Goal: Task Accomplishment & Management: Use online tool/utility

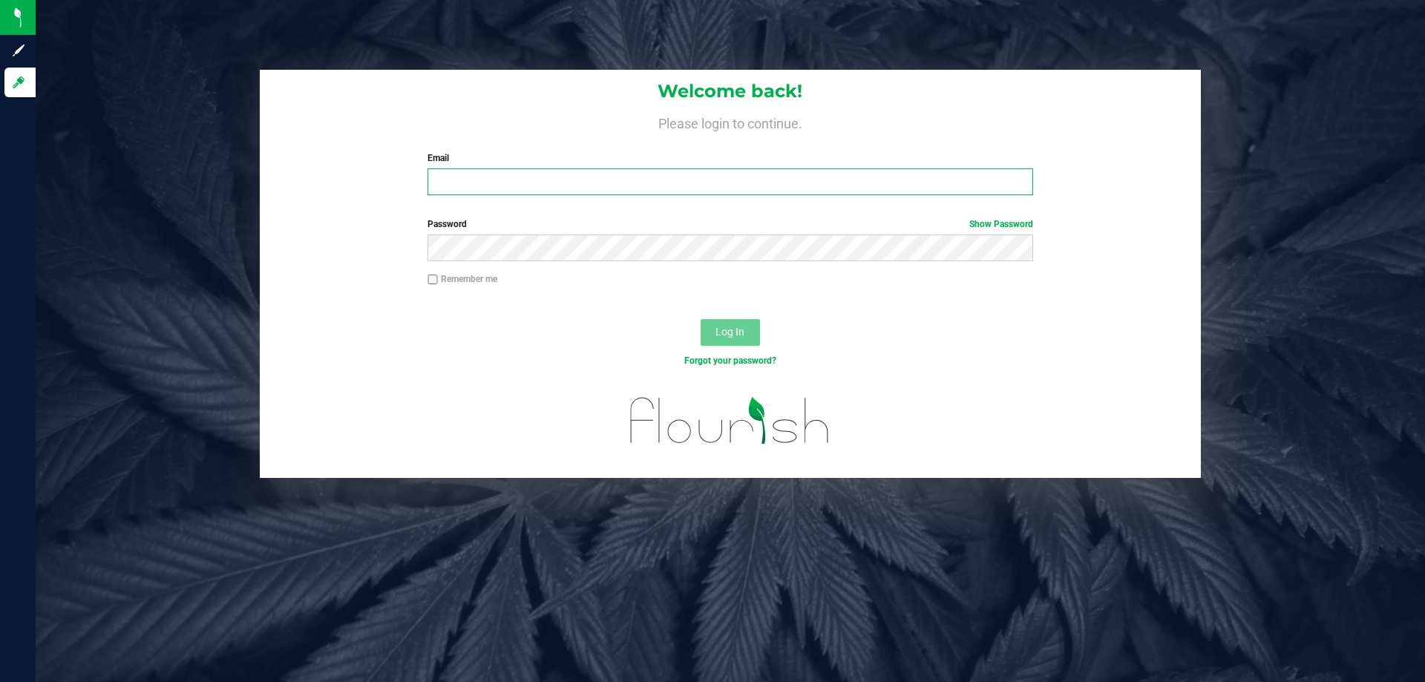
click at [538, 186] on input "Email" at bounding box center [730, 182] width 605 height 27
type input "[EMAIL_ADDRESS][DOMAIN_NAME]"
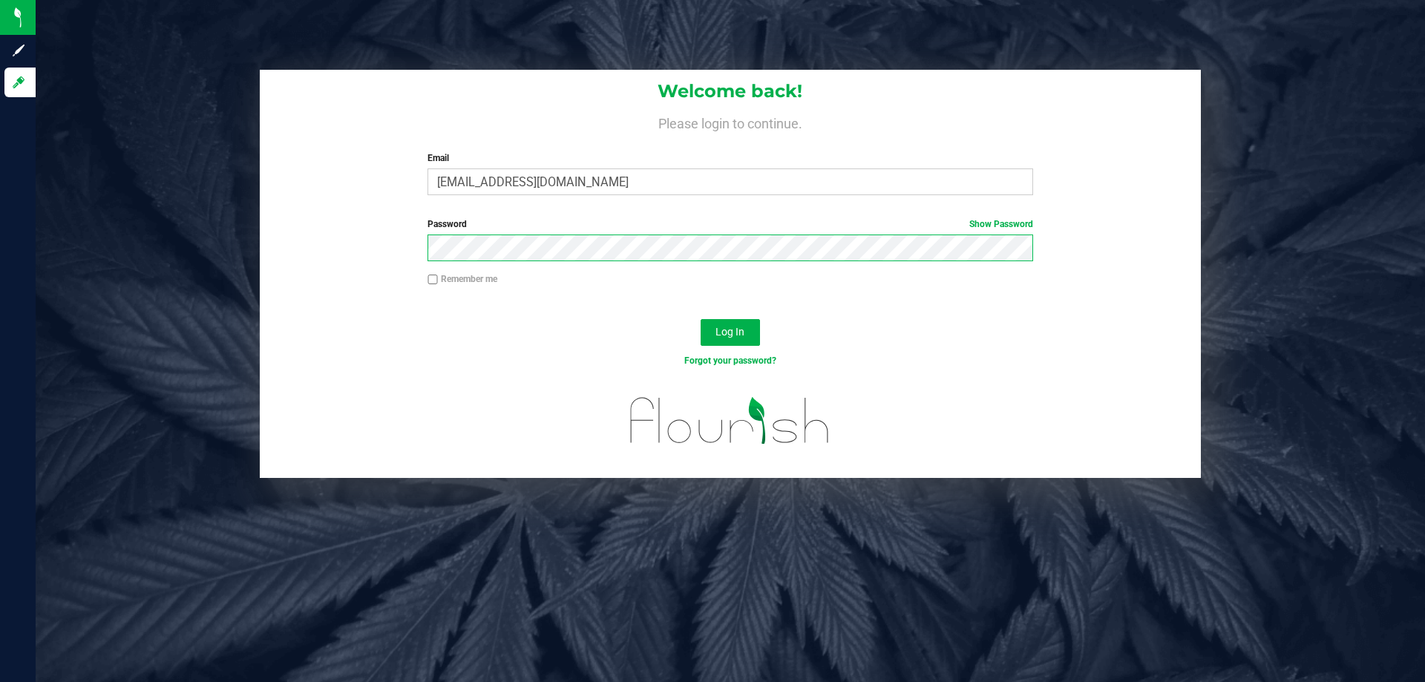
click at [701, 319] on button "Log In" at bounding box center [730, 332] width 59 height 27
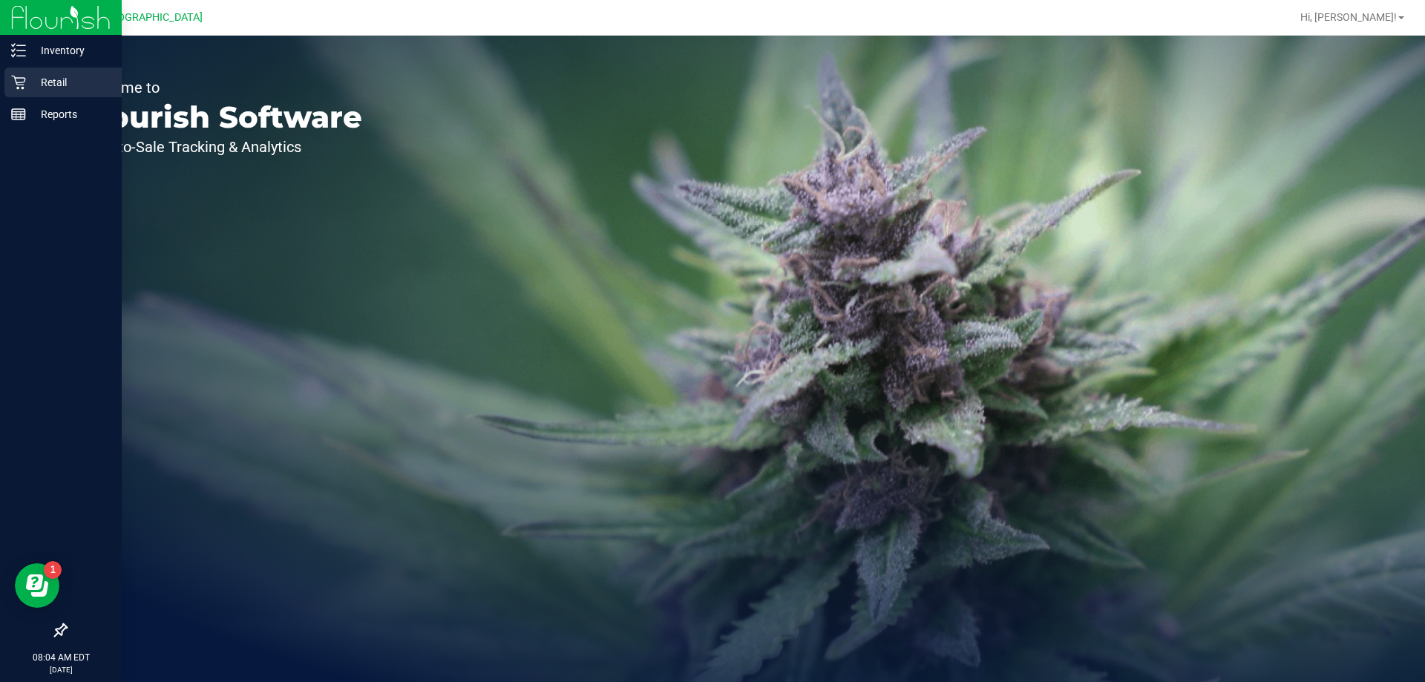
click at [64, 82] on p "Retail" at bounding box center [70, 82] width 89 height 18
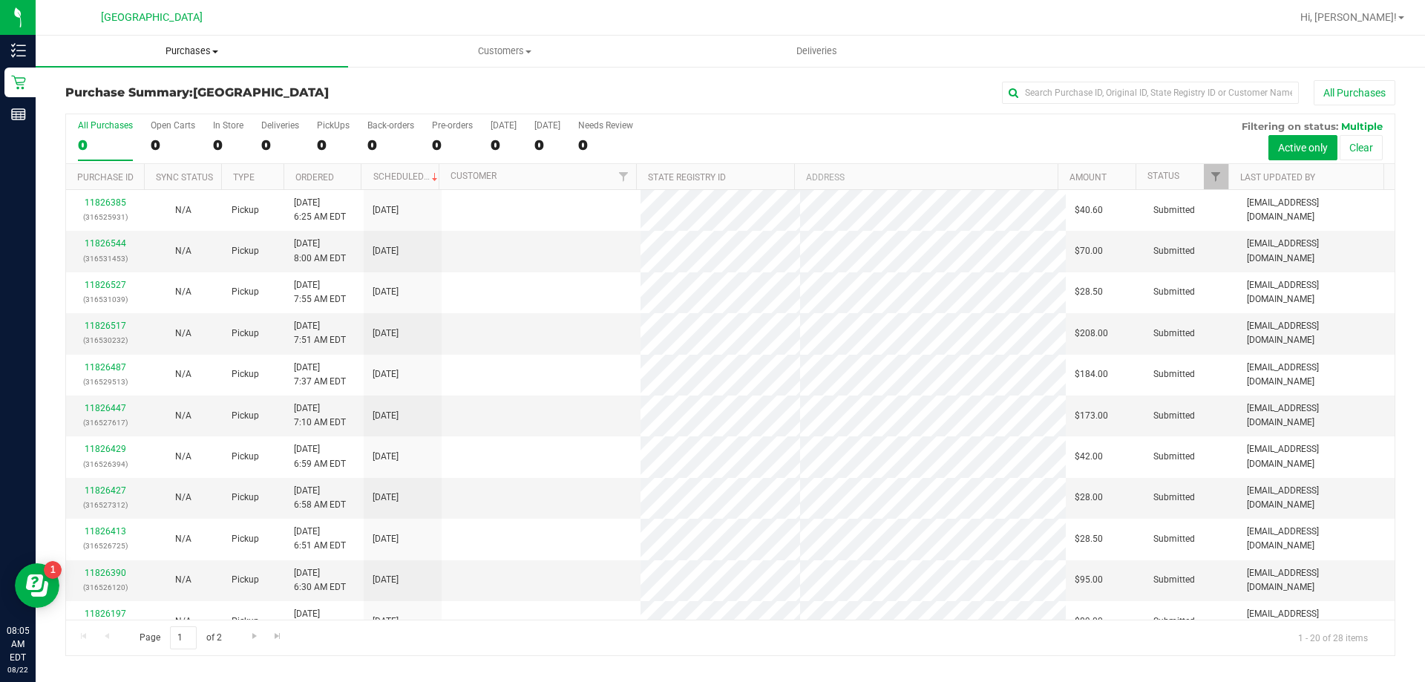
click at [204, 49] on span "Purchases" at bounding box center [192, 51] width 313 height 13
click at [75, 105] on span "Fulfillment" at bounding box center [82, 107] width 92 height 13
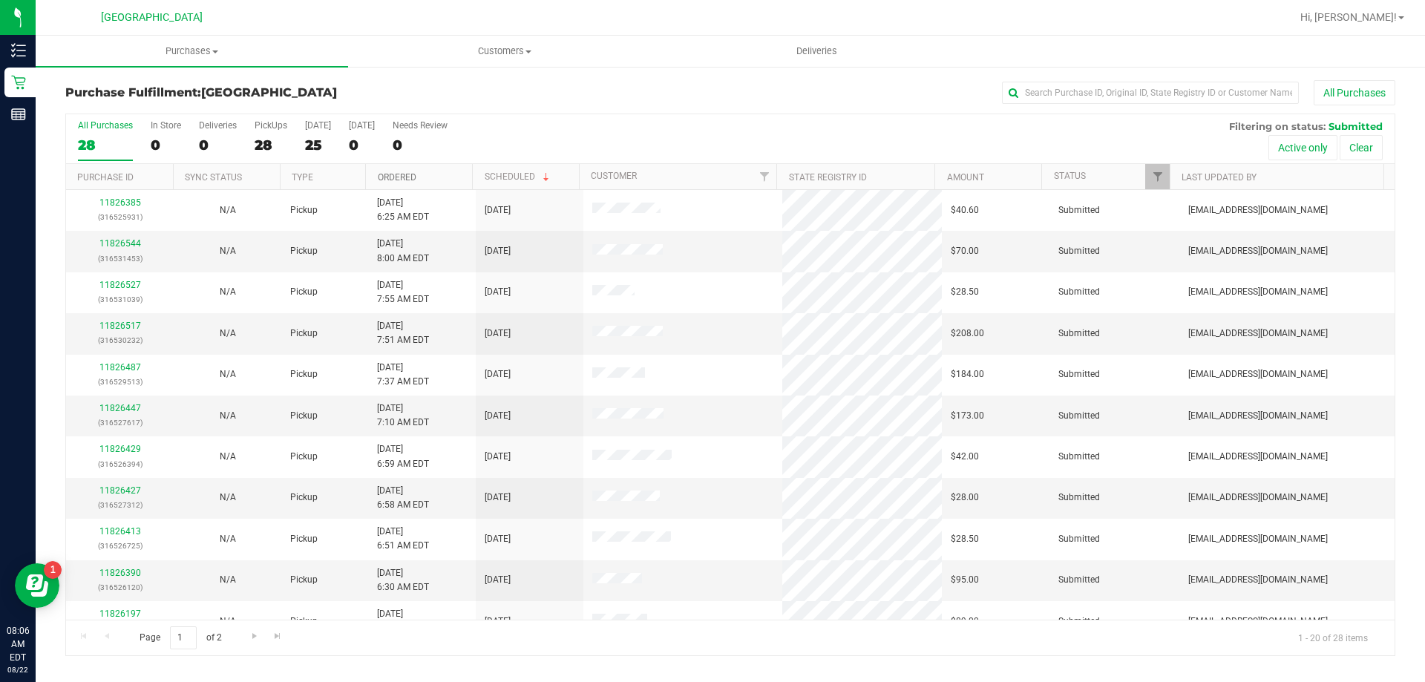
click at [385, 173] on link "Ordered" at bounding box center [397, 177] width 39 height 10
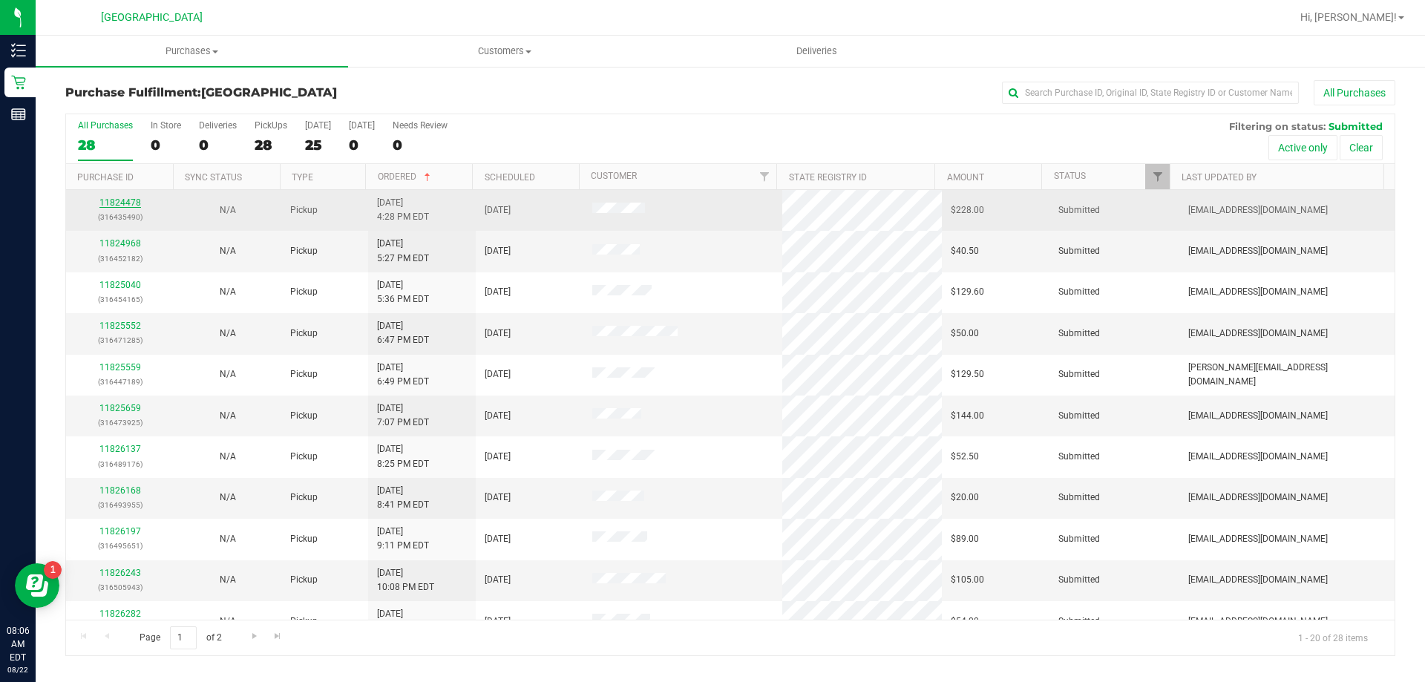
click at [133, 204] on link "11824478" at bounding box center [120, 202] width 42 height 10
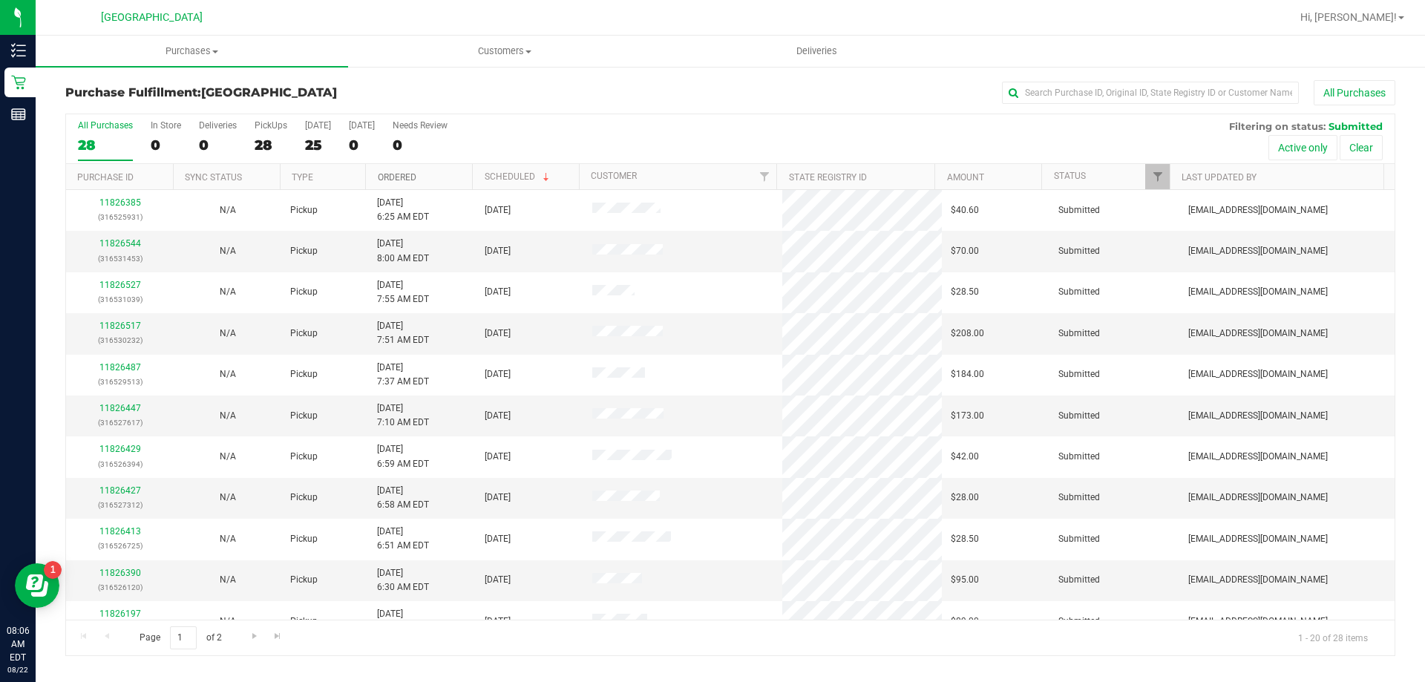
click at [408, 180] on link "Ordered" at bounding box center [397, 177] width 39 height 10
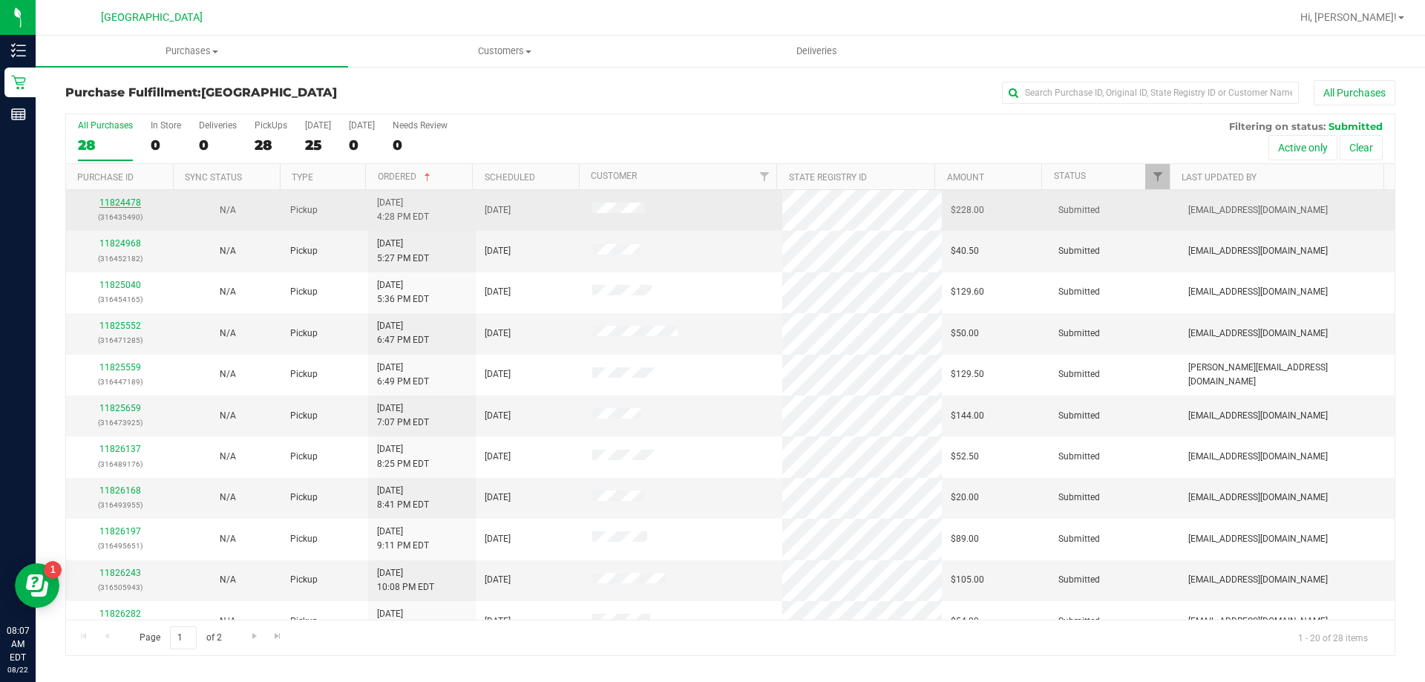
click at [105, 203] on link "11824478" at bounding box center [120, 202] width 42 height 10
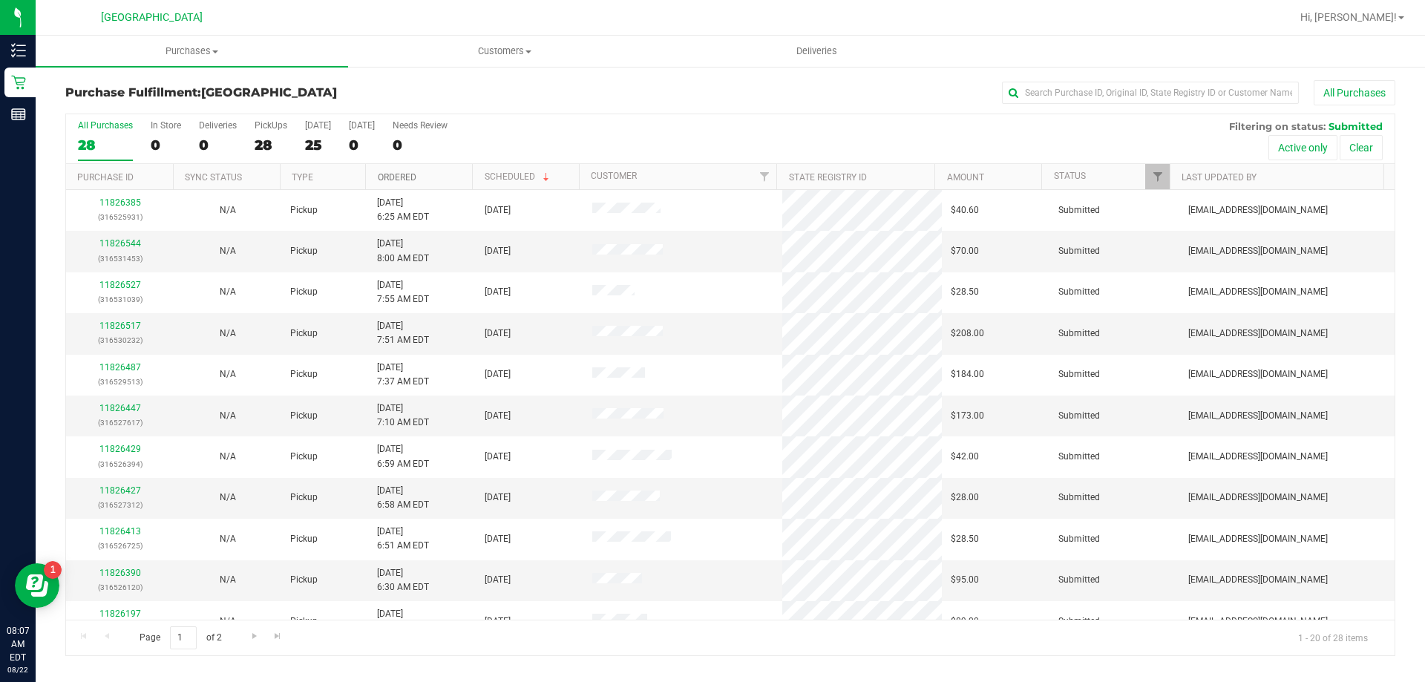
click at [402, 179] on link "Ordered" at bounding box center [397, 177] width 39 height 10
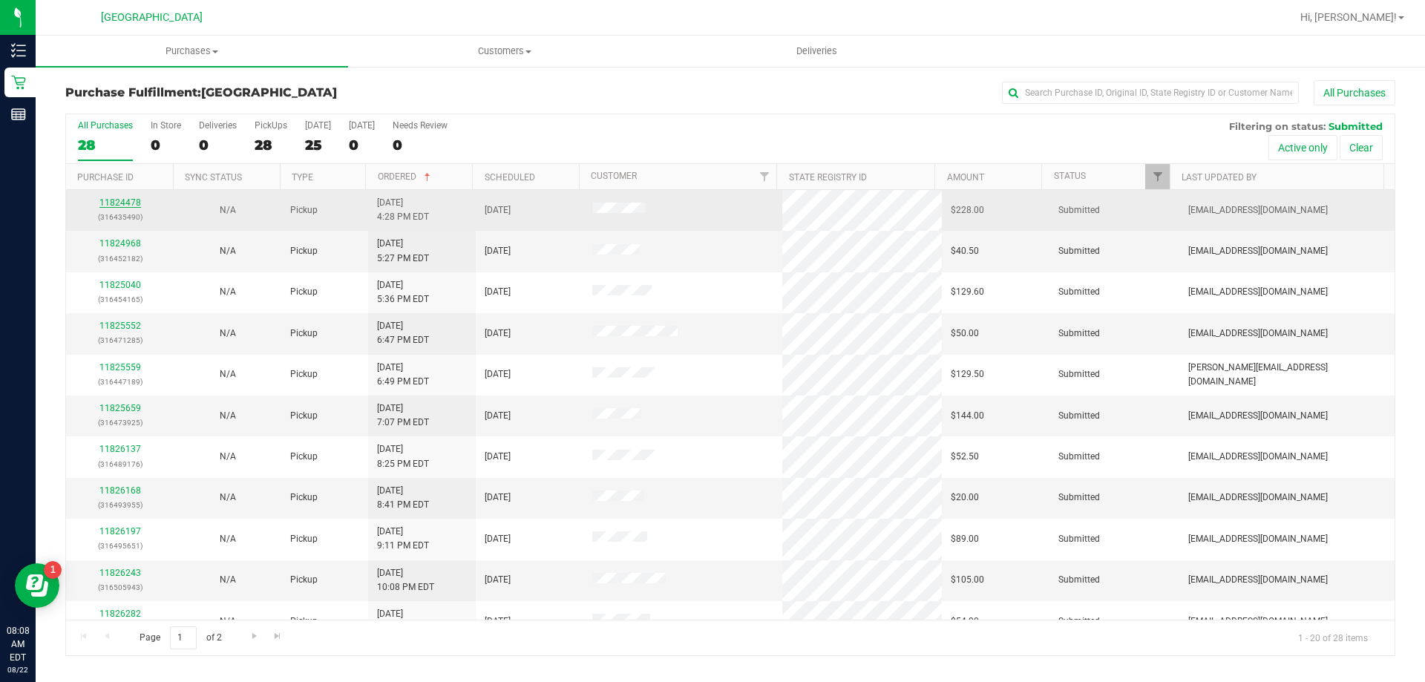
click at [117, 198] on link "11824478" at bounding box center [120, 202] width 42 height 10
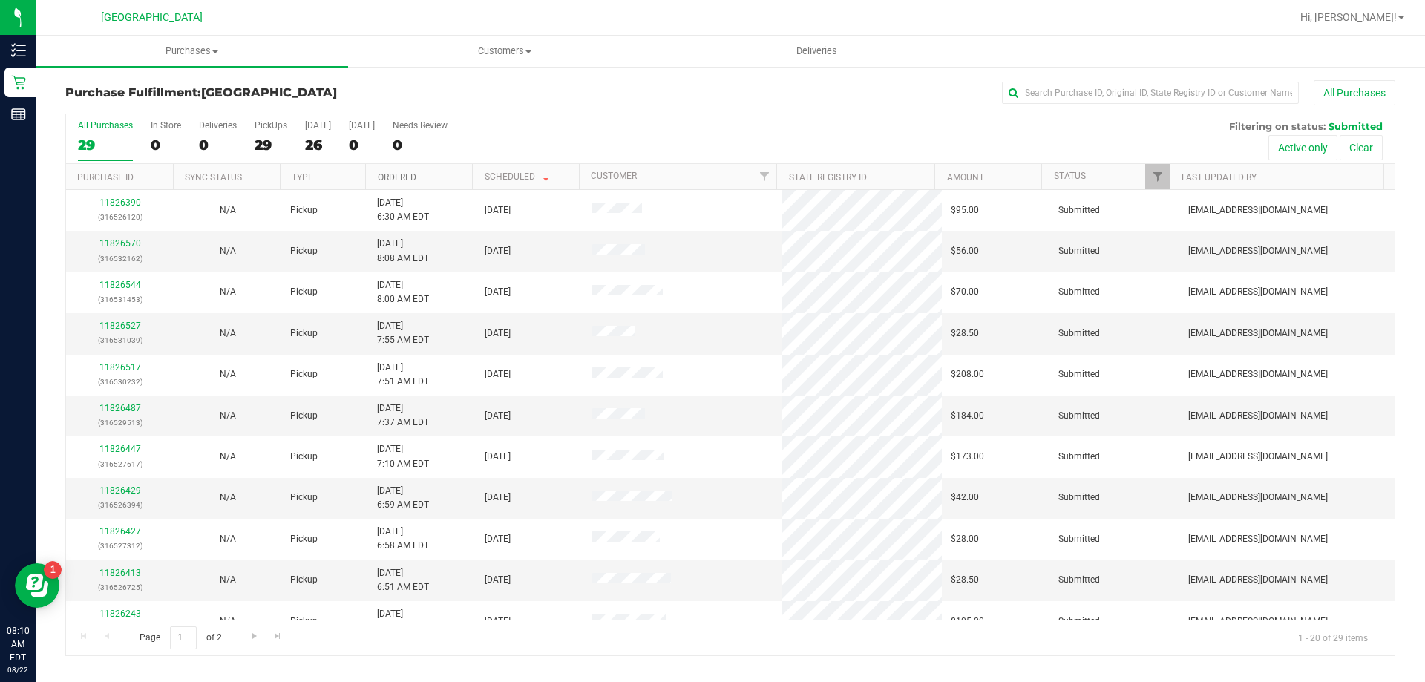
click at [398, 177] on link "Ordered" at bounding box center [397, 177] width 39 height 10
click at [111, 330] on link "11825552" at bounding box center [120, 326] width 42 height 10
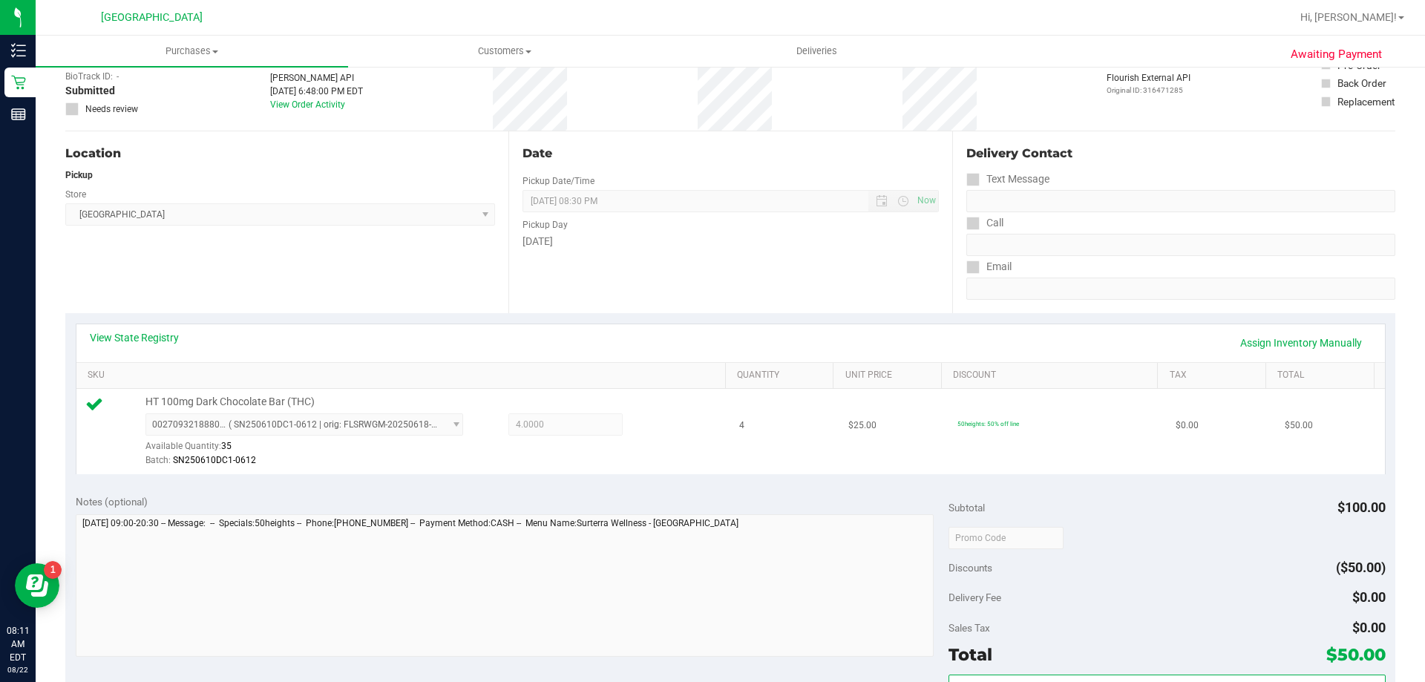
scroll to position [223, 0]
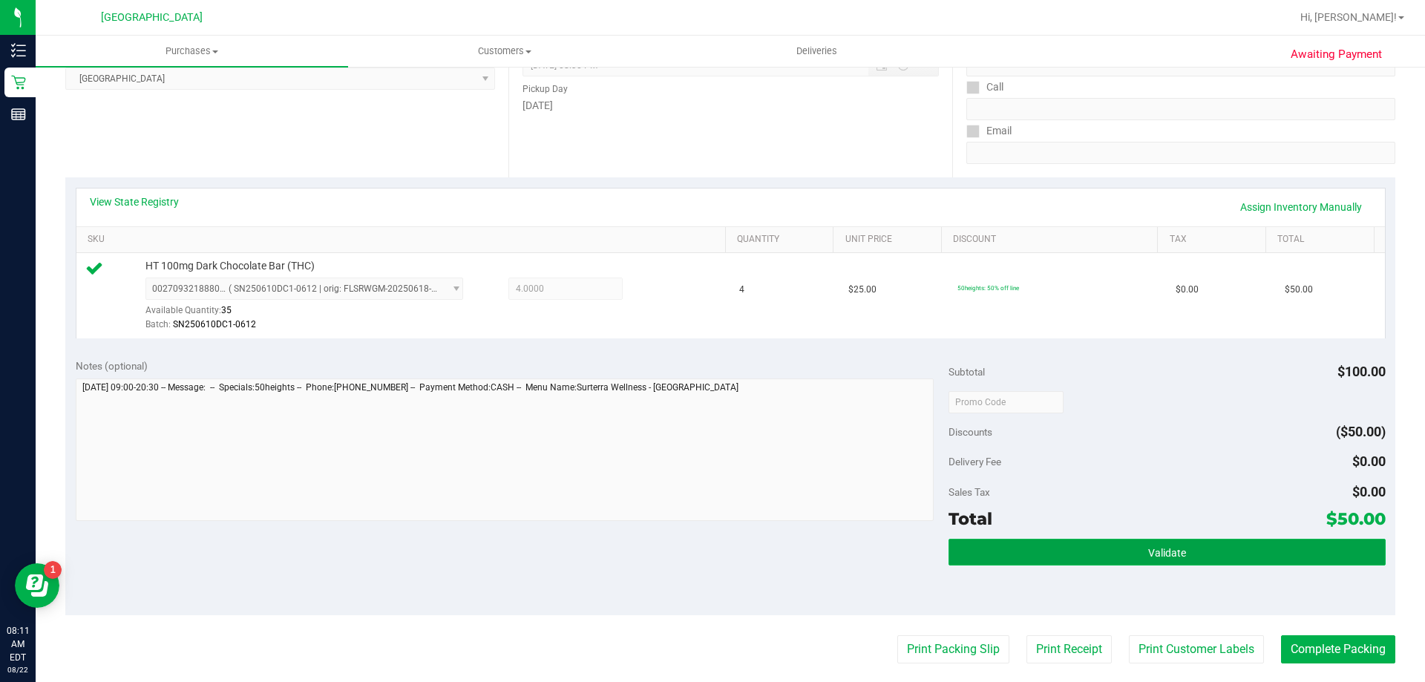
click at [1187, 558] on button "Validate" at bounding box center [1167, 552] width 437 height 27
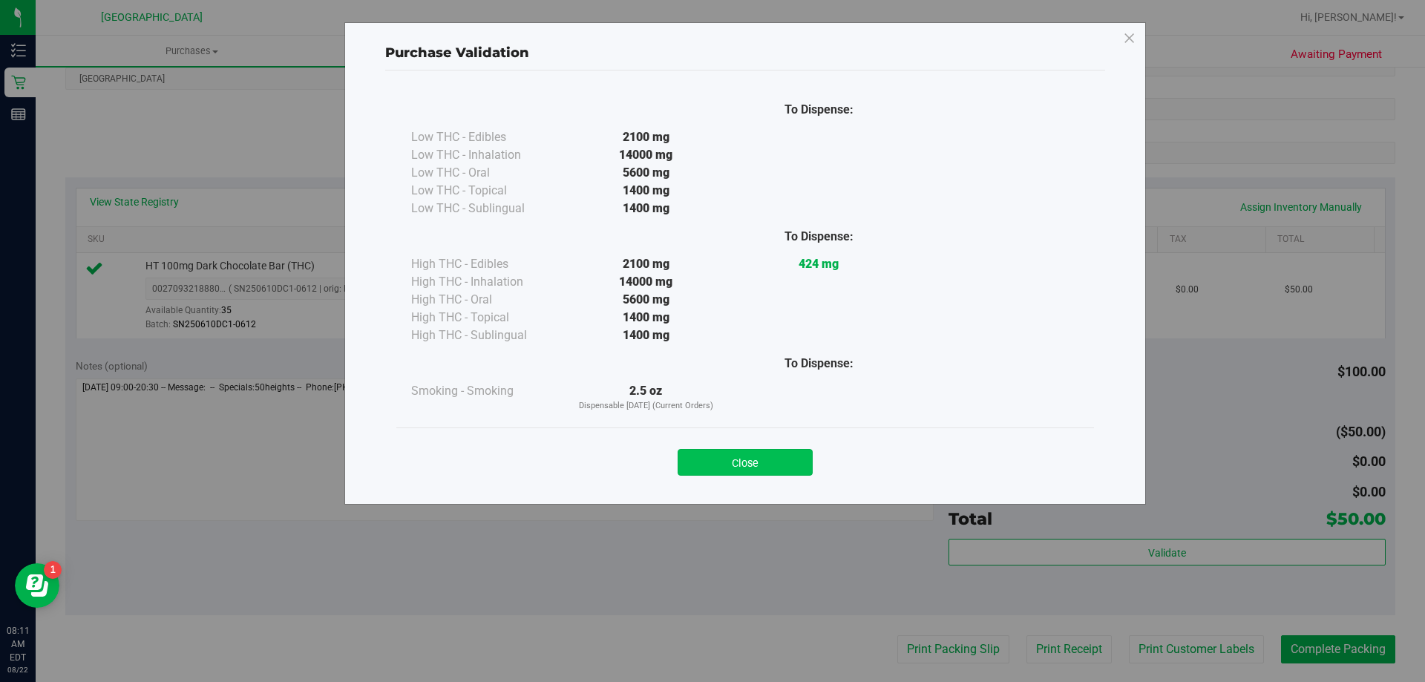
click at [780, 454] on button "Close" at bounding box center [745, 462] width 135 height 27
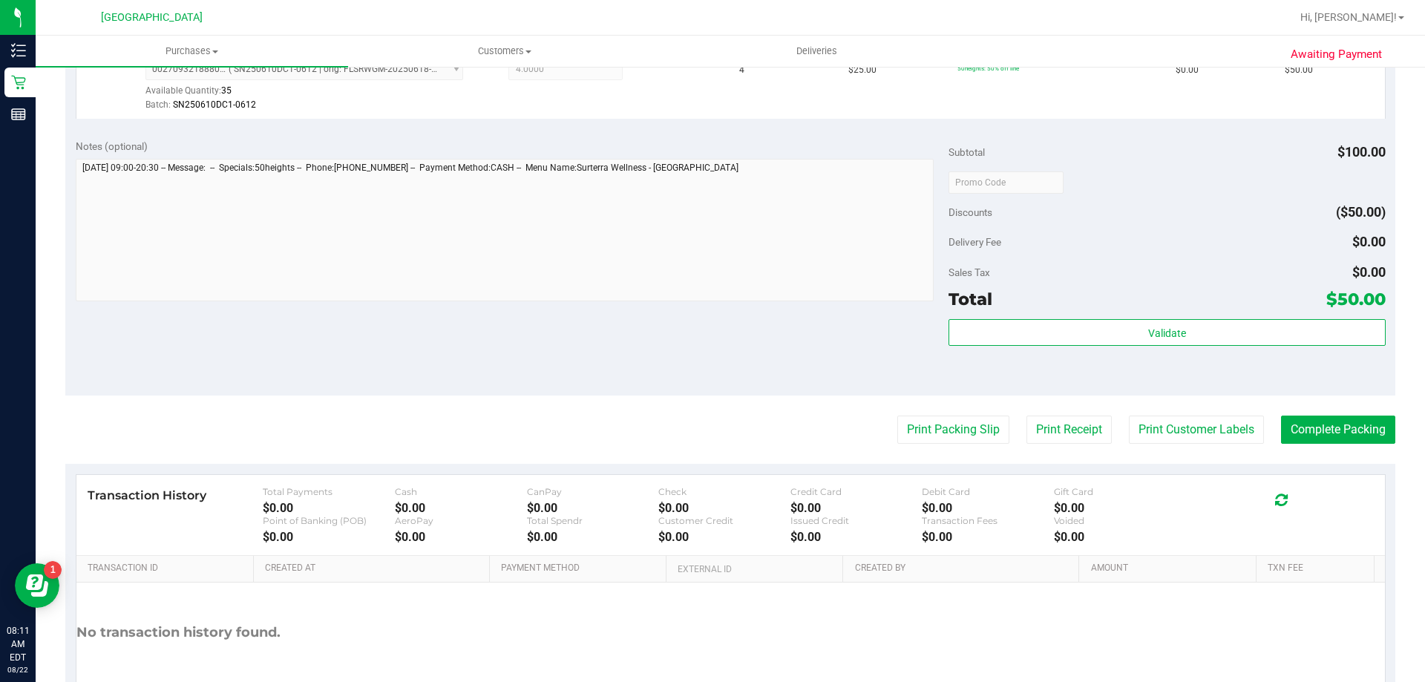
scroll to position [445, 0]
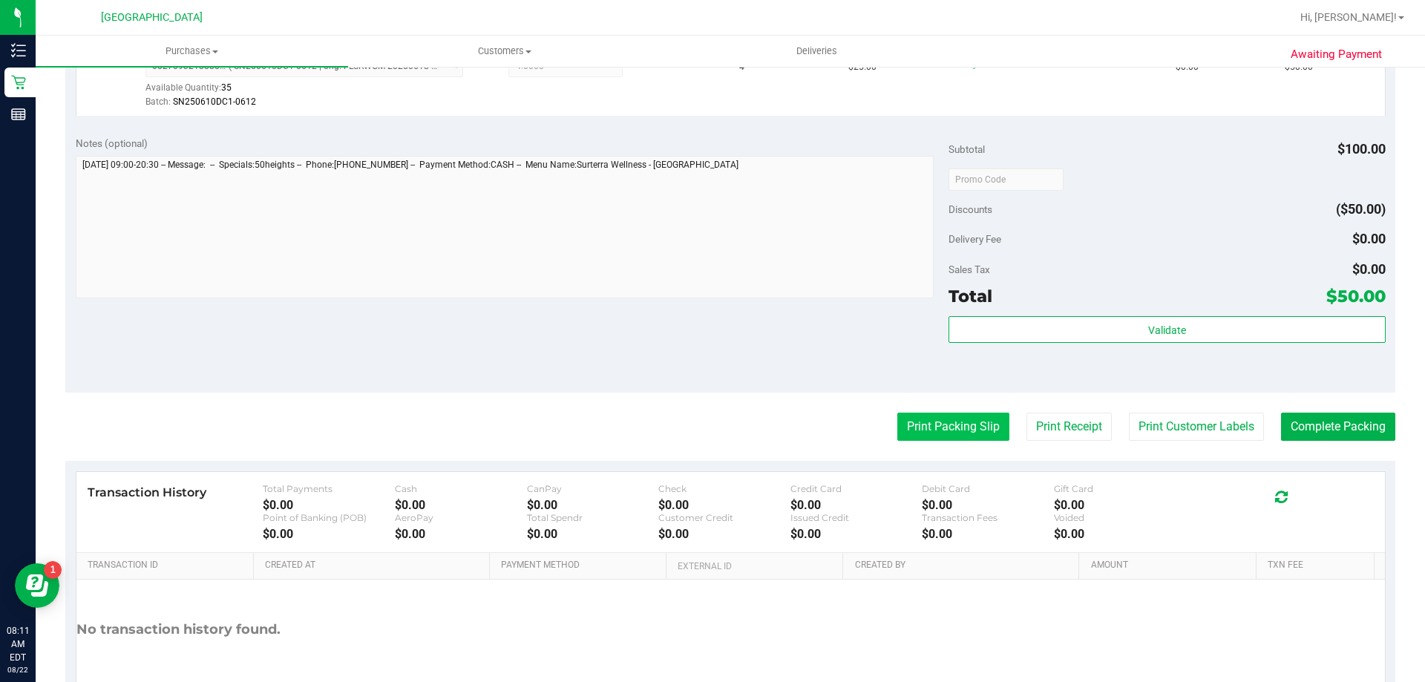
click at [900, 431] on button "Print Packing Slip" at bounding box center [954, 427] width 112 height 28
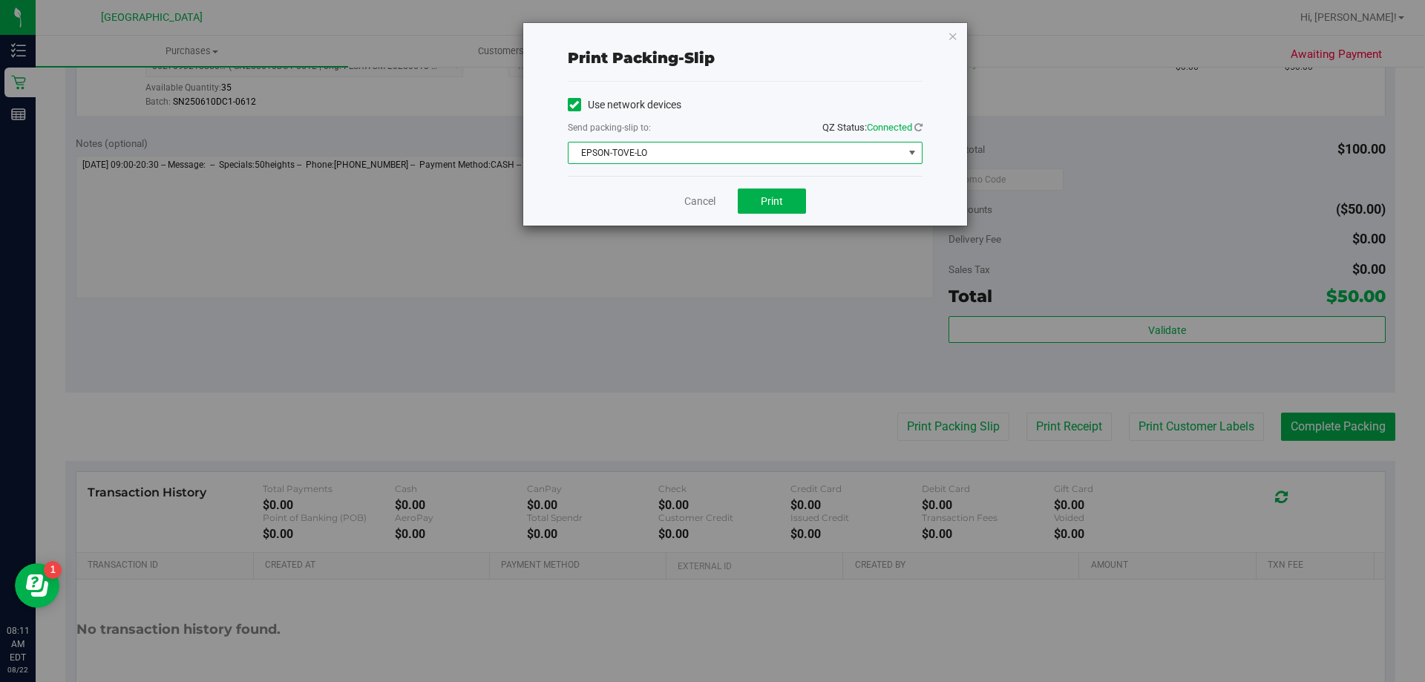
click at [770, 156] on span "EPSON-TOVE-LO" at bounding box center [736, 153] width 335 height 21
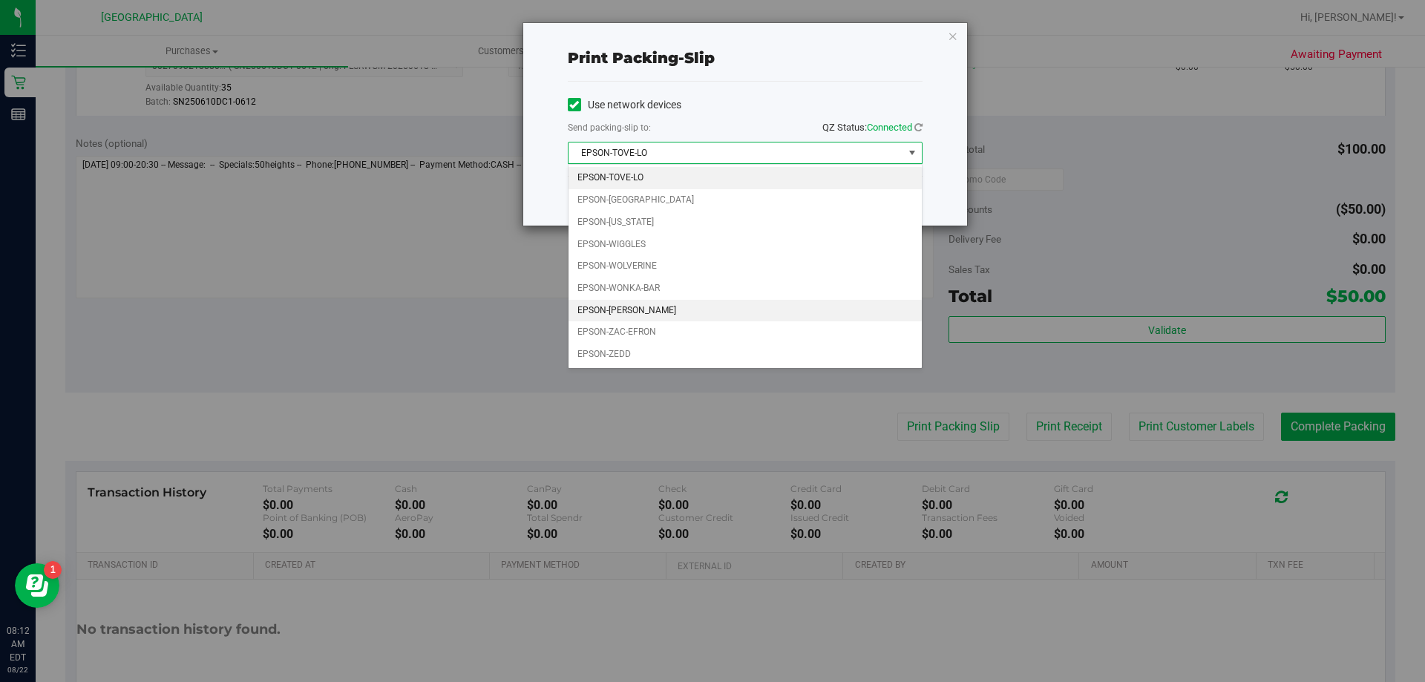
click at [638, 311] on li "EPSON-[PERSON_NAME]" at bounding box center [745, 311] width 353 height 22
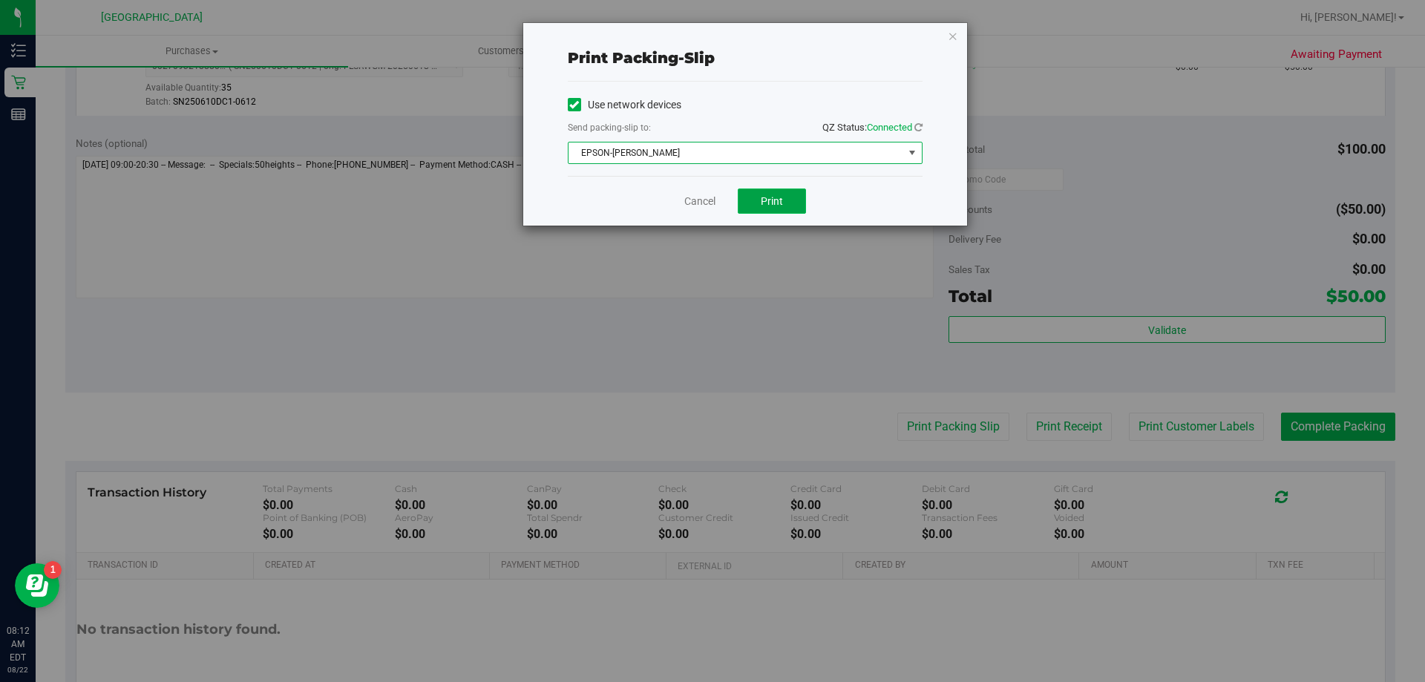
click at [774, 192] on button "Print" at bounding box center [772, 201] width 68 height 25
click at [953, 38] on icon "button" at bounding box center [953, 36] width 10 height 18
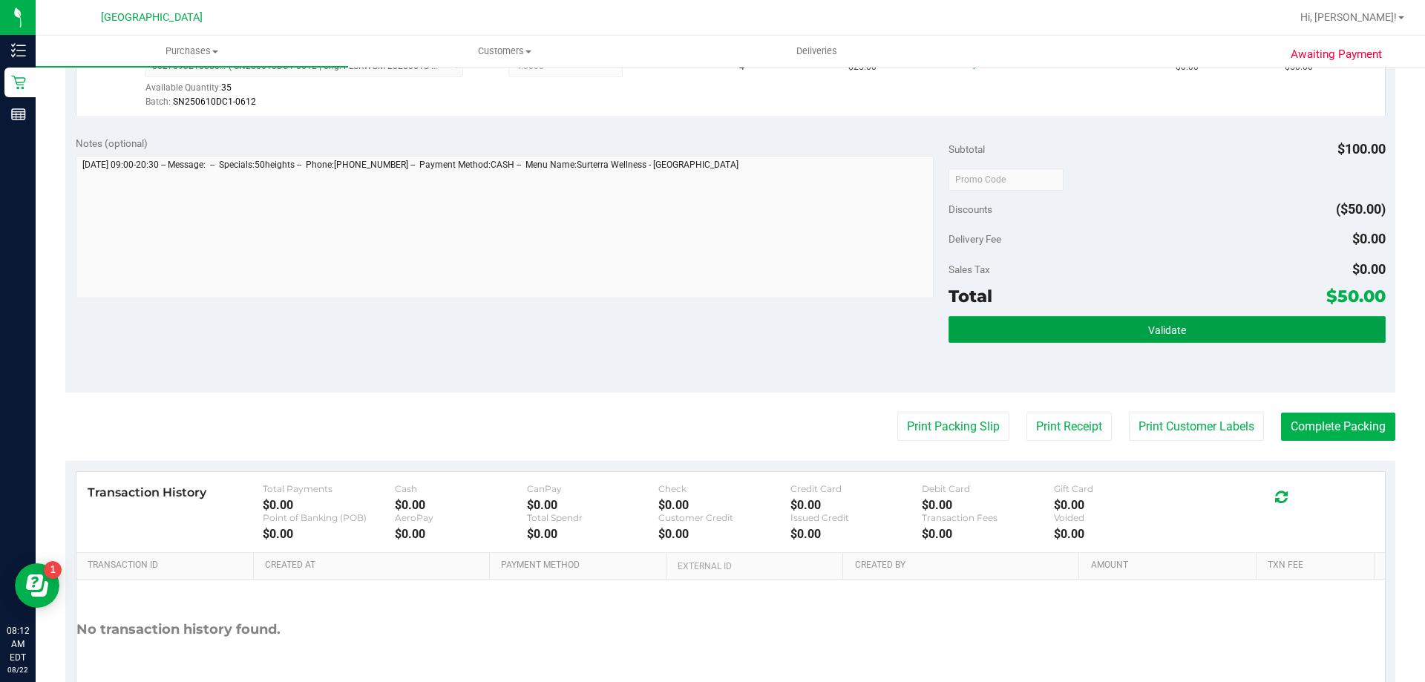
click at [1082, 339] on button "Validate" at bounding box center [1167, 329] width 437 height 27
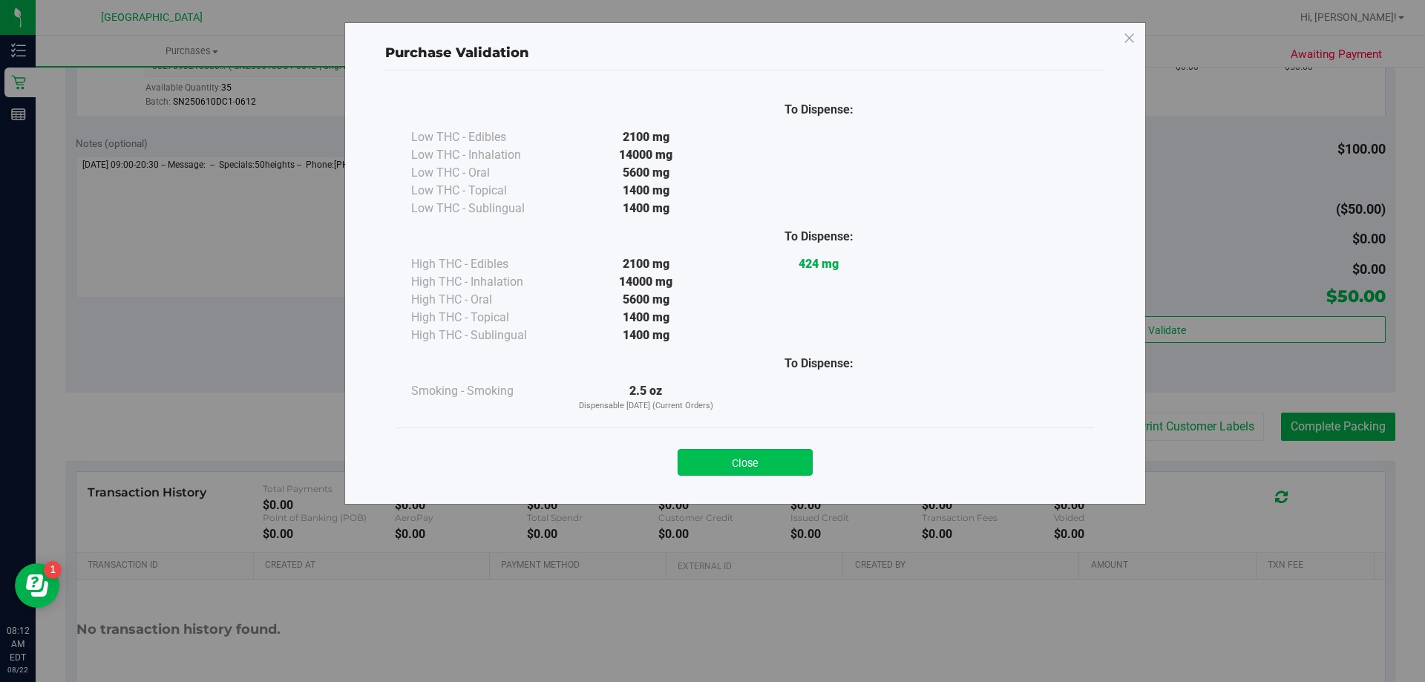
click at [782, 450] on button "Close" at bounding box center [745, 462] width 135 height 27
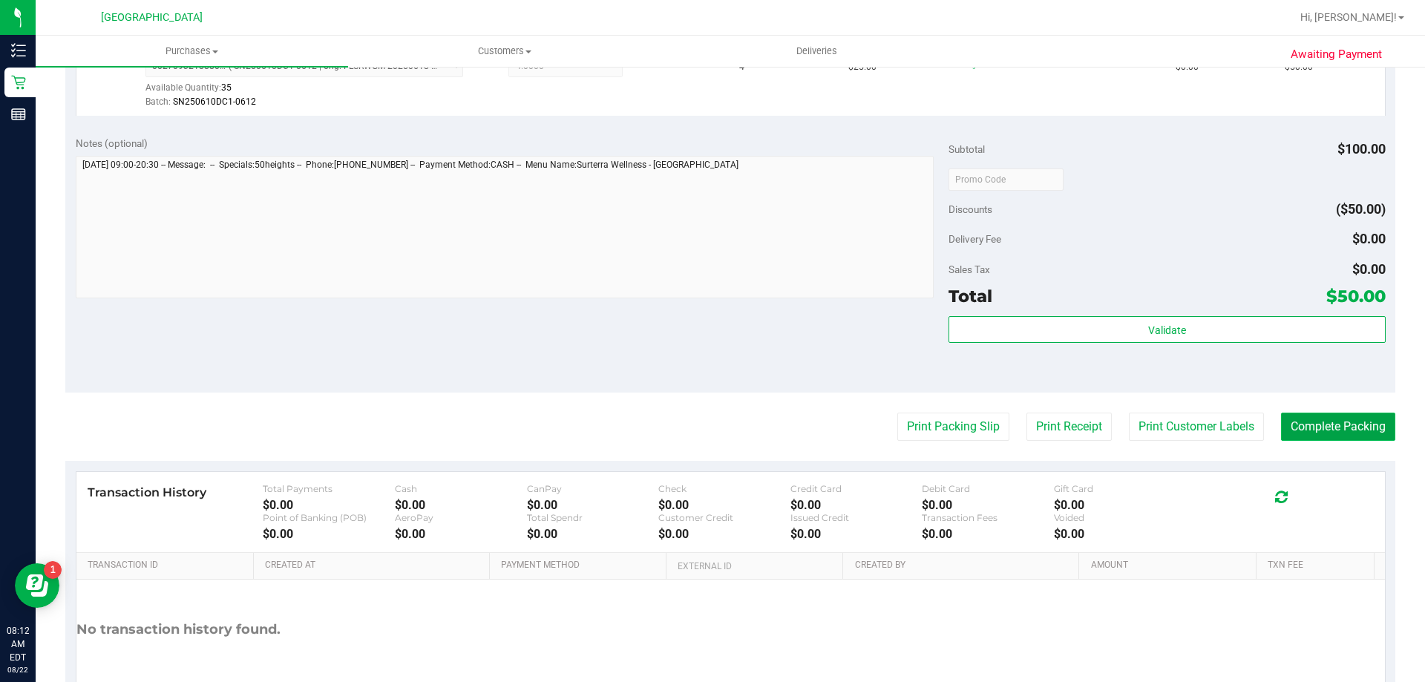
click at [1289, 431] on button "Complete Packing" at bounding box center [1338, 427] width 114 height 28
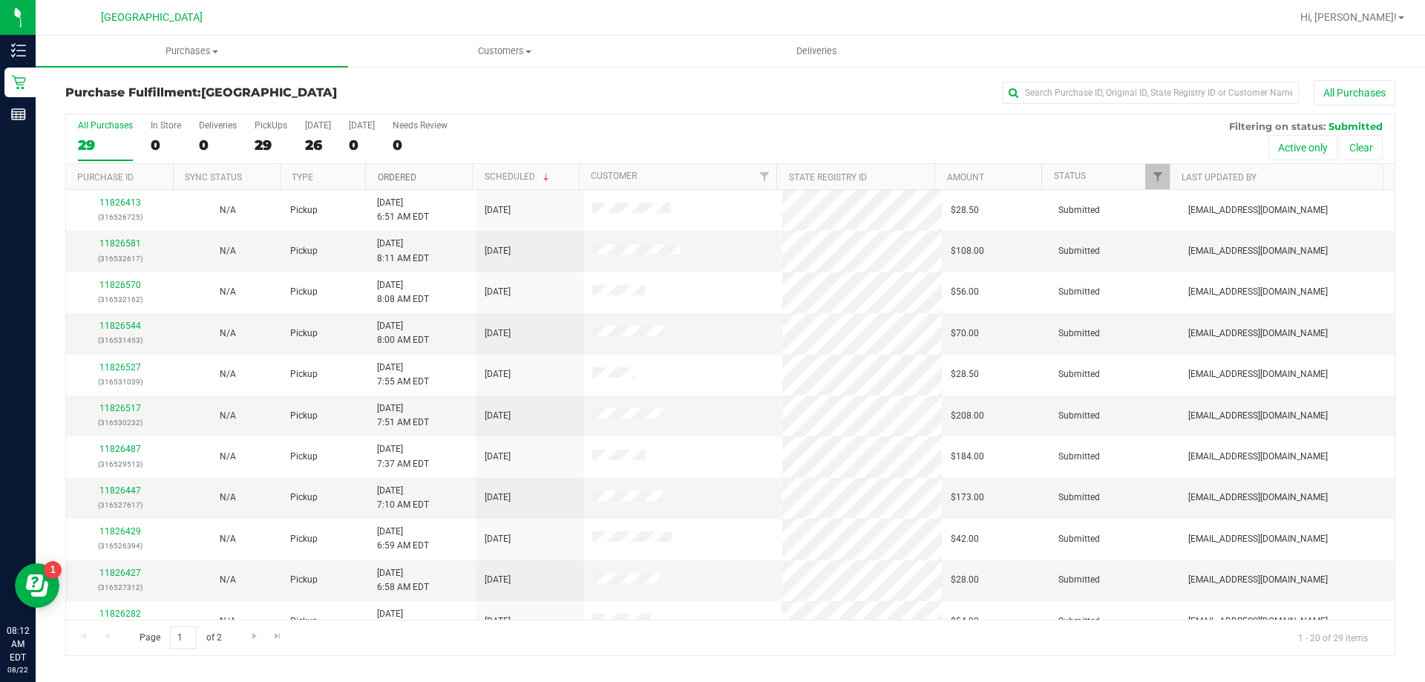
click at [410, 178] on link "Ordered" at bounding box center [397, 177] width 39 height 10
click at [507, 177] on link "Scheduled" at bounding box center [510, 177] width 50 height 10
click at [385, 177] on link "Ordered" at bounding box center [397, 177] width 39 height 10
click at [132, 241] on link "11824968" at bounding box center [120, 243] width 42 height 10
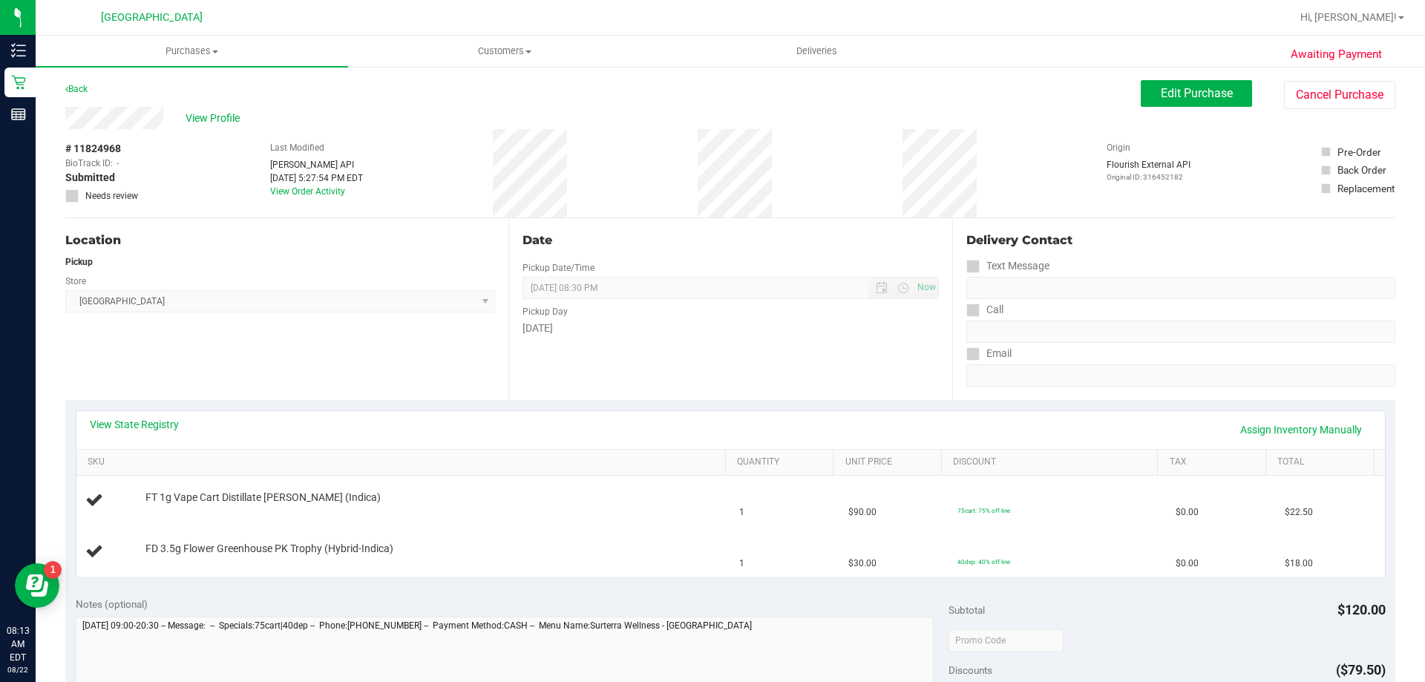
drag, startPoint x: 57, startPoint y: 1, endPoint x: 351, endPoint y: 258, distance: 390.4
click at [351, 258] on div "Pickup" at bounding box center [280, 261] width 430 height 13
drag, startPoint x: 84, startPoint y: 91, endPoint x: 180, endPoint y: 55, distance: 102.9
click at [180, 55] on retail "Purchases Summary of purchases Fulfillment All purchases Customers All customer…" at bounding box center [731, 633] width 1390 height 1194
click at [192, 56] on span "Purchases" at bounding box center [192, 51] width 313 height 13
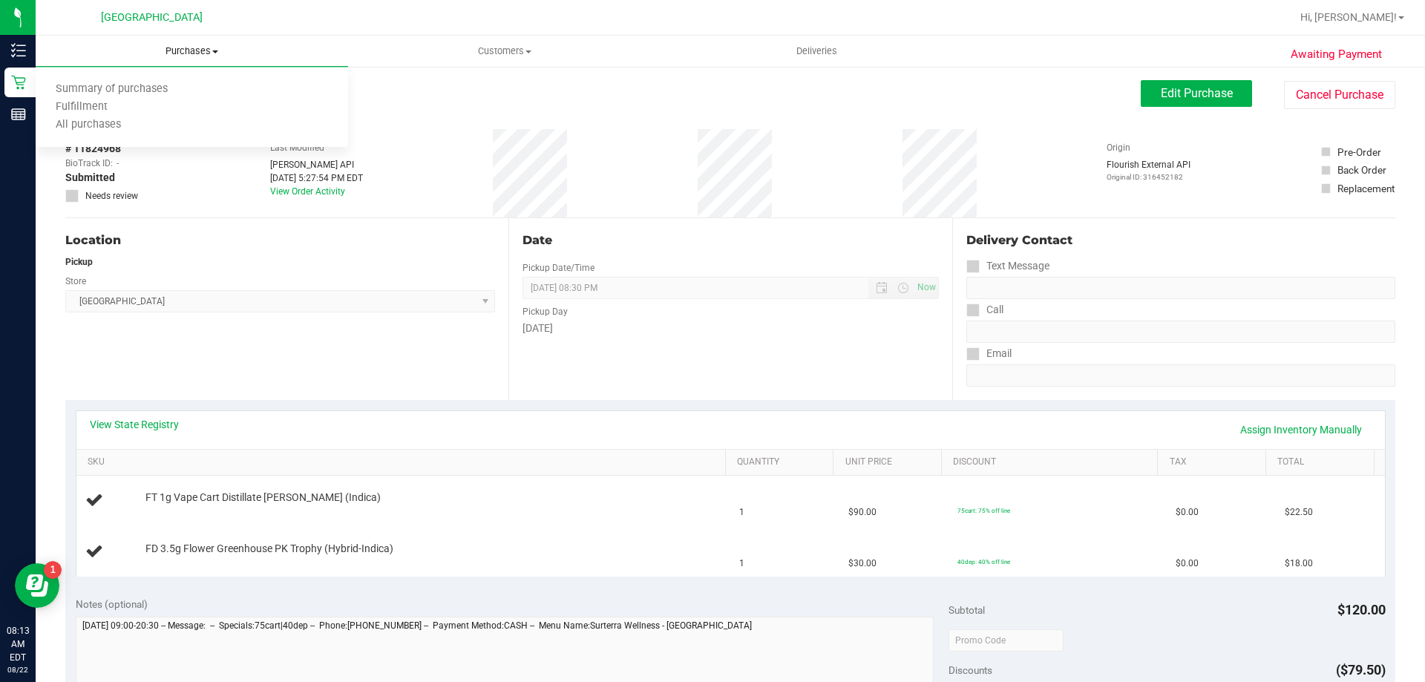
click at [192, 50] on span "Purchases" at bounding box center [192, 51] width 313 height 13
click at [92, 103] on span "Fulfillment" at bounding box center [82, 107] width 92 height 13
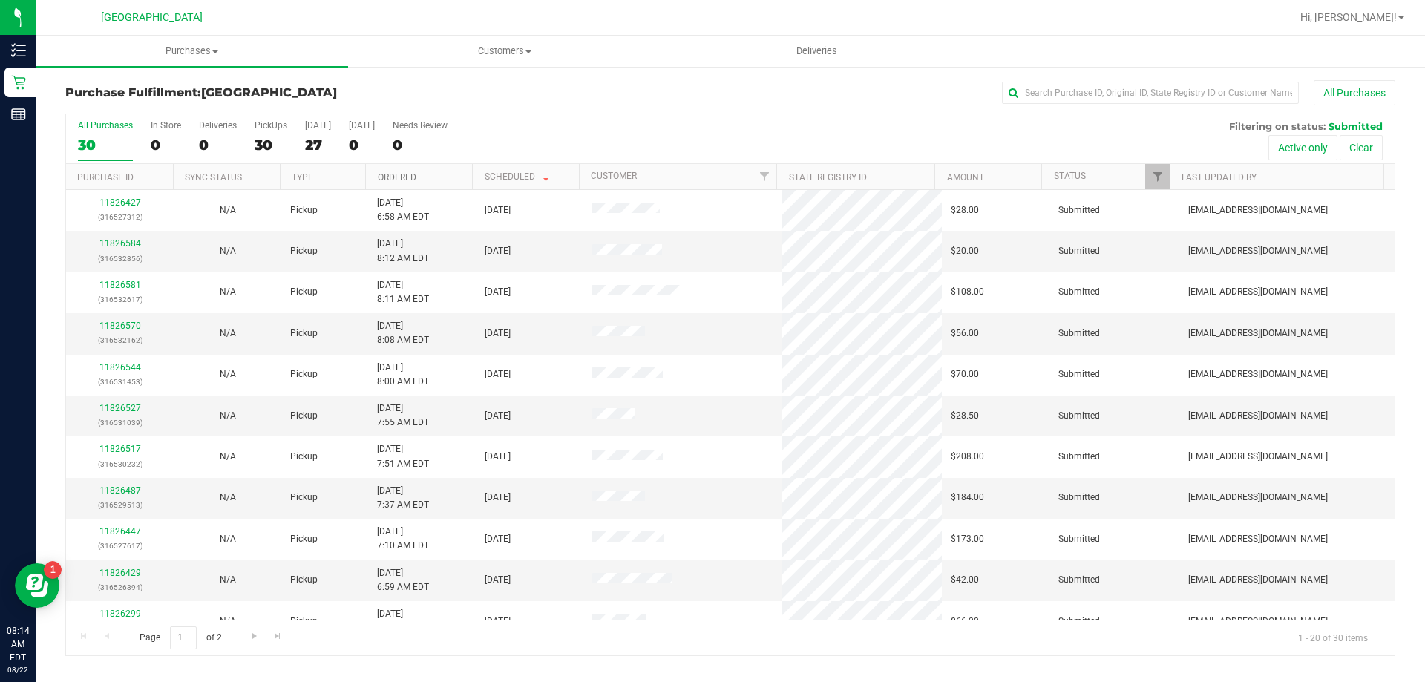
click at [402, 180] on link "Ordered" at bounding box center [397, 177] width 39 height 10
click at [137, 409] on link "11826137" at bounding box center [120, 408] width 42 height 10
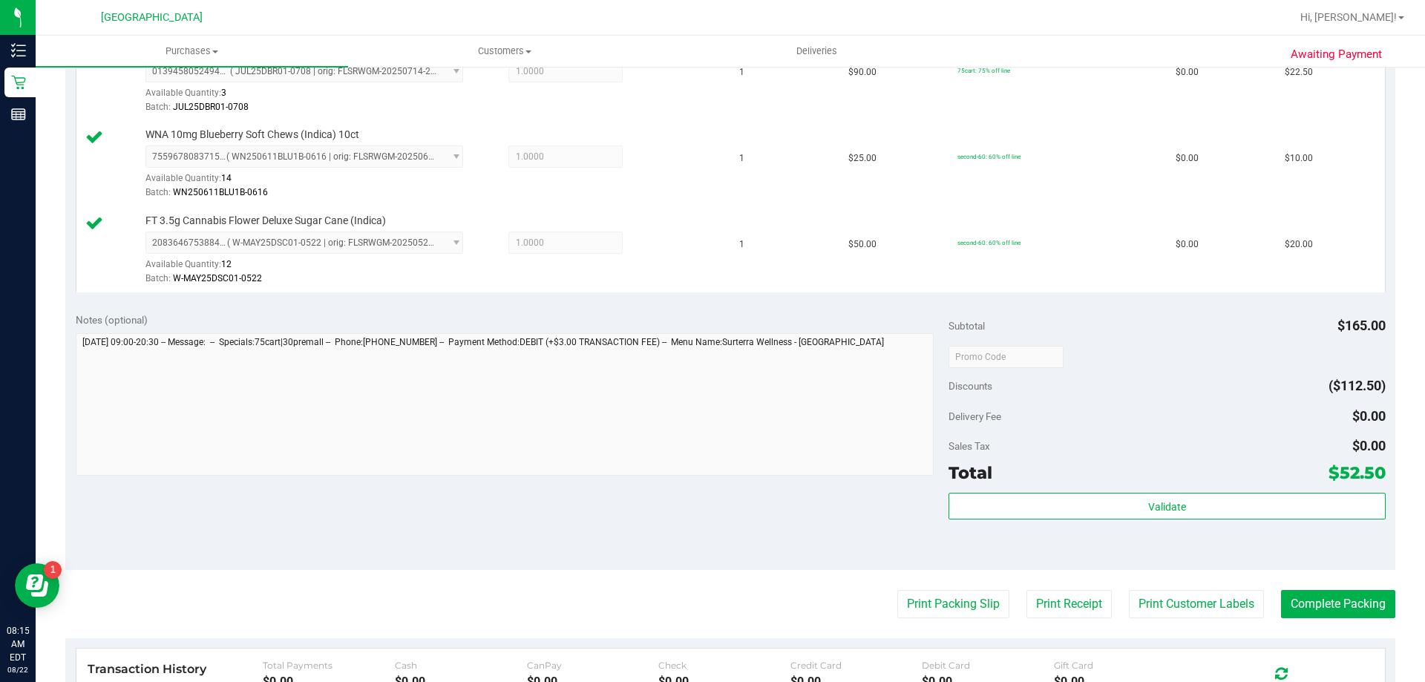
scroll to position [520, 0]
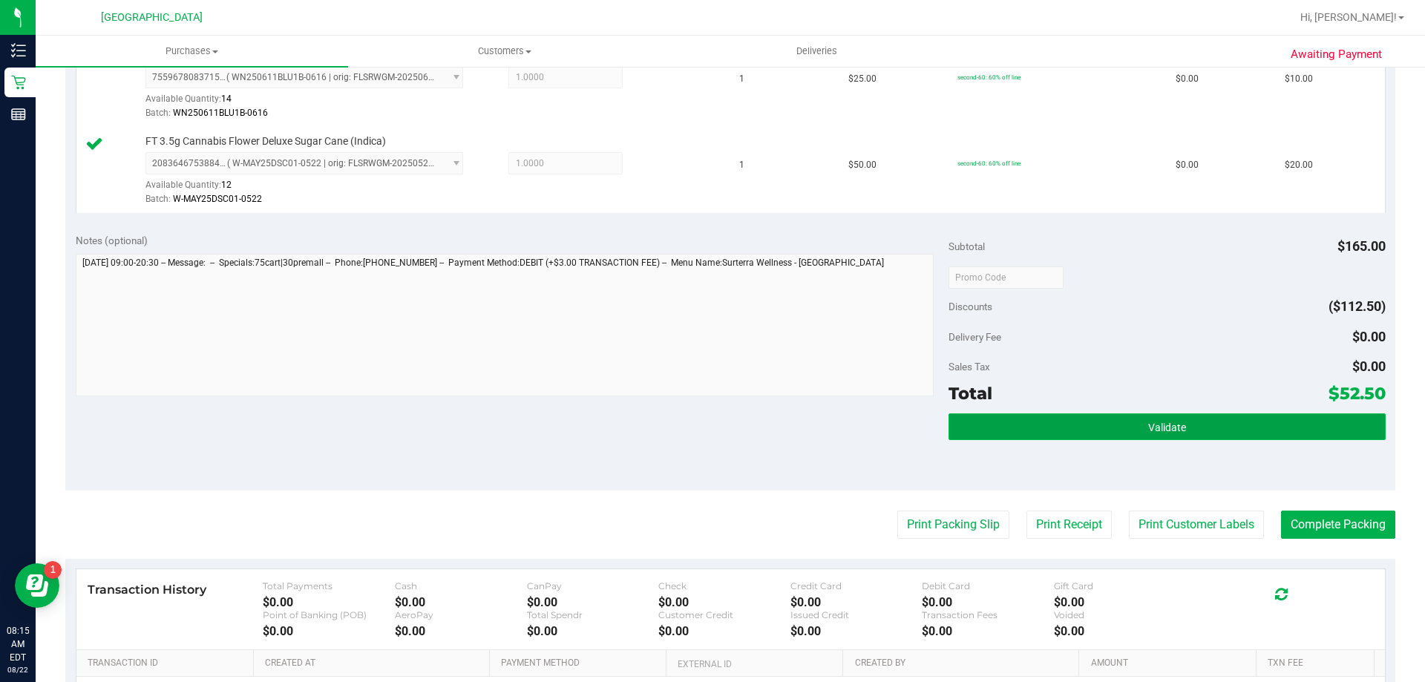
click at [1062, 431] on button "Validate" at bounding box center [1167, 426] width 437 height 27
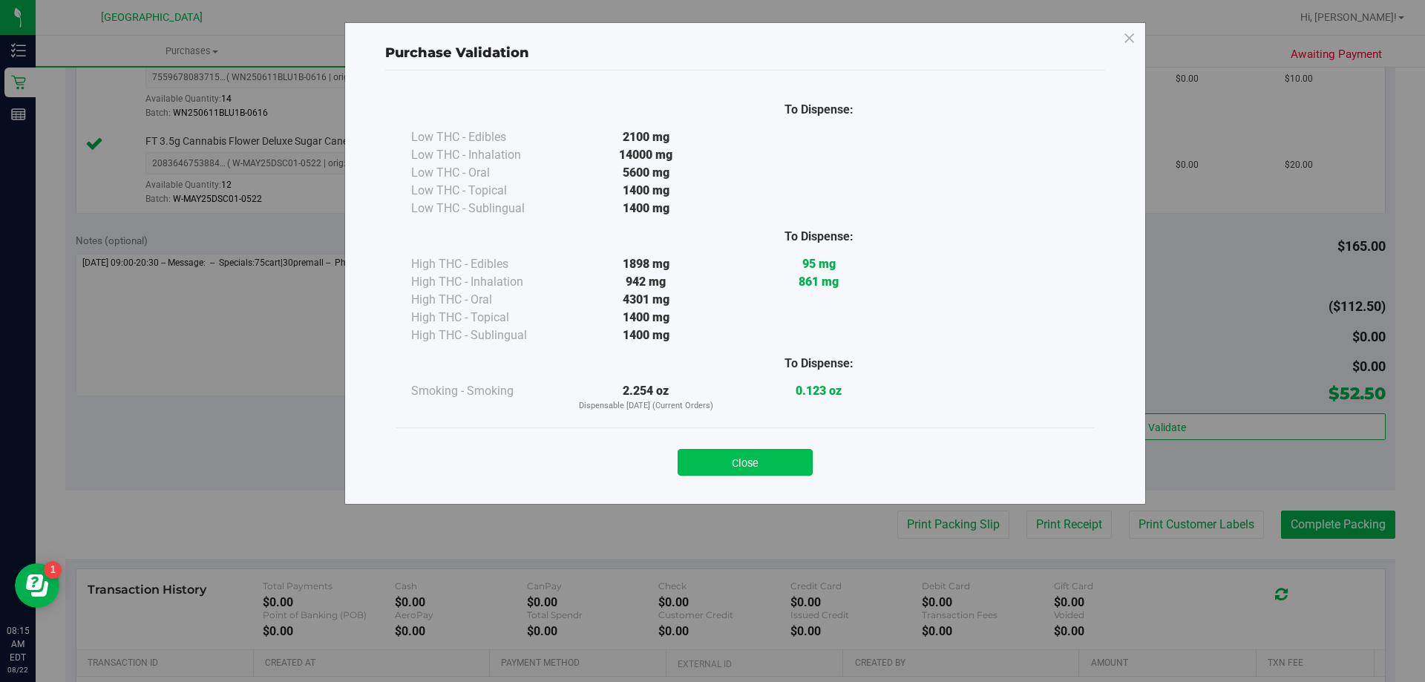
click at [779, 468] on button "Close" at bounding box center [745, 462] width 135 height 27
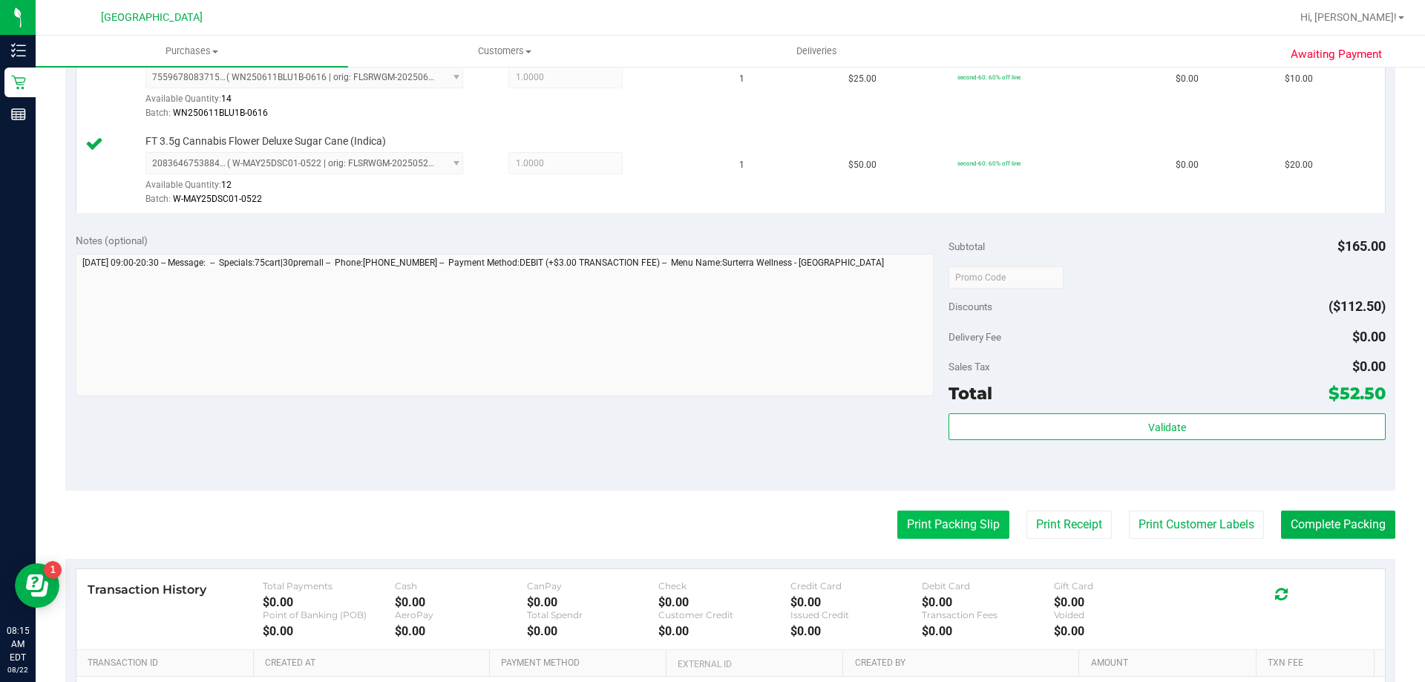
click at [899, 511] on button "Print Packing Slip" at bounding box center [954, 525] width 112 height 28
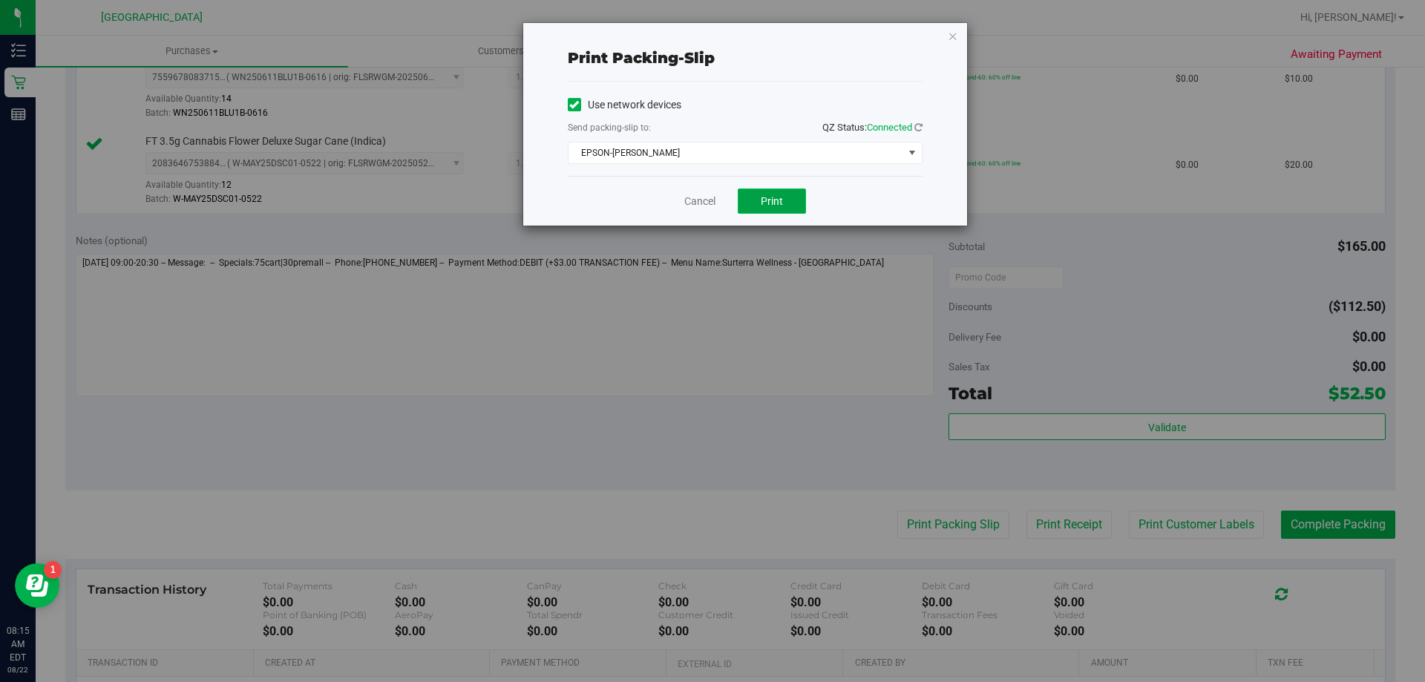
click at [784, 207] on button "Print" at bounding box center [772, 201] width 68 height 25
click at [952, 42] on icon "button" at bounding box center [953, 36] width 10 height 18
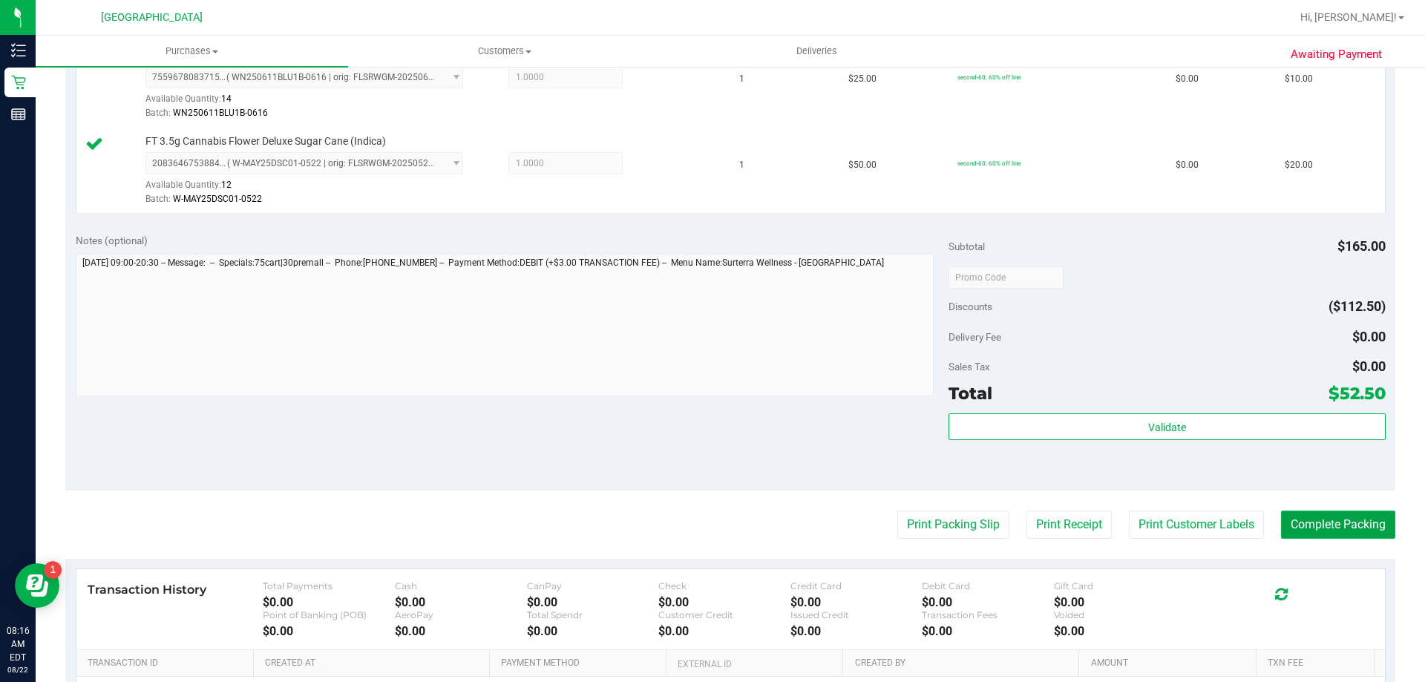
click at [1306, 529] on button "Complete Packing" at bounding box center [1338, 525] width 114 height 28
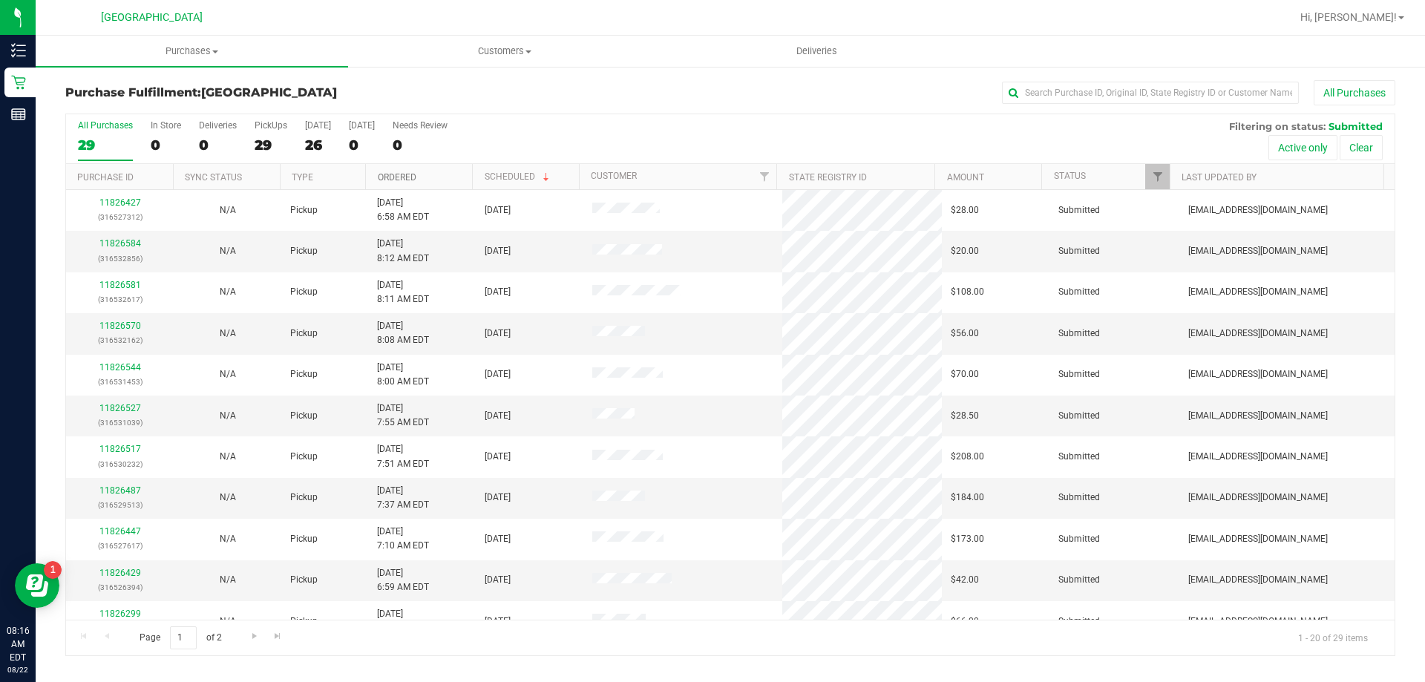
click at [393, 178] on link "Ordered" at bounding box center [397, 177] width 39 height 10
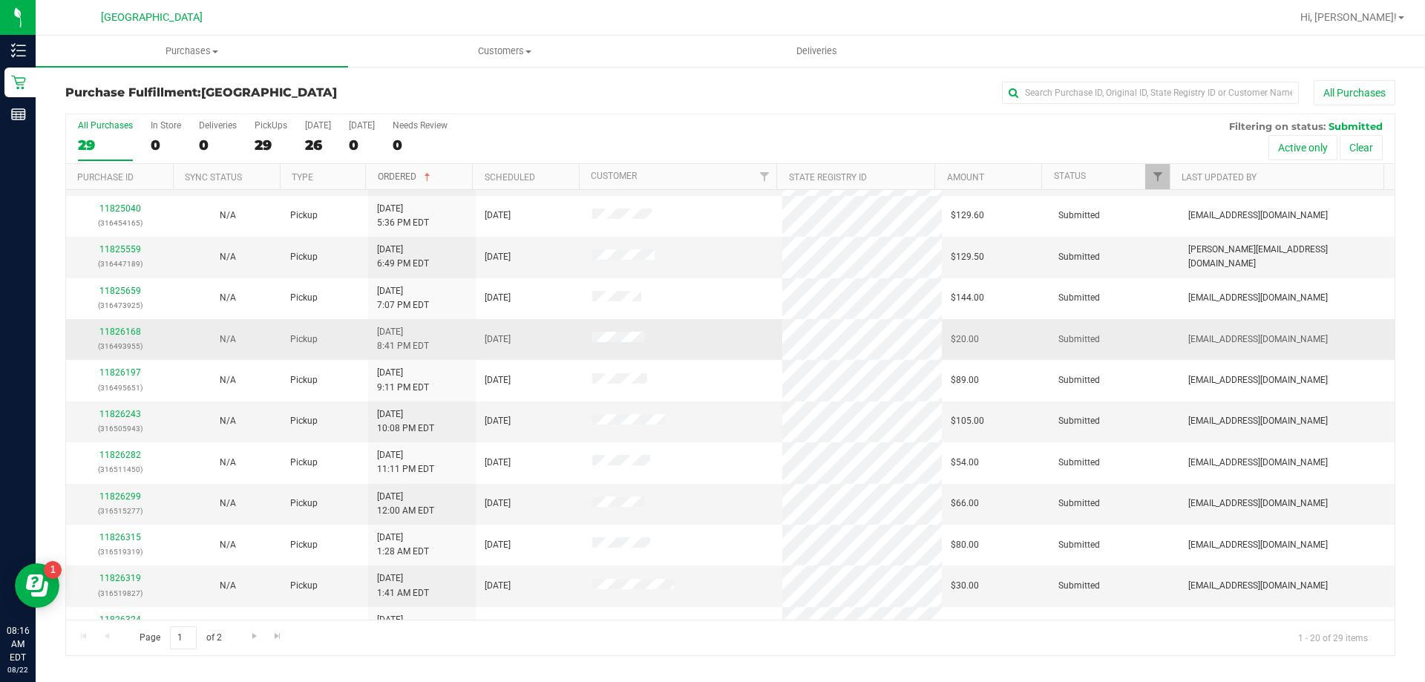
scroll to position [148, 0]
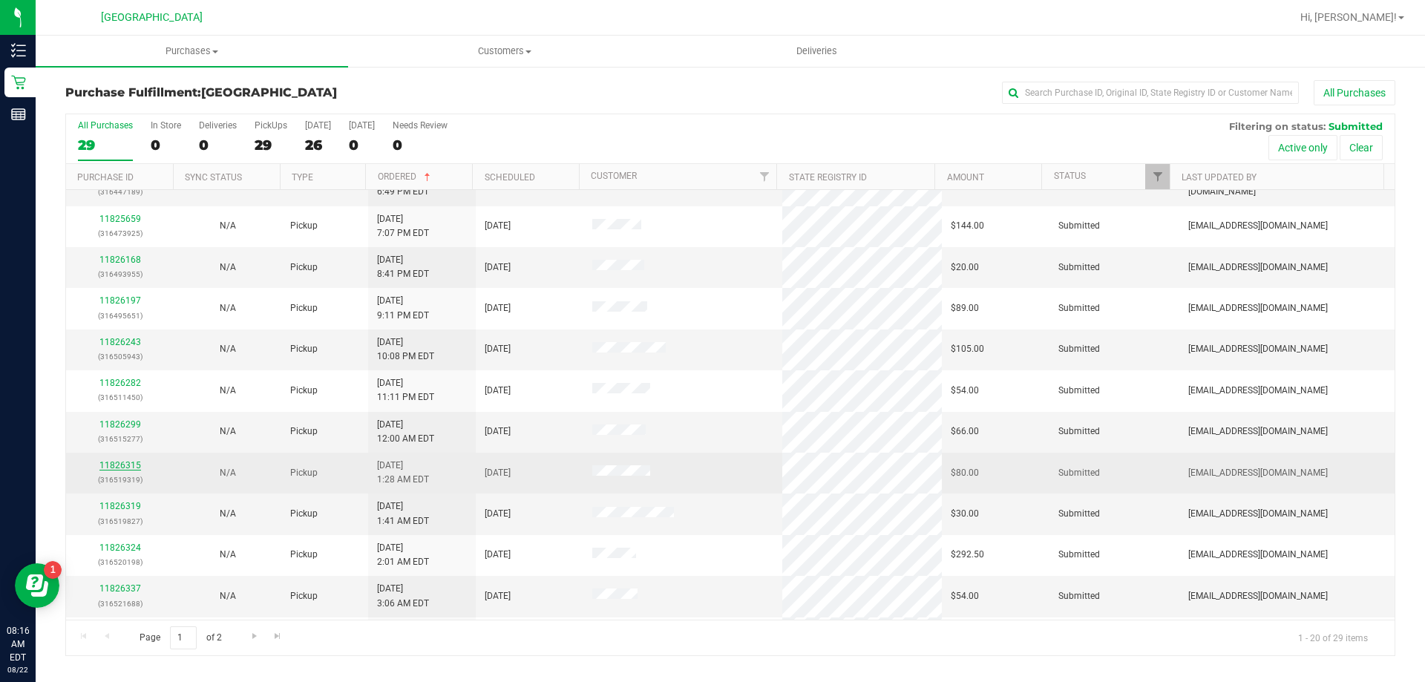
click at [135, 467] on link "11826315" at bounding box center [120, 465] width 42 height 10
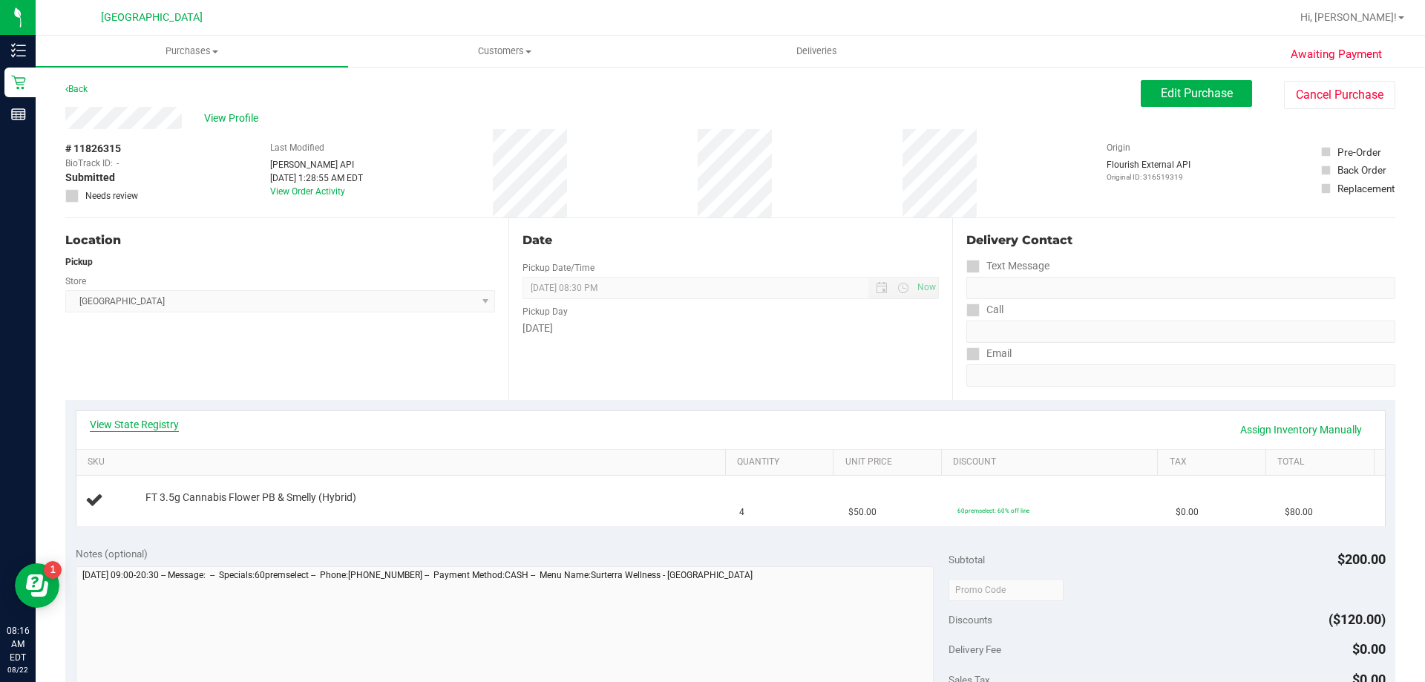
click at [173, 424] on link "View State Registry" at bounding box center [134, 424] width 89 height 15
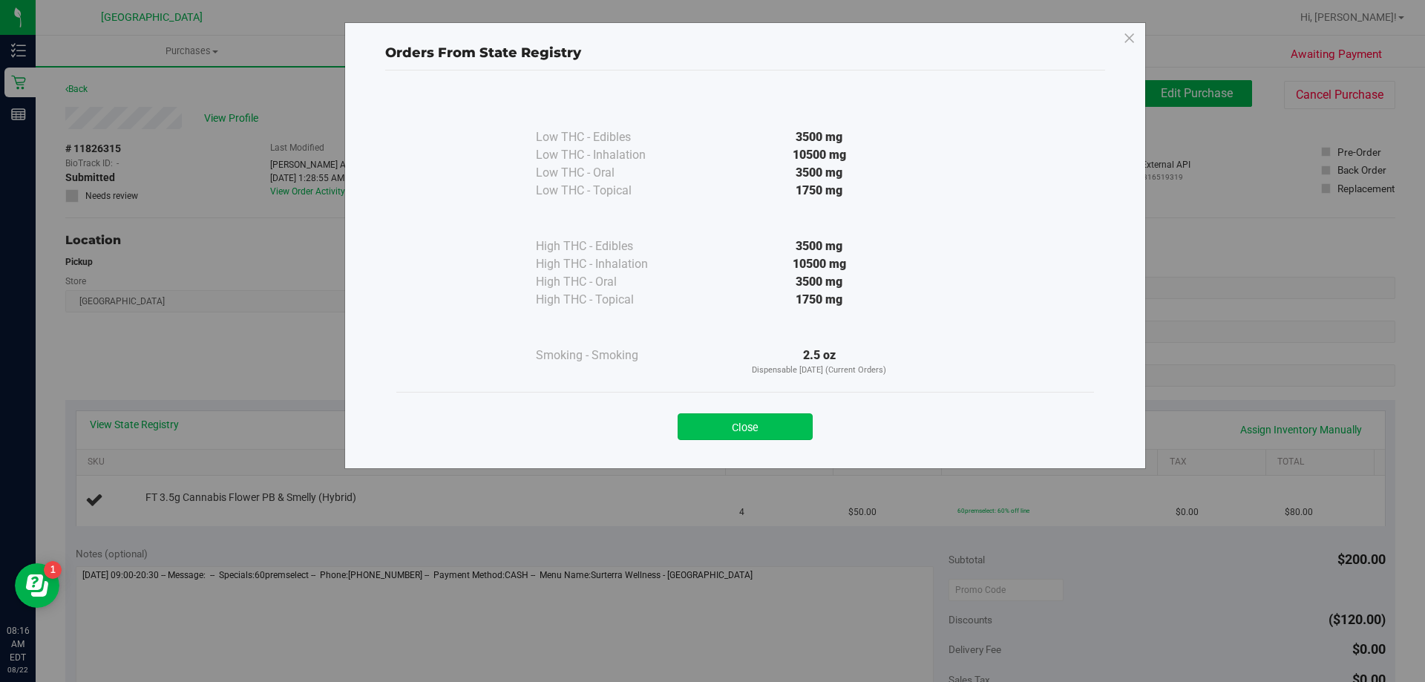
click at [787, 433] on button "Close" at bounding box center [745, 426] width 135 height 27
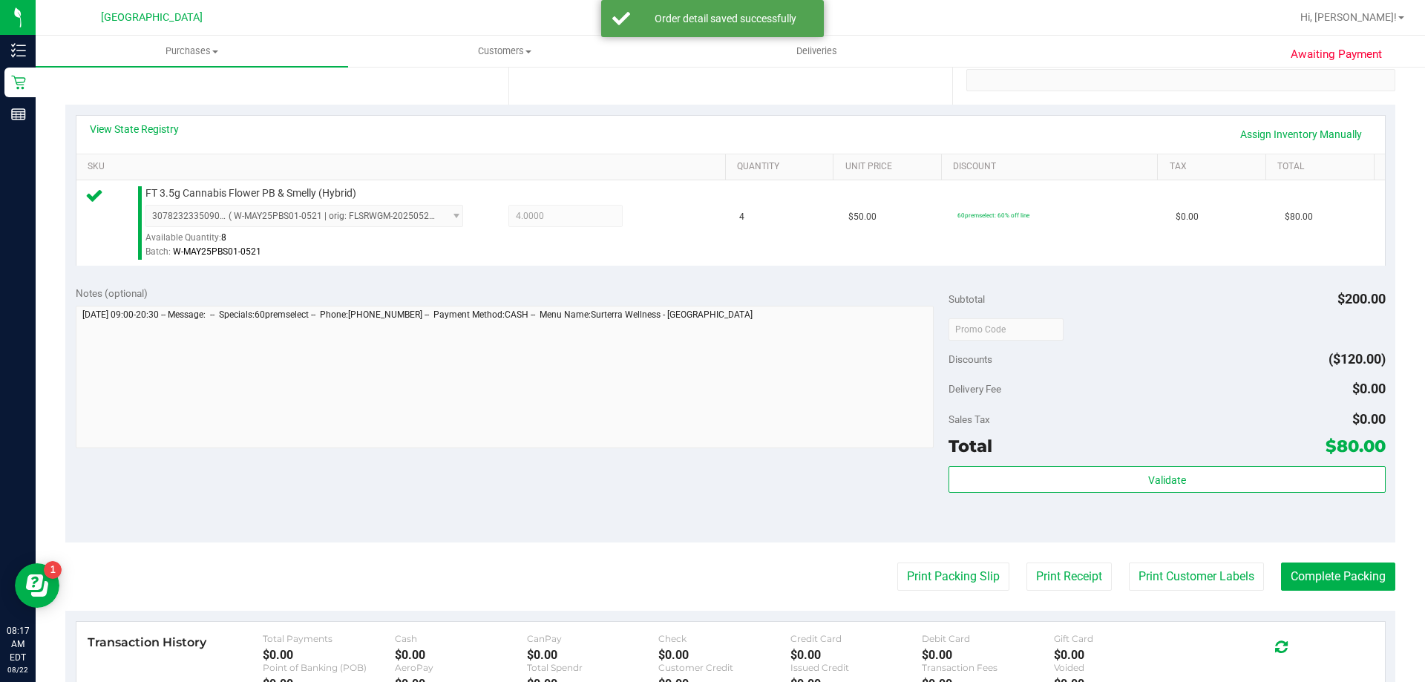
scroll to position [297, 0]
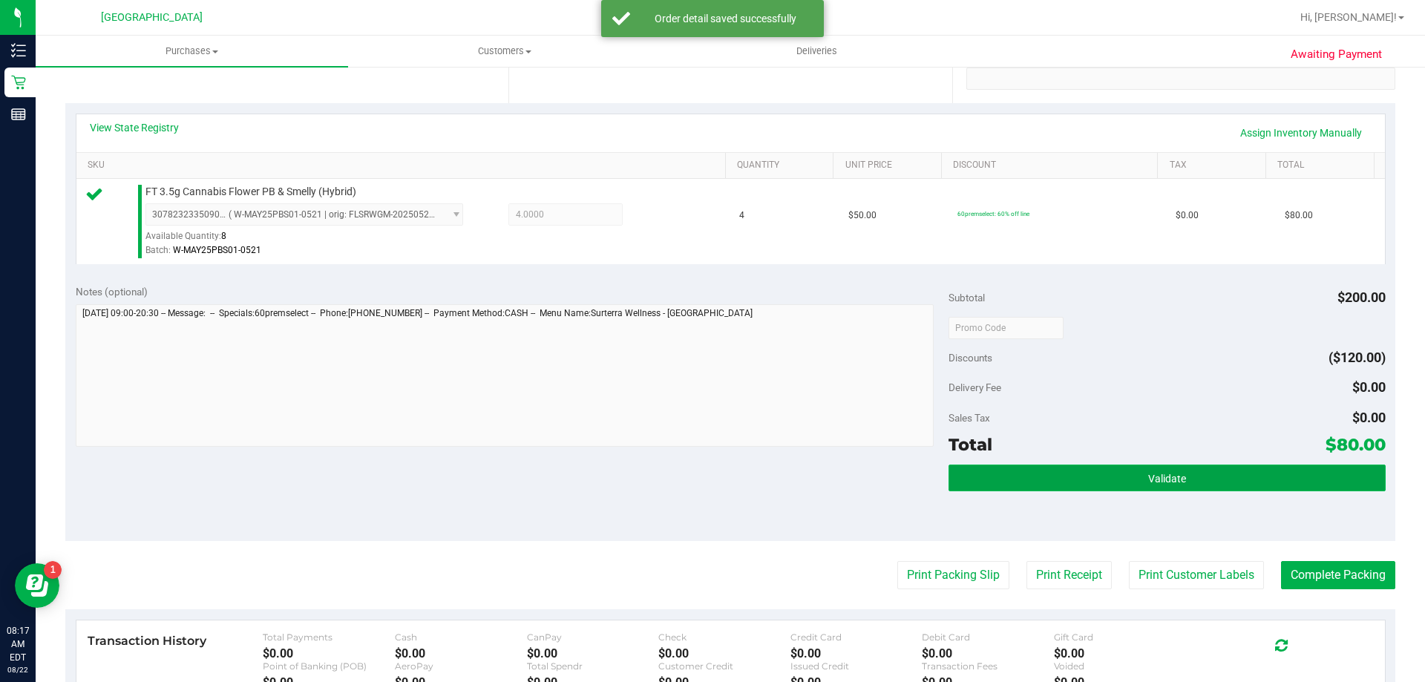
click at [1134, 483] on button "Validate" at bounding box center [1167, 478] width 437 height 27
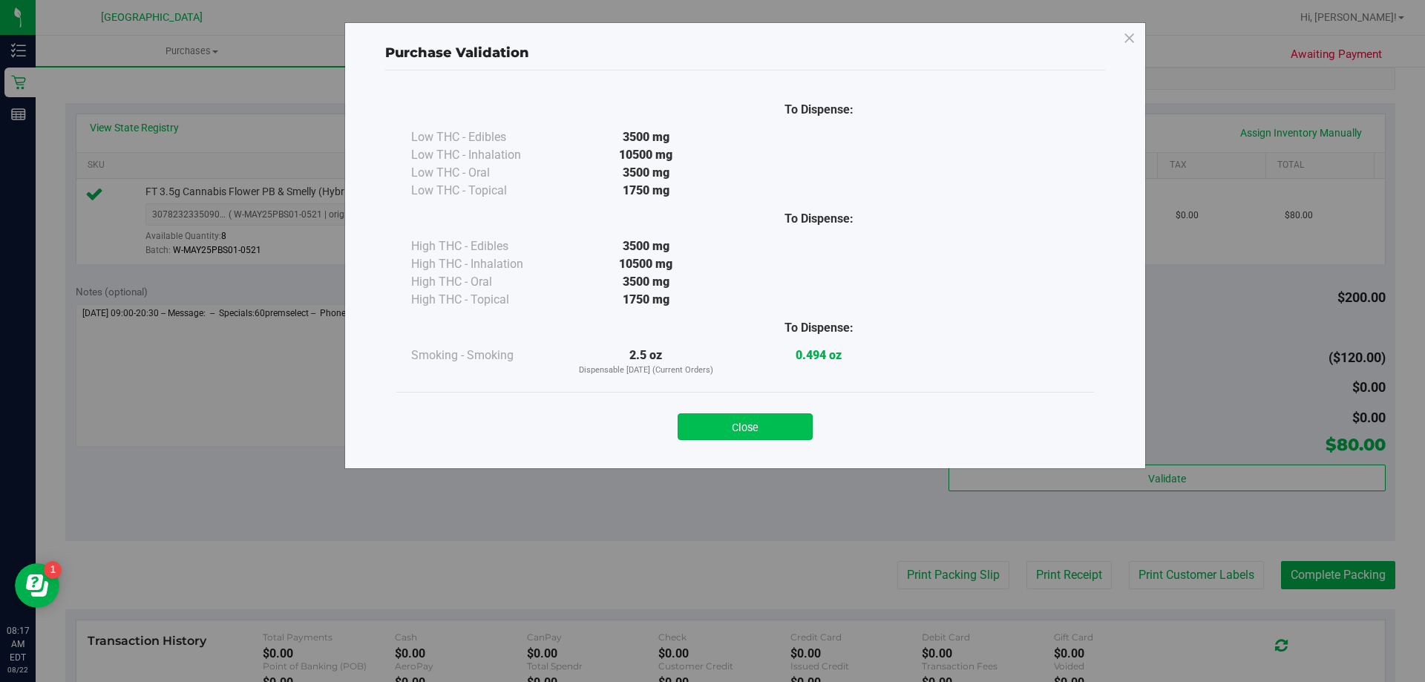
click at [804, 437] on button "Close" at bounding box center [745, 426] width 135 height 27
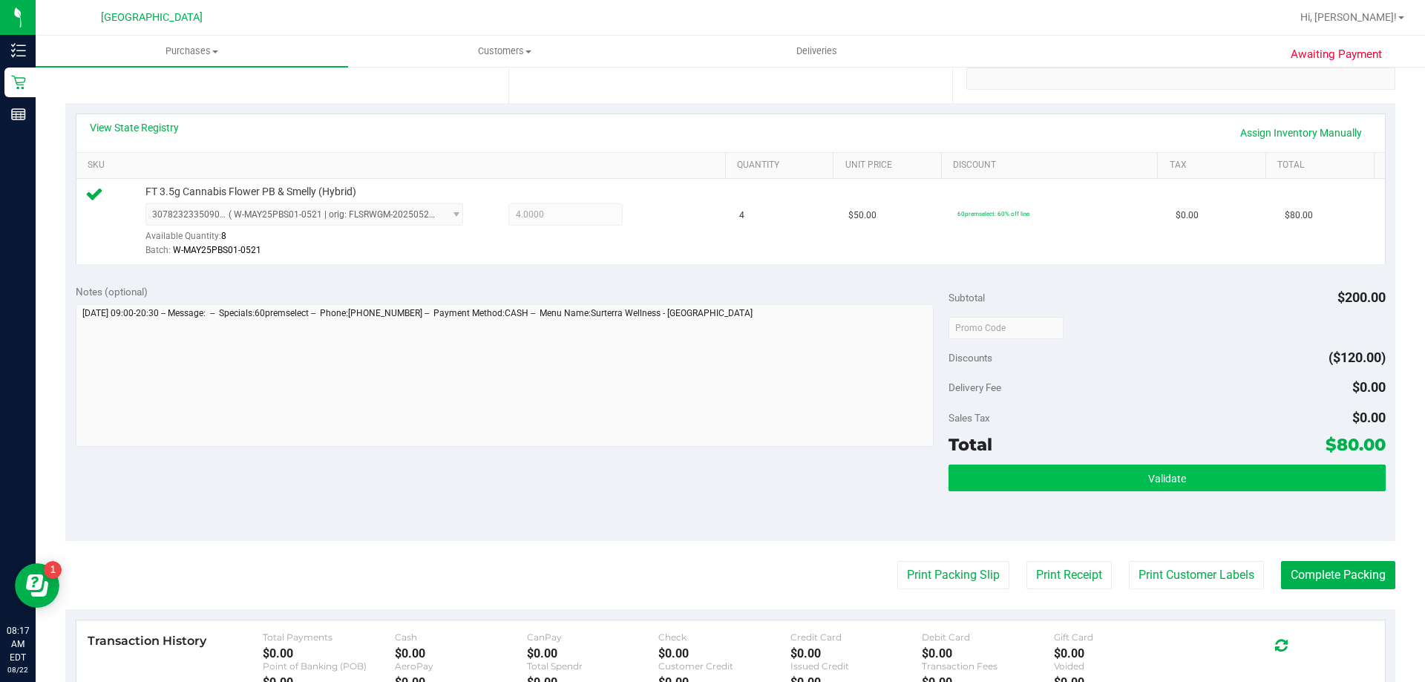
click at [962, 463] on div "Subtotal $200.00 Discounts ($120.00) Delivery Fee $0.00 Sales Tax $0.00 Total $…" at bounding box center [1167, 407] width 437 height 247
click at [962, 476] on button "Validate" at bounding box center [1167, 478] width 437 height 27
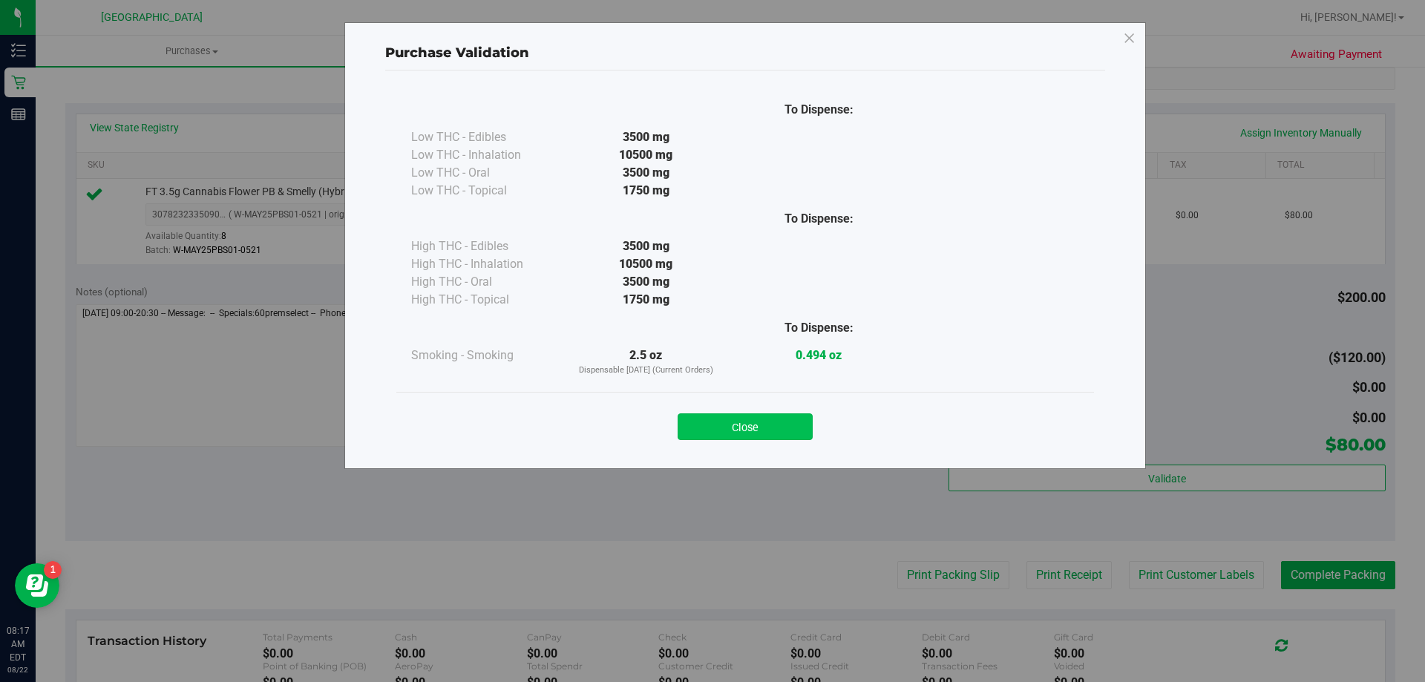
click at [748, 433] on button "Close" at bounding box center [745, 426] width 135 height 27
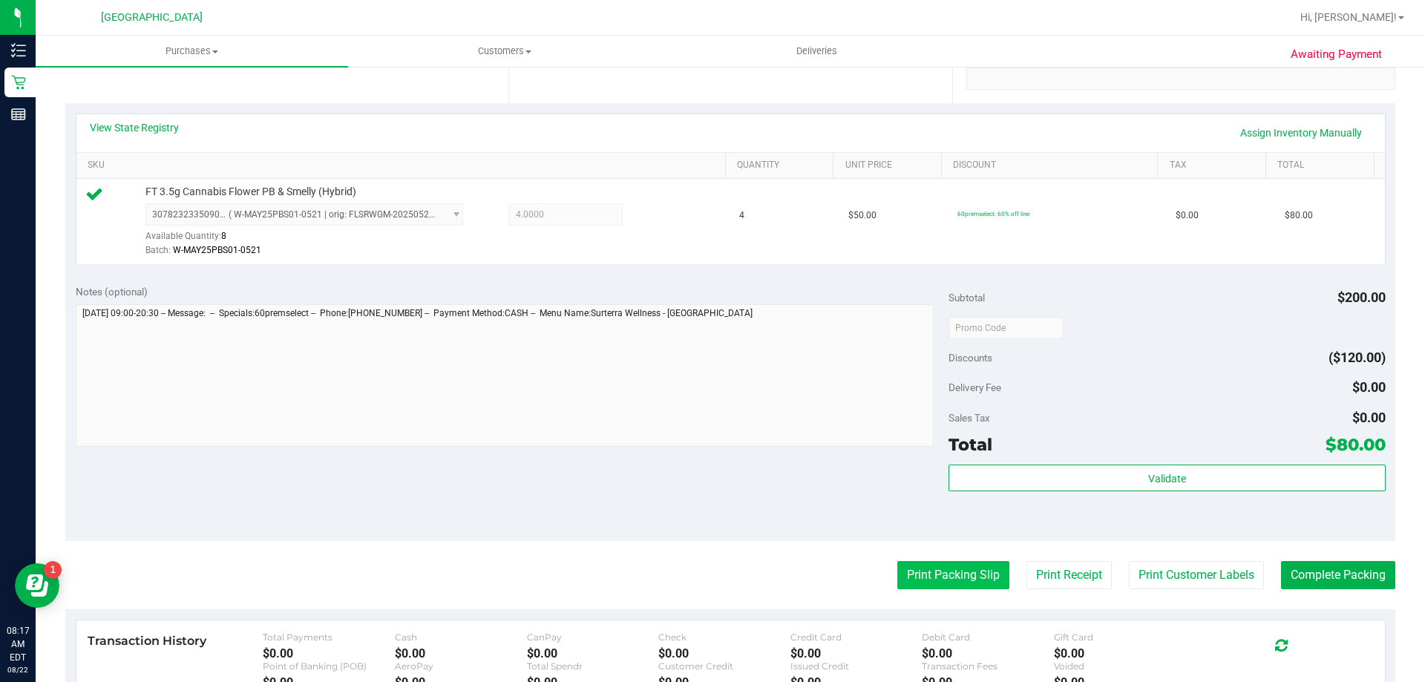
click at [898, 562] on button "Print Packing Slip" at bounding box center [954, 575] width 112 height 28
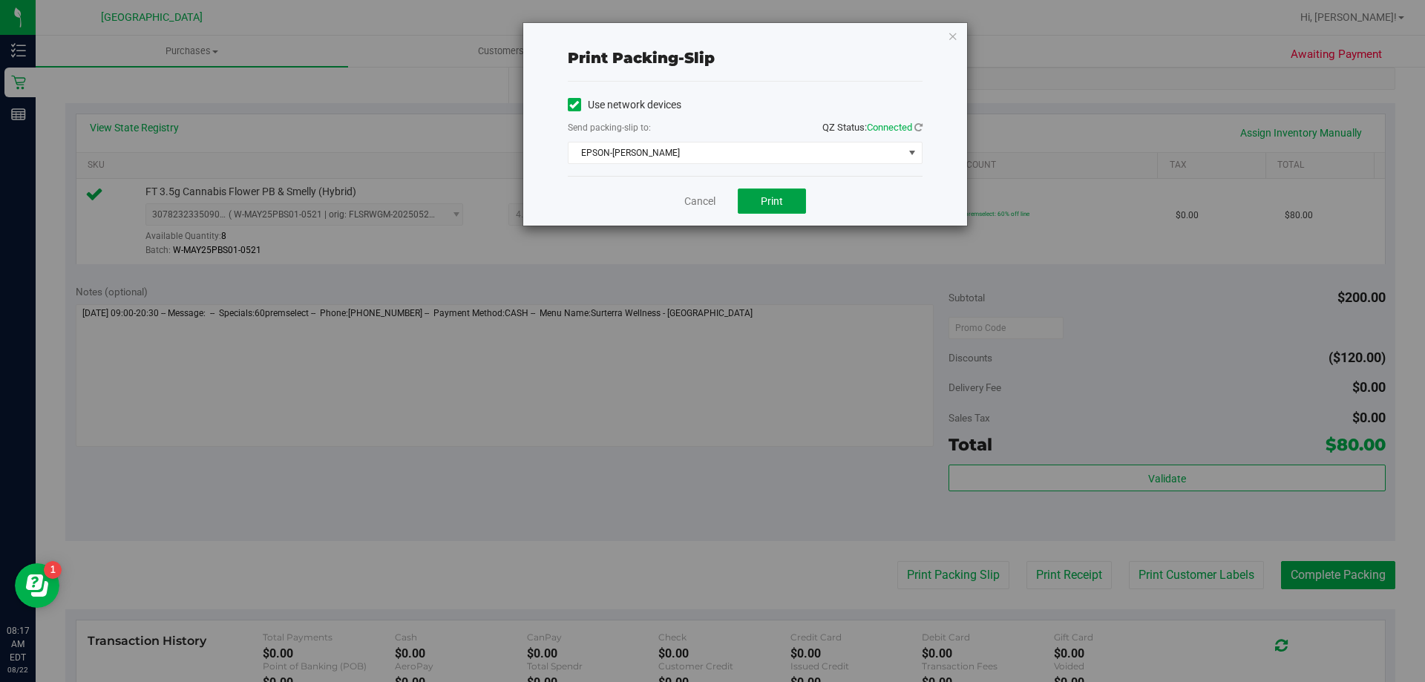
click at [785, 207] on button "Print" at bounding box center [772, 201] width 68 height 25
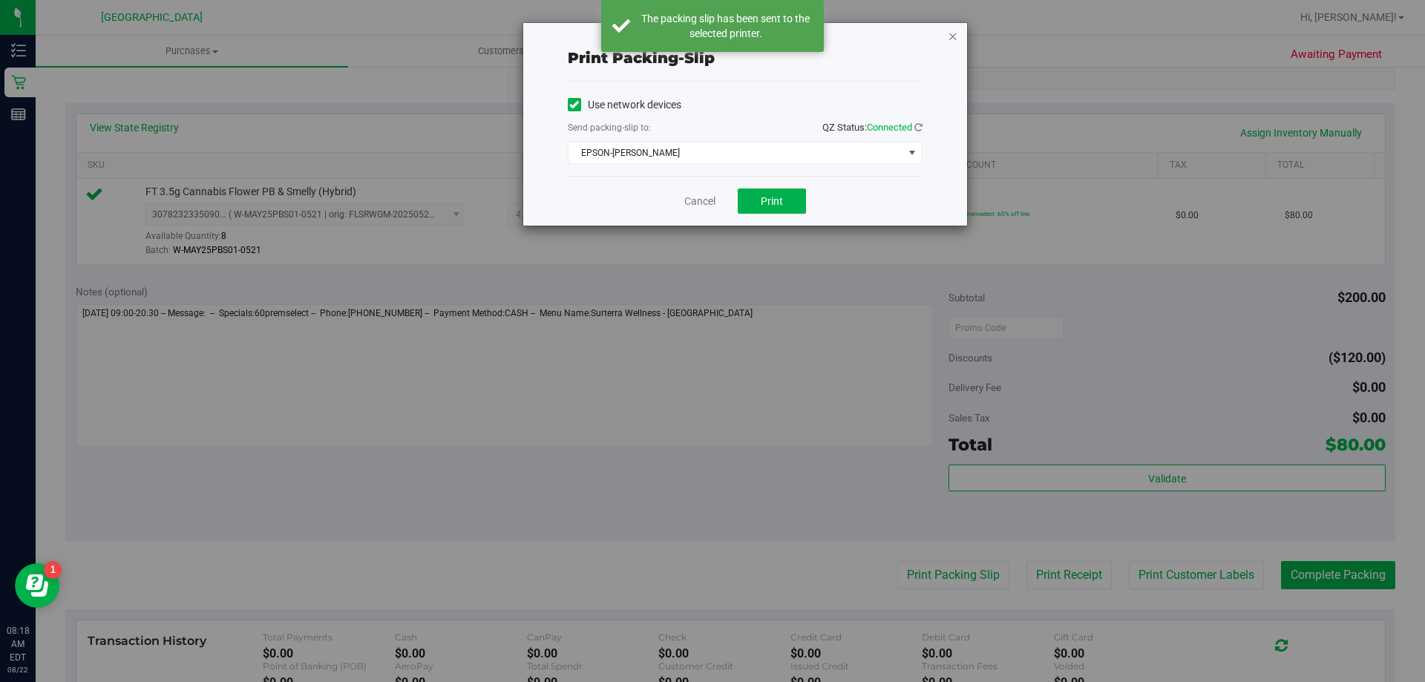
click at [950, 38] on icon "button" at bounding box center [953, 36] width 10 height 18
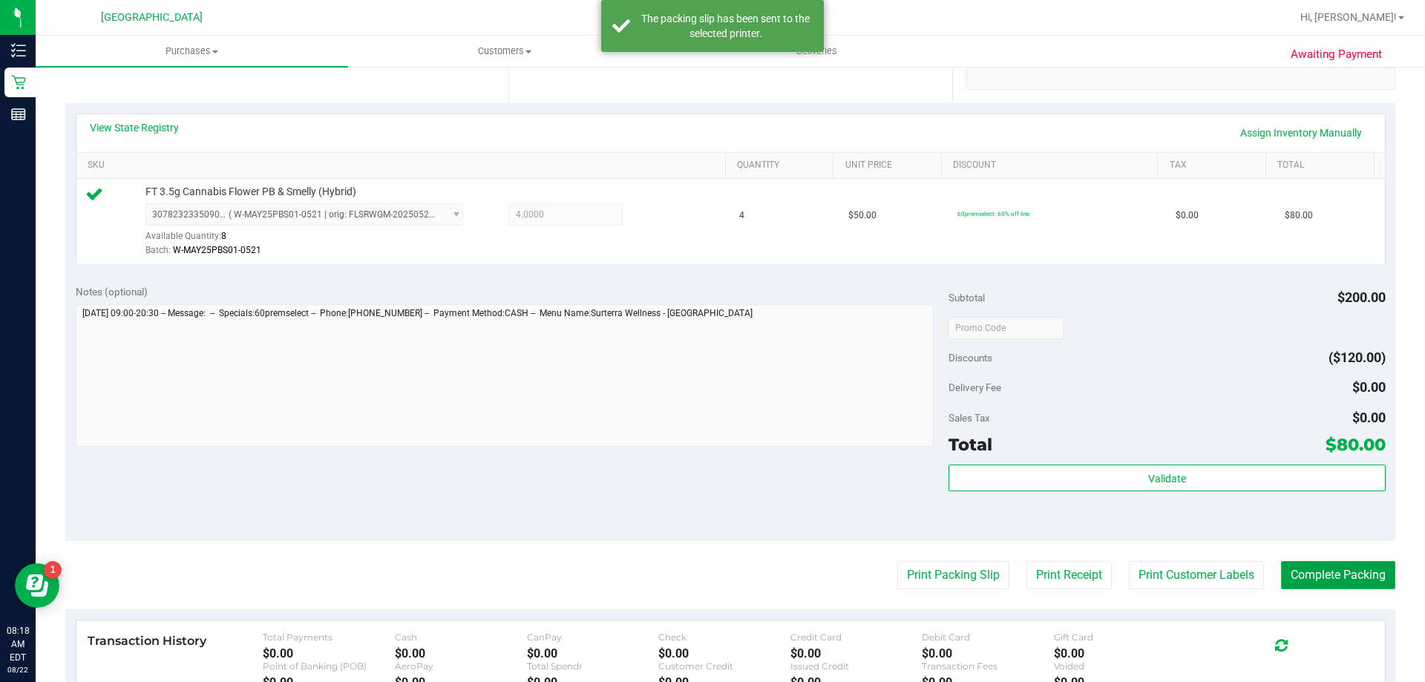
click at [1285, 576] on button "Complete Packing" at bounding box center [1338, 575] width 114 height 28
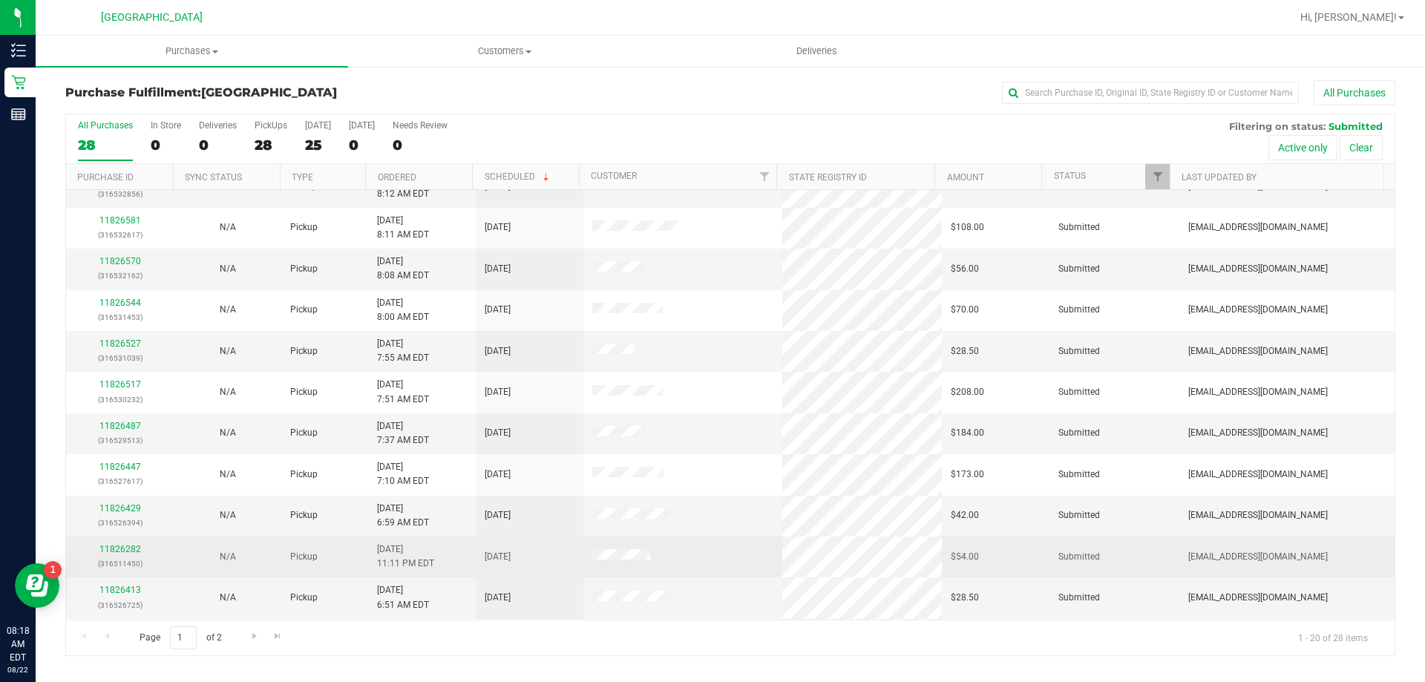
scroll to position [148, 0]
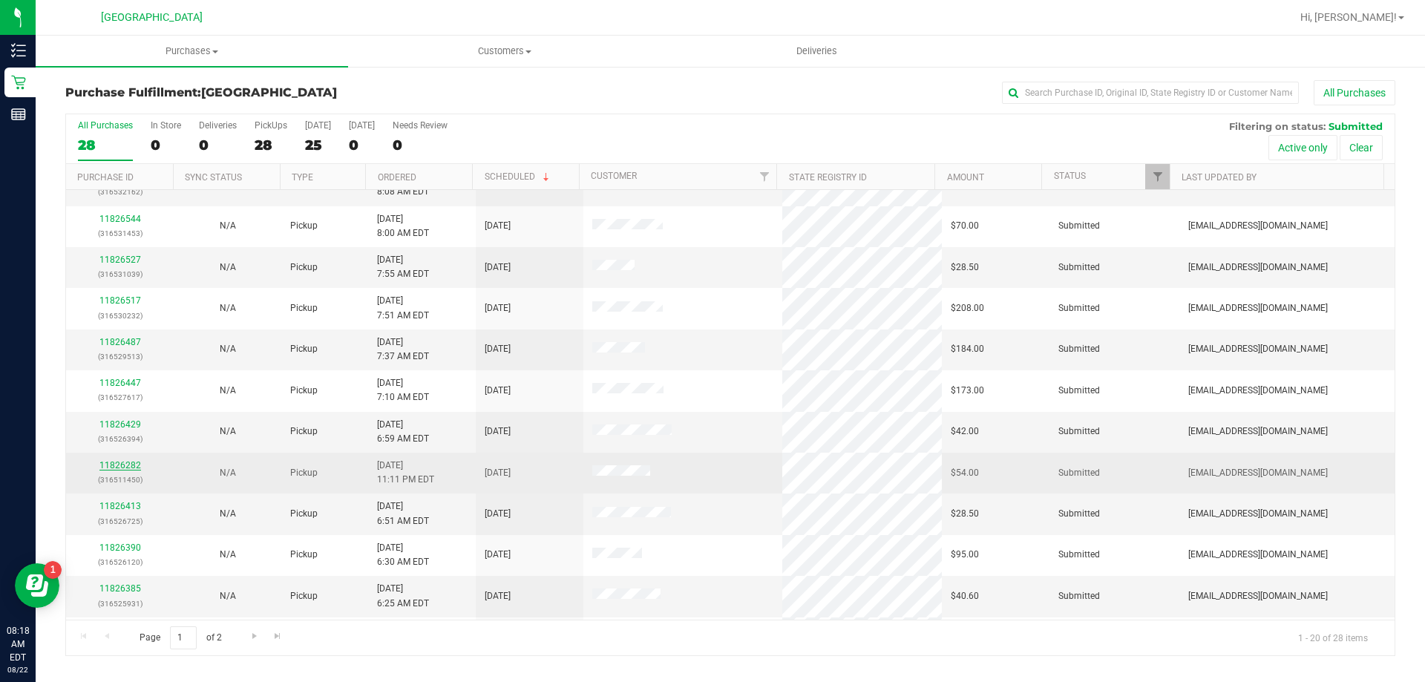
click at [120, 468] on link "11826282" at bounding box center [120, 465] width 42 height 10
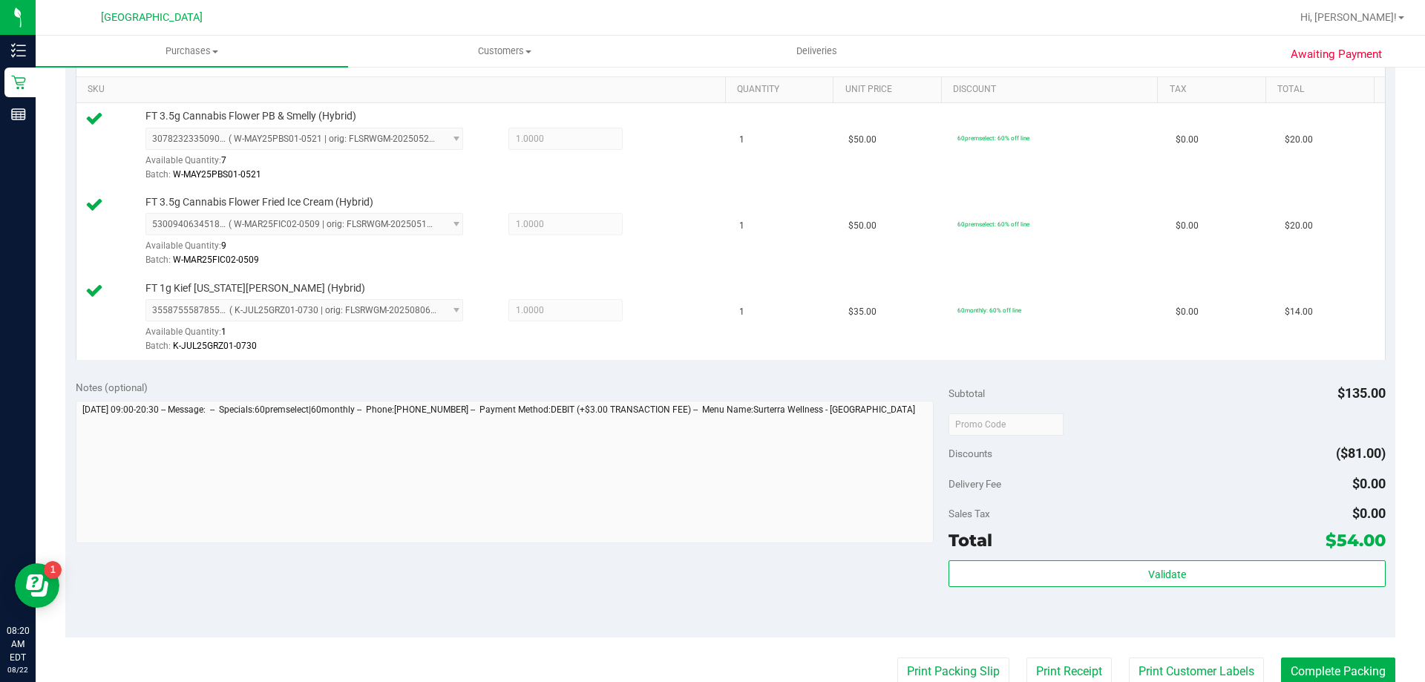
scroll to position [401, 0]
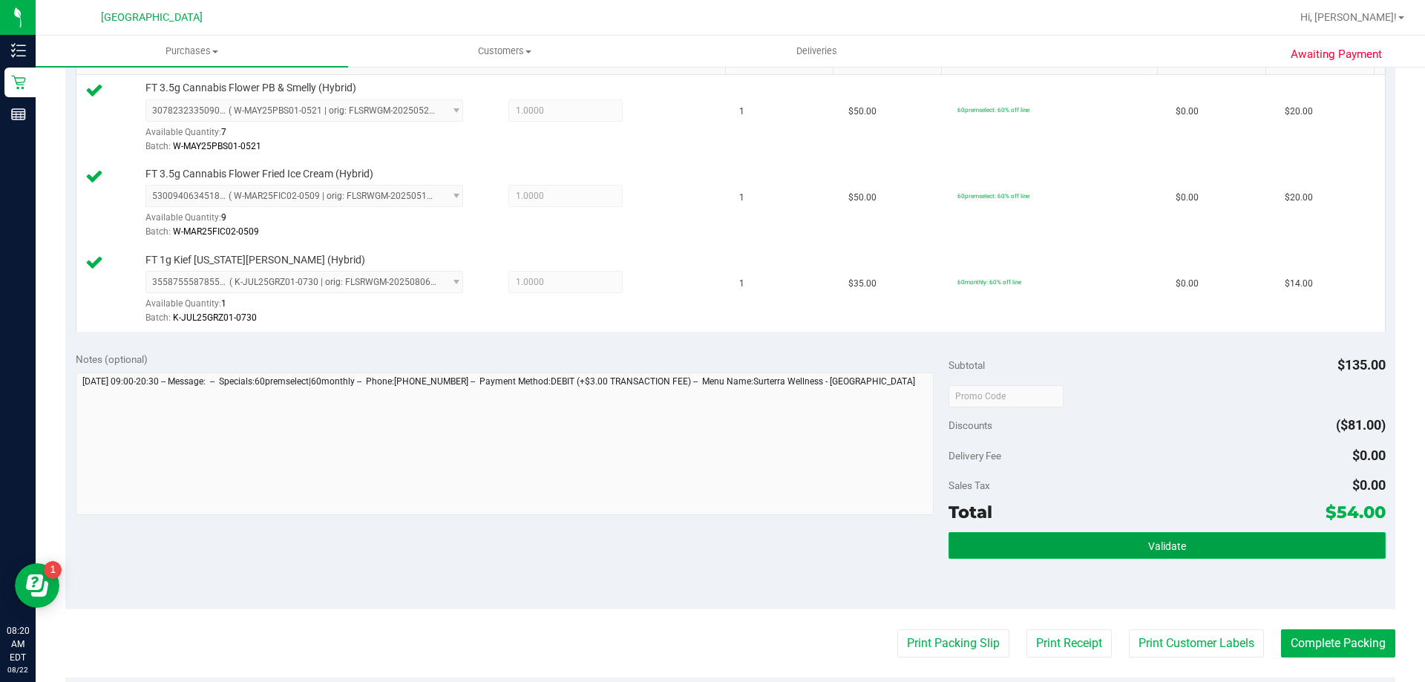
click at [1085, 540] on button "Validate" at bounding box center [1167, 545] width 437 height 27
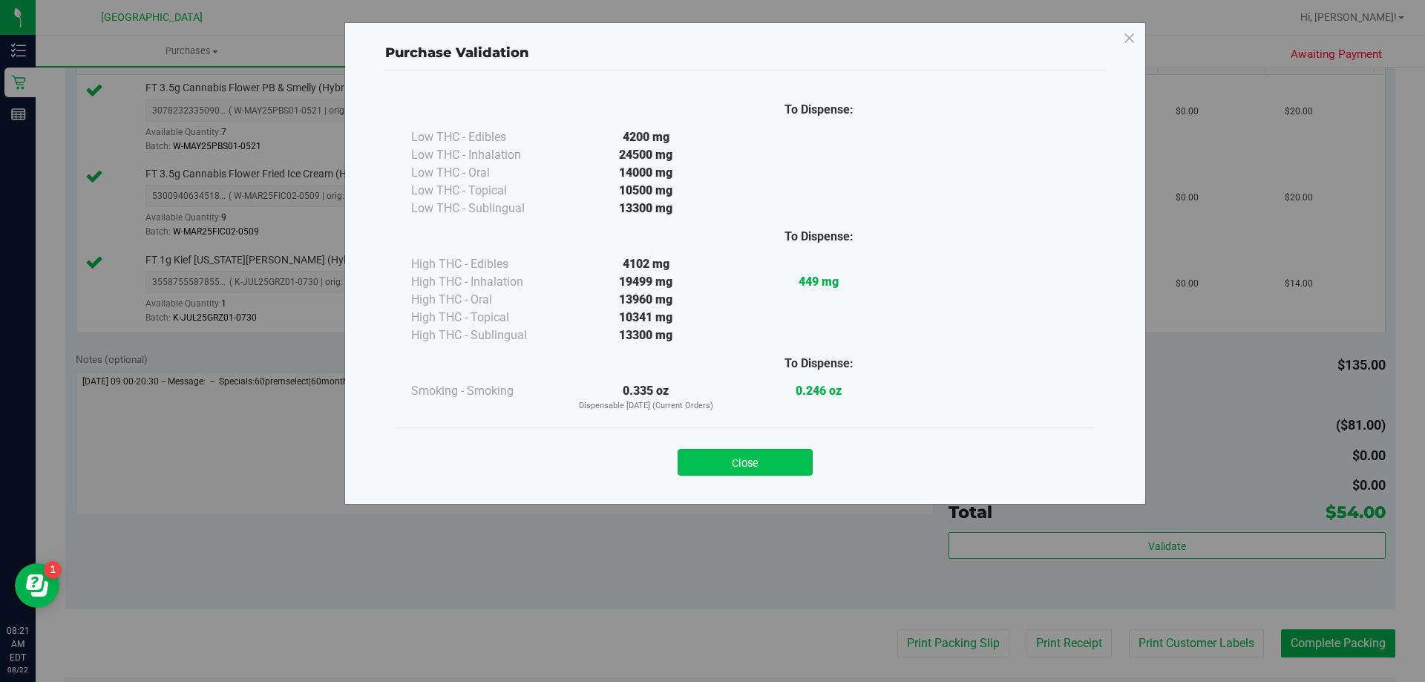
click at [799, 457] on button "Close" at bounding box center [745, 462] width 135 height 27
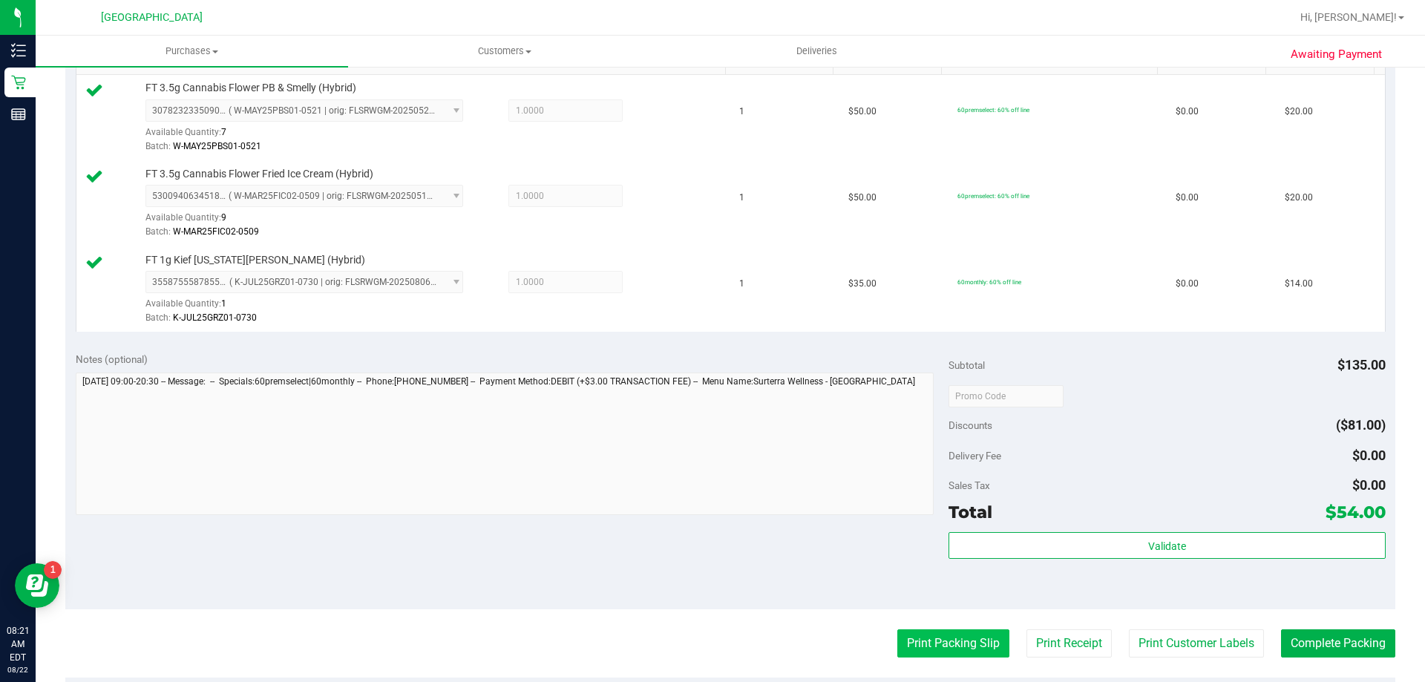
click at [918, 632] on button "Print Packing Slip" at bounding box center [954, 644] width 112 height 28
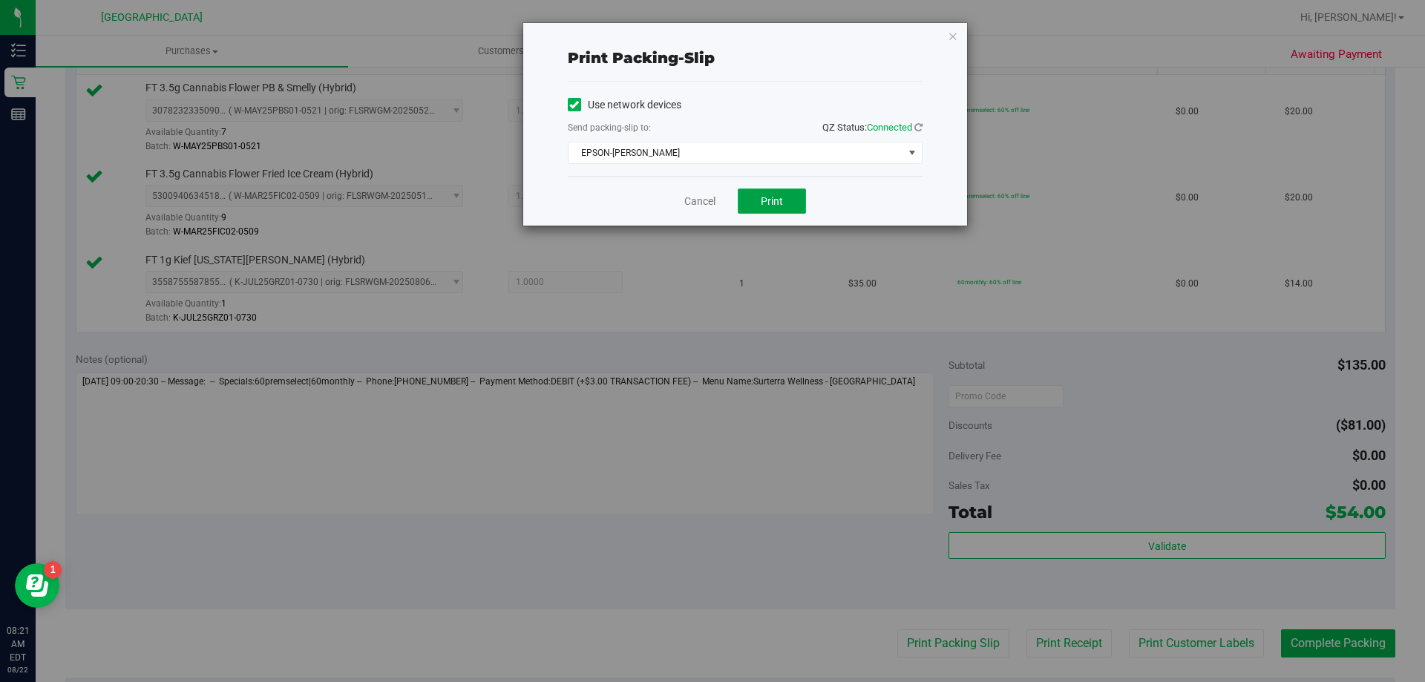
click at [768, 195] on span "Print" at bounding box center [772, 201] width 22 height 12
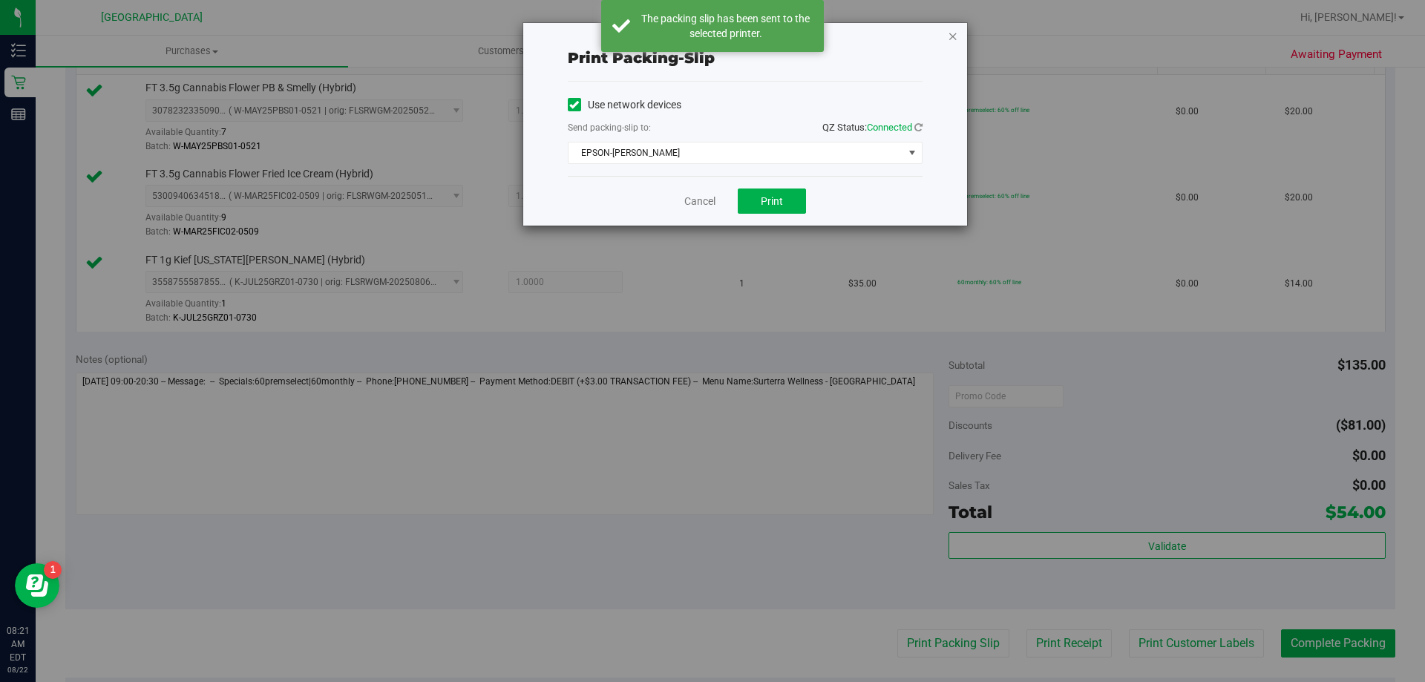
click at [957, 41] on icon "button" at bounding box center [953, 36] width 10 height 18
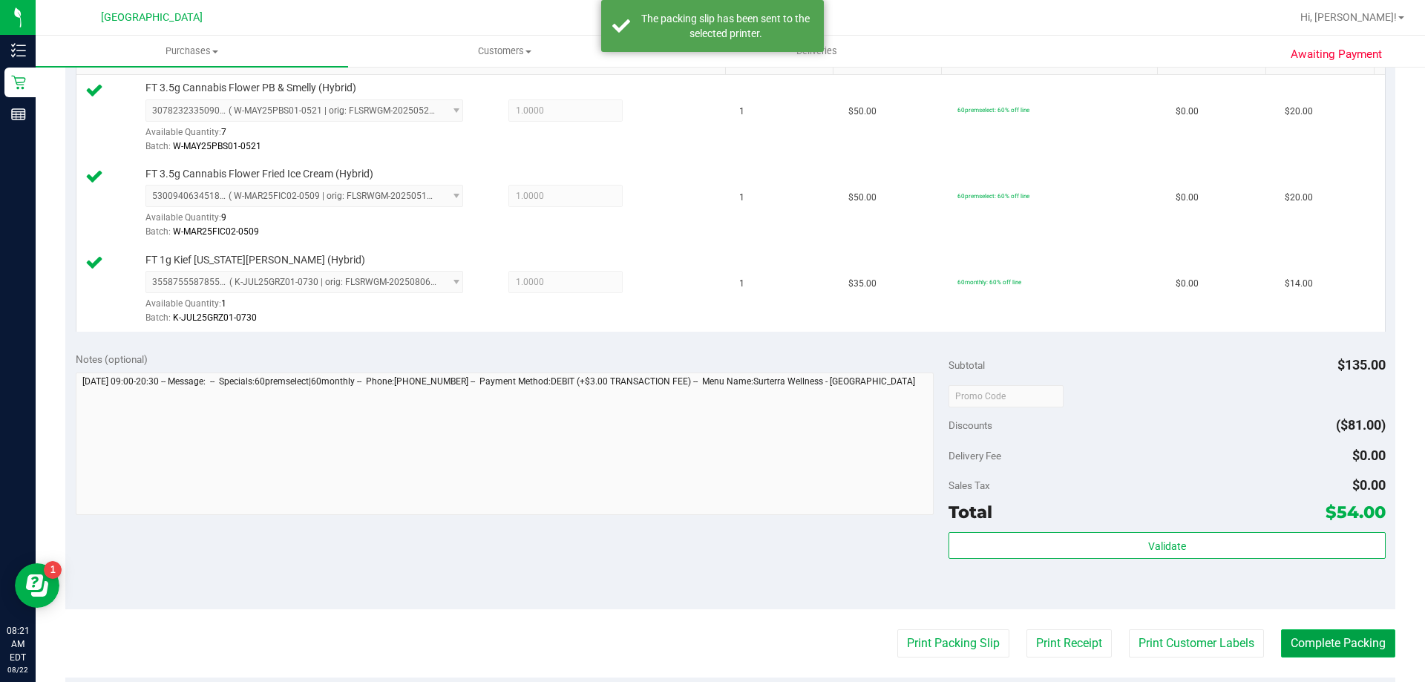
click at [1312, 649] on button "Complete Packing" at bounding box center [1338, 644] width 114 height 28
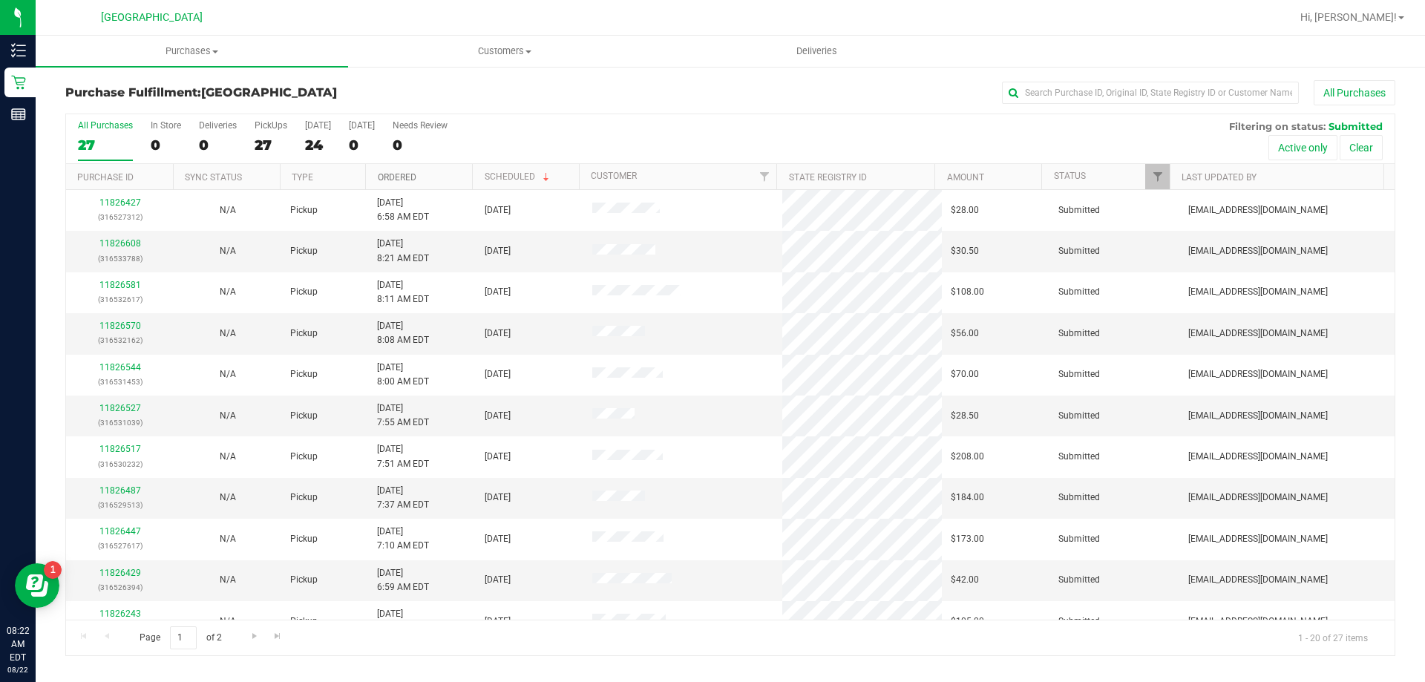
click at [404, 177] on link "Ordered" at bounding box center [397, 177] width 39 height 10
click at [129, 413] on link "11826168" at bounding box center [120, 408] width 42 height 10
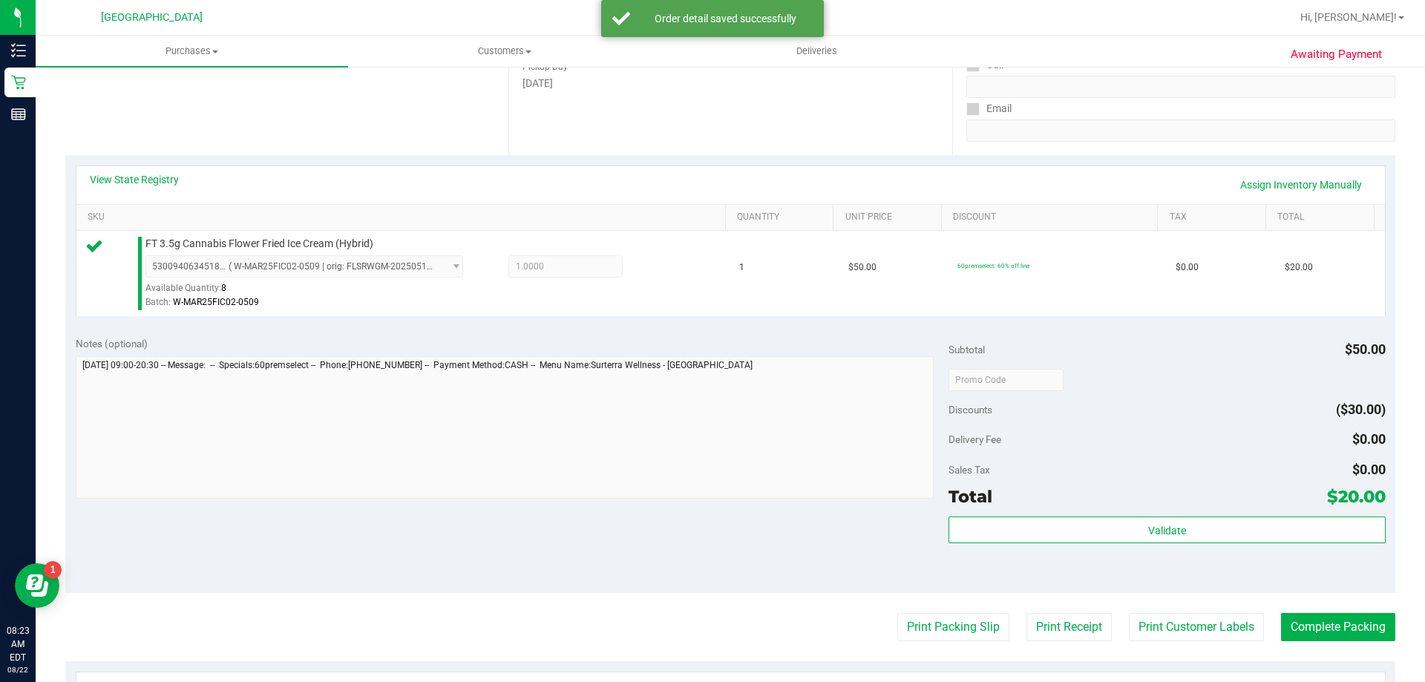
scroll to position [297, 0]
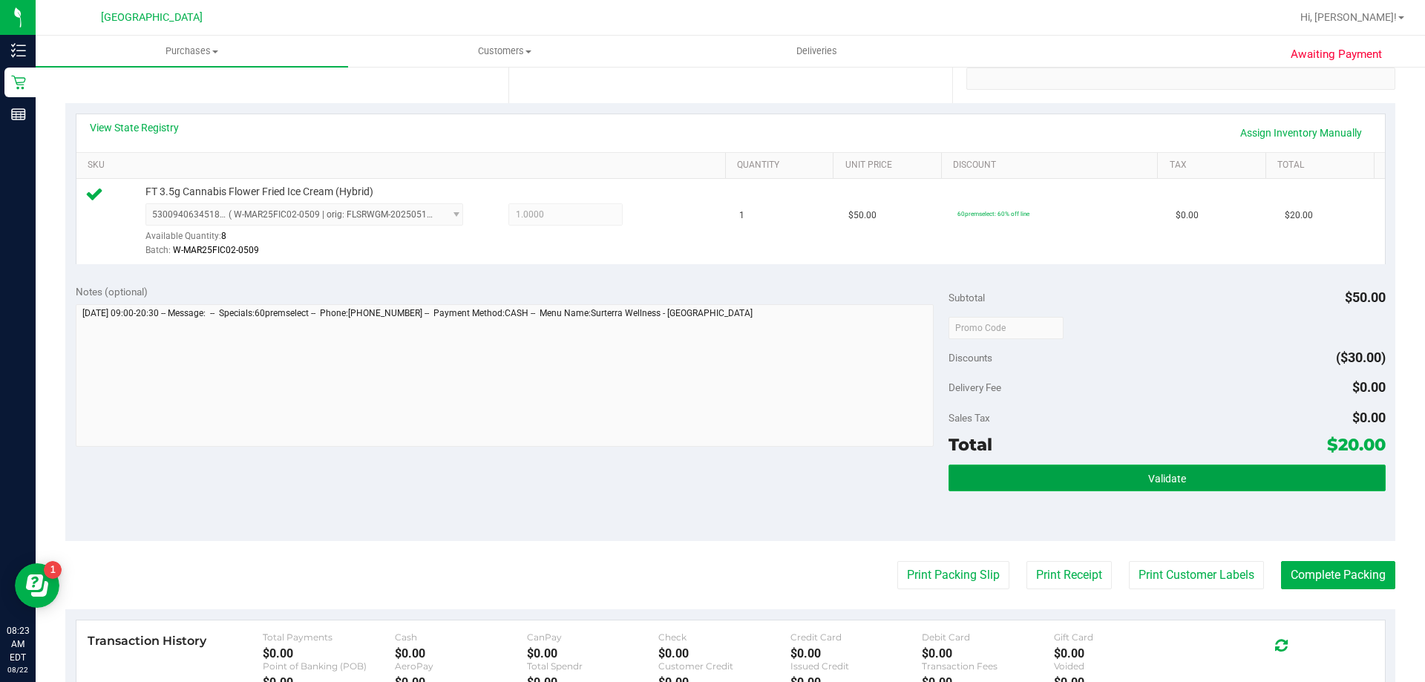
click at [1102, 481] on button "Validate" at bounding box center [1167, 478] width 437 height 27
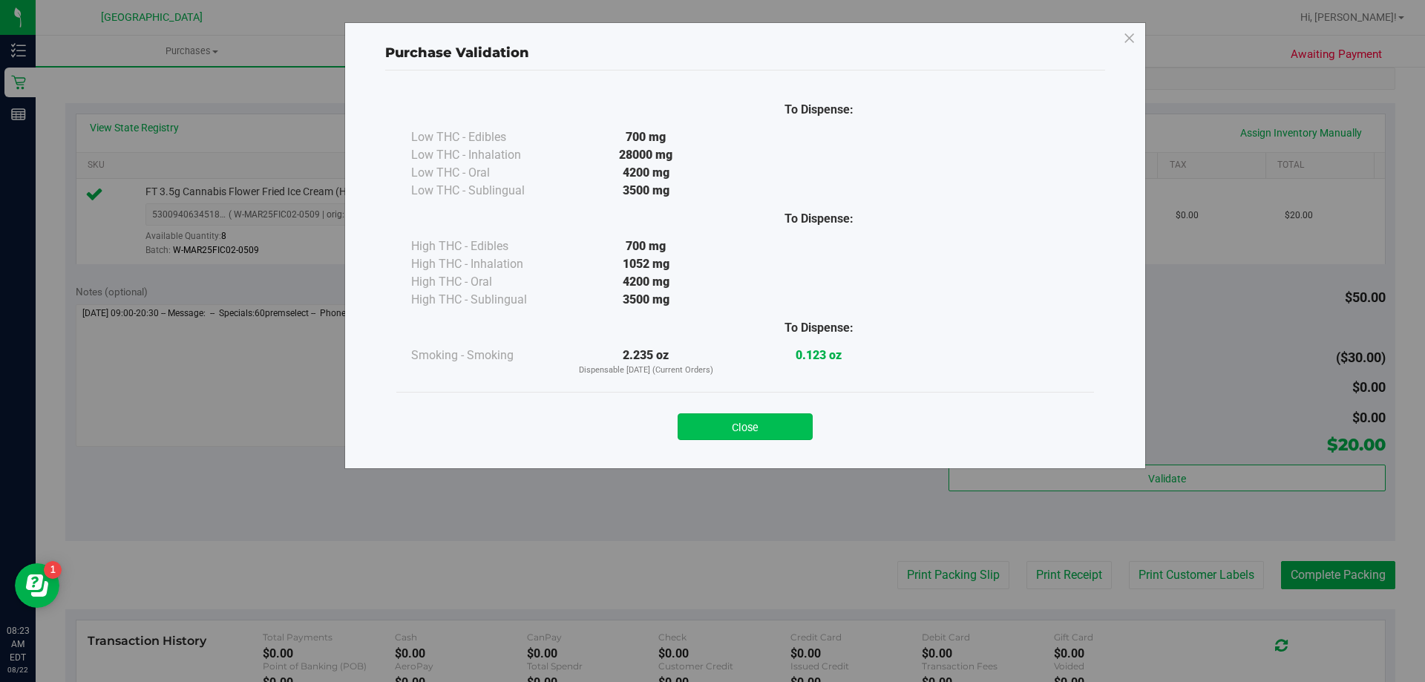
click at [796, 429] on button "Close" at bounding box center [745, 426] width 135 height 27
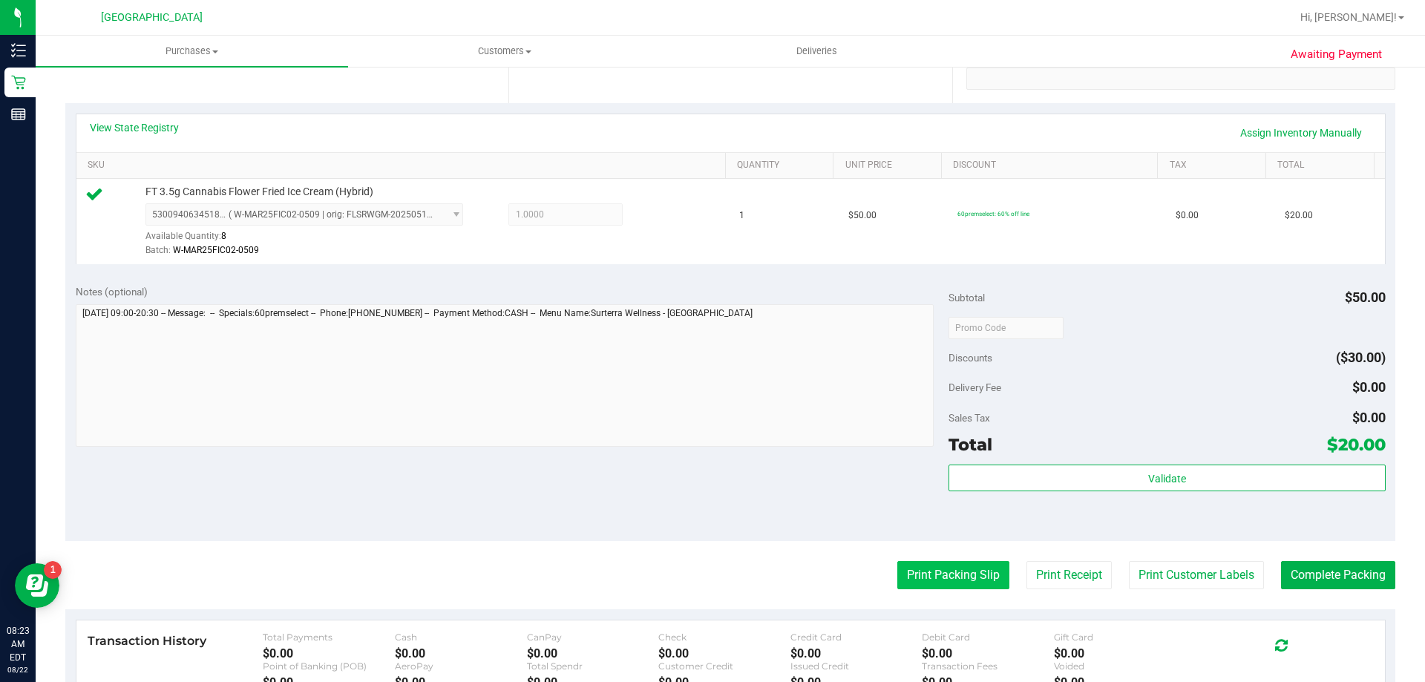
click at [943, 566] on button "Print Packing Slip" at bounding box center [954, 575] width 112 height 28
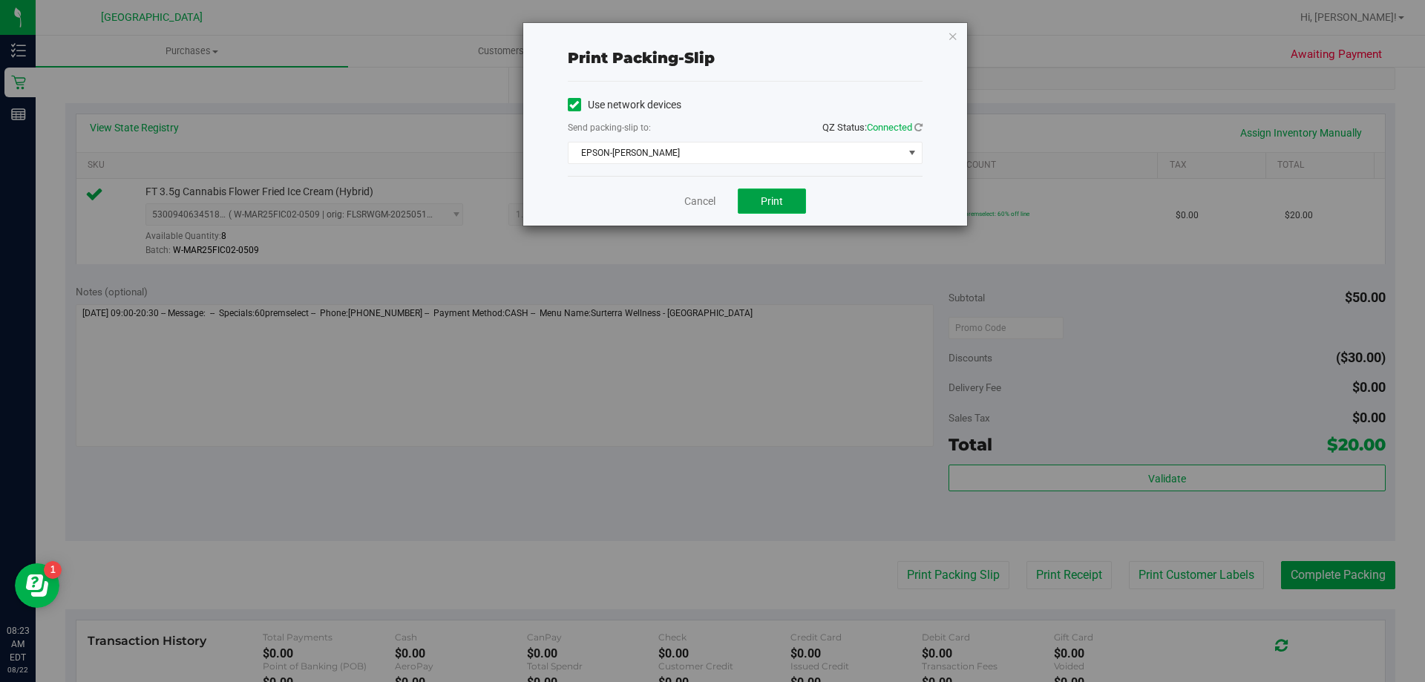
click at [784, 206] on button "Print" at bounding box center [772, 201] width 68 height 25
click at [955, 39] on icon "button" at bounding box center [953, 36] width 10 height 18
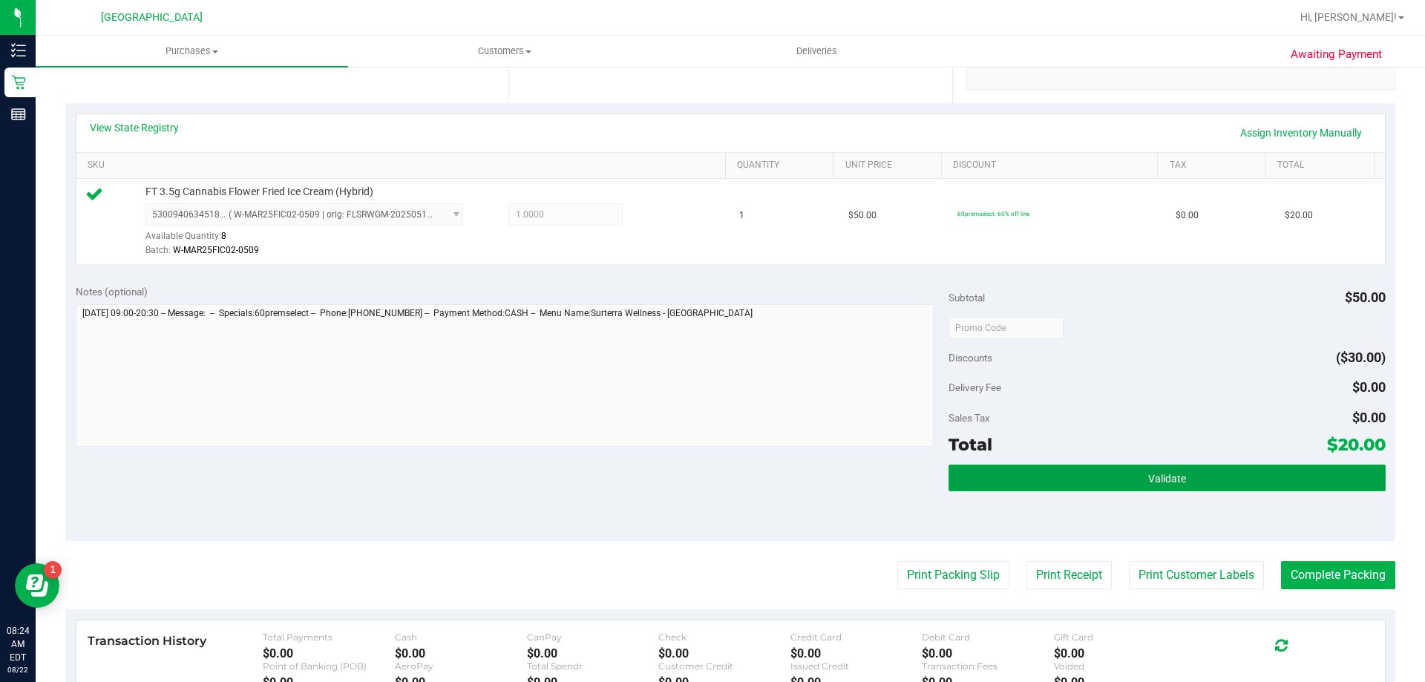
click at [1105, 481] on button "Validate" at bounding box center [1167, 478] width 437 height 27
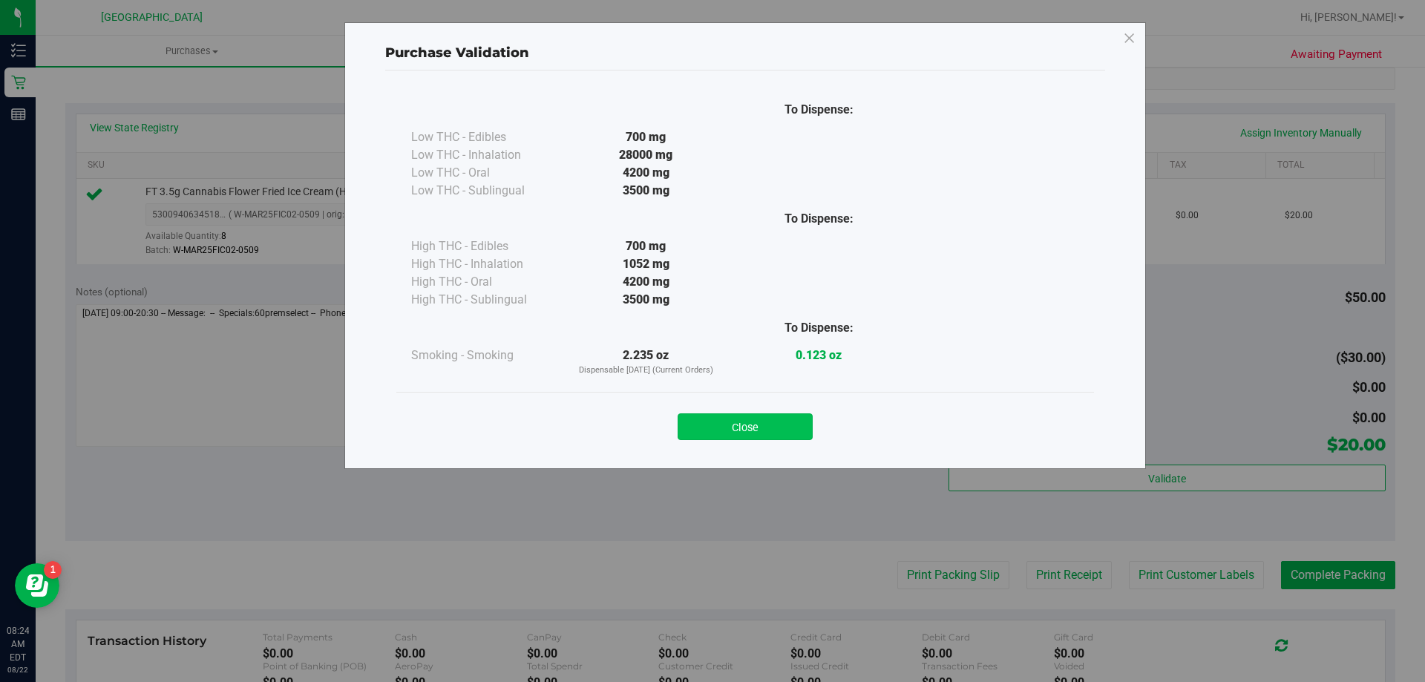
click at [760, 419] on button "Close" at bounding box center [745, 426] width 135 height 27
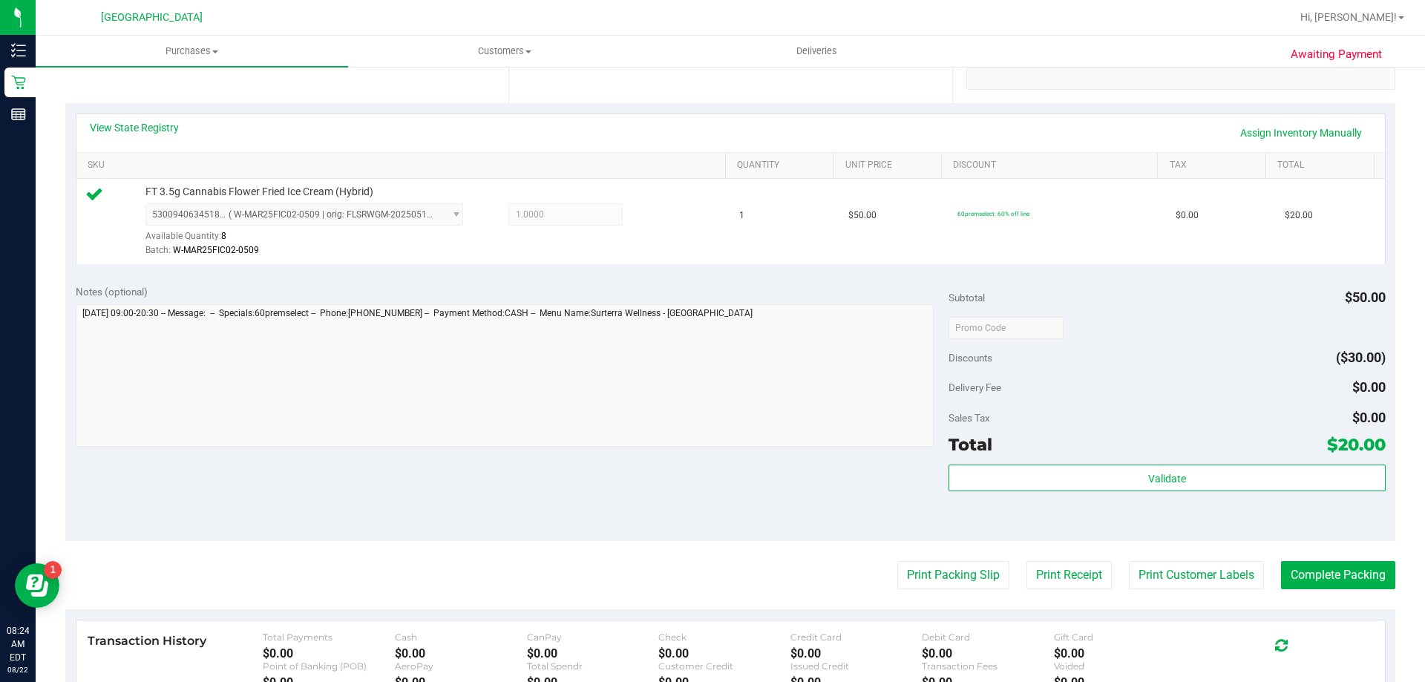
scroll to position [223, 0]
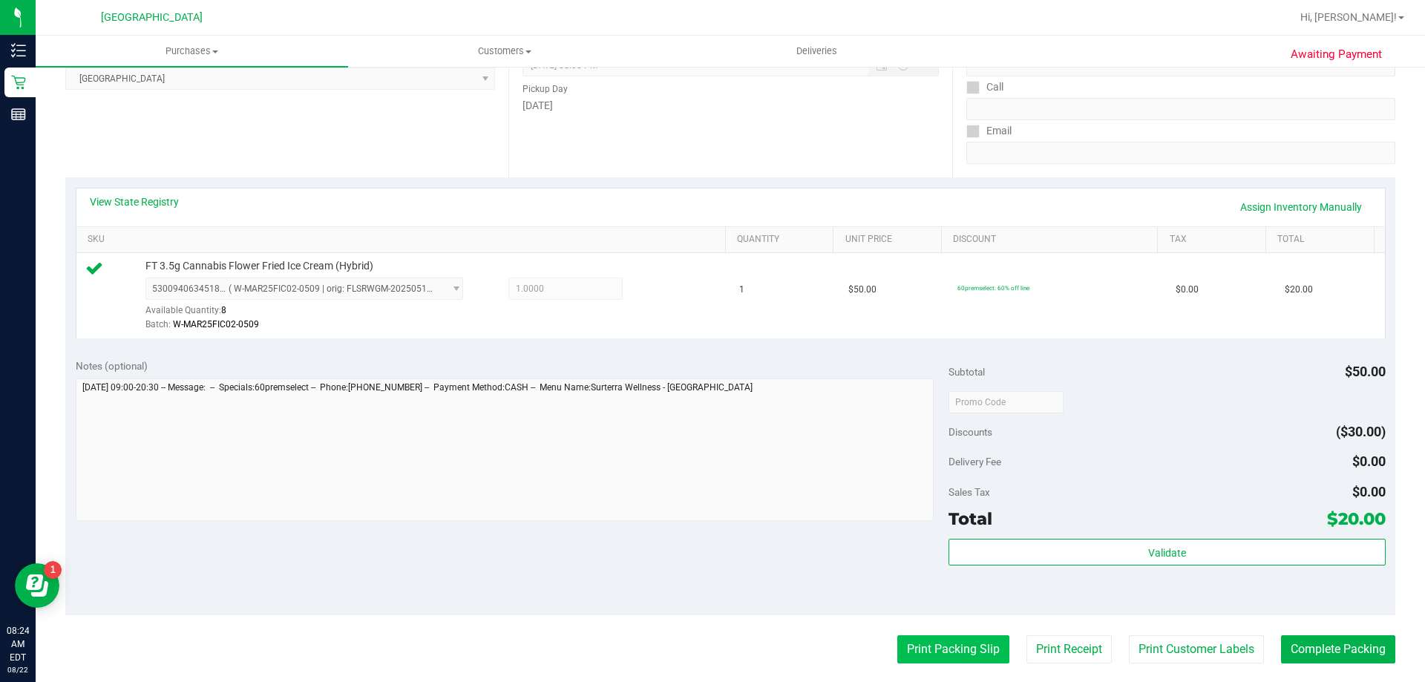
click at [909, 647] on button "Print Packing Slip" at bounding box center [954, 649] width 112 height 28
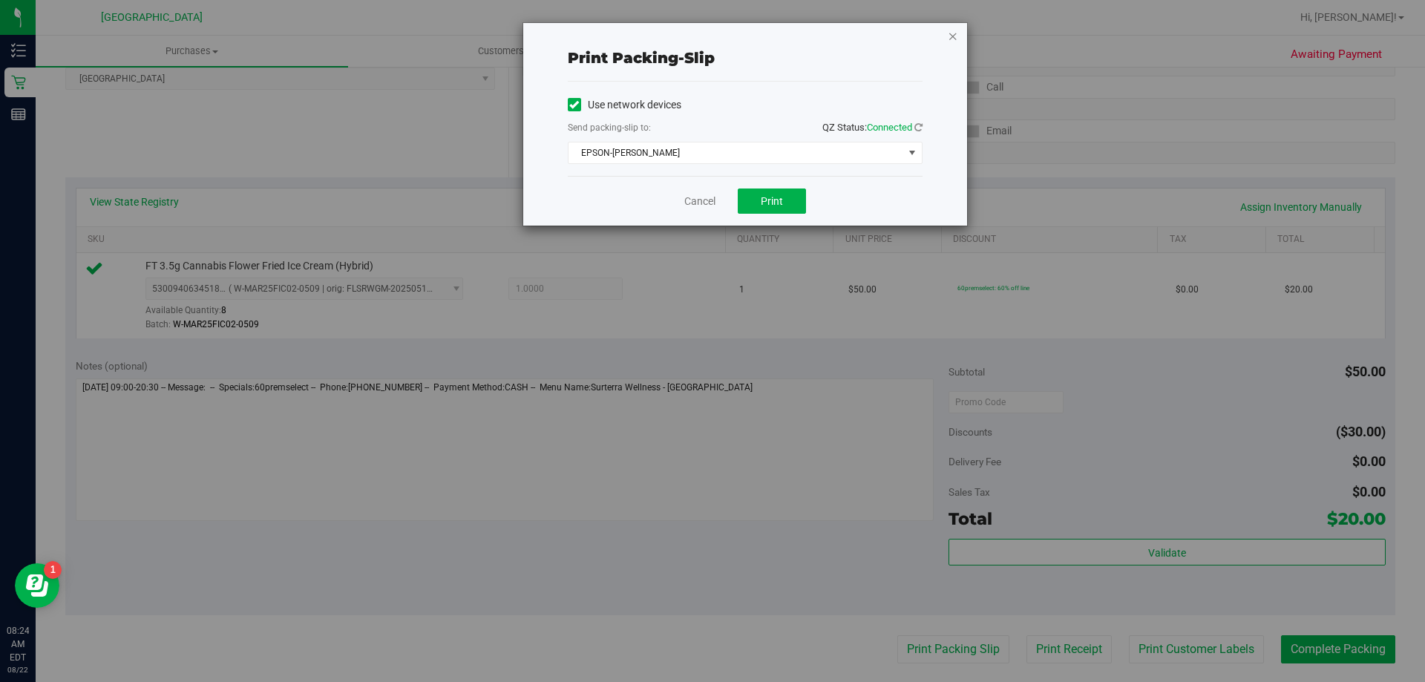
click at [951, 38] on icon "button" at bounding box center [953, 36] width 10 height 18
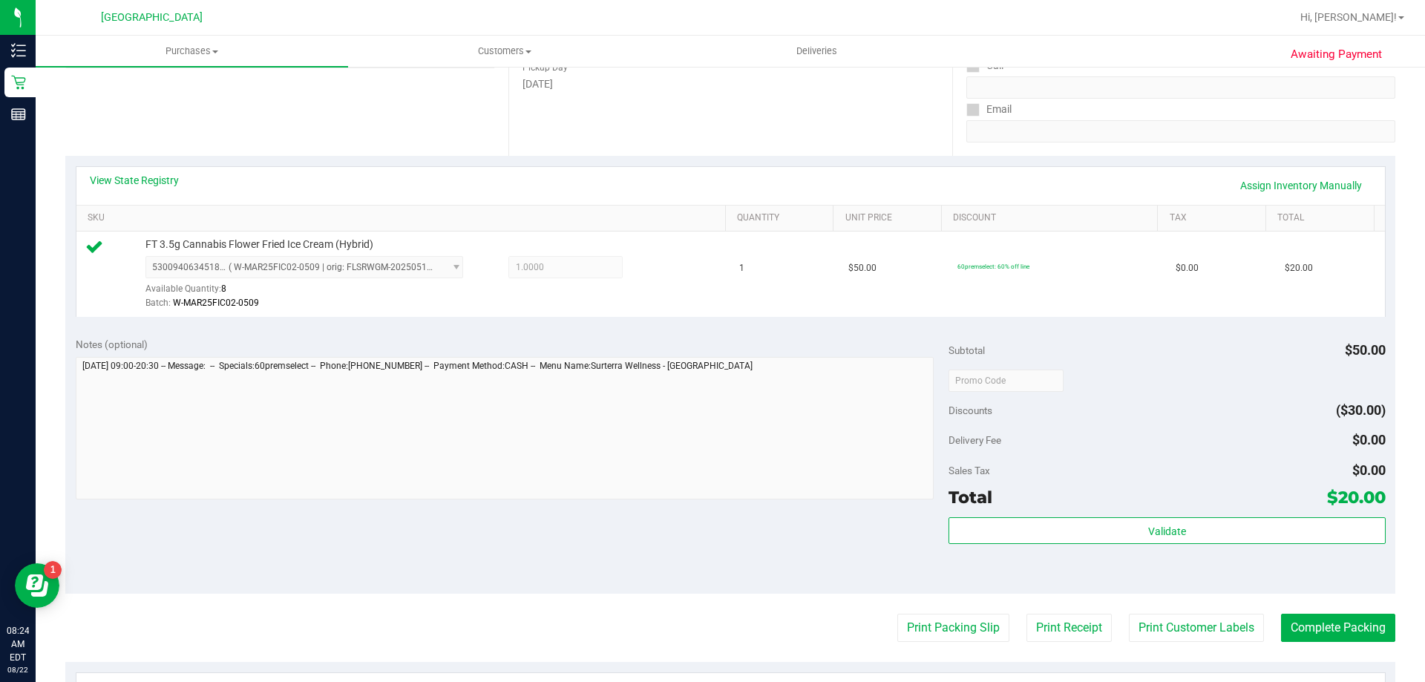
scroll to position [297, 0]
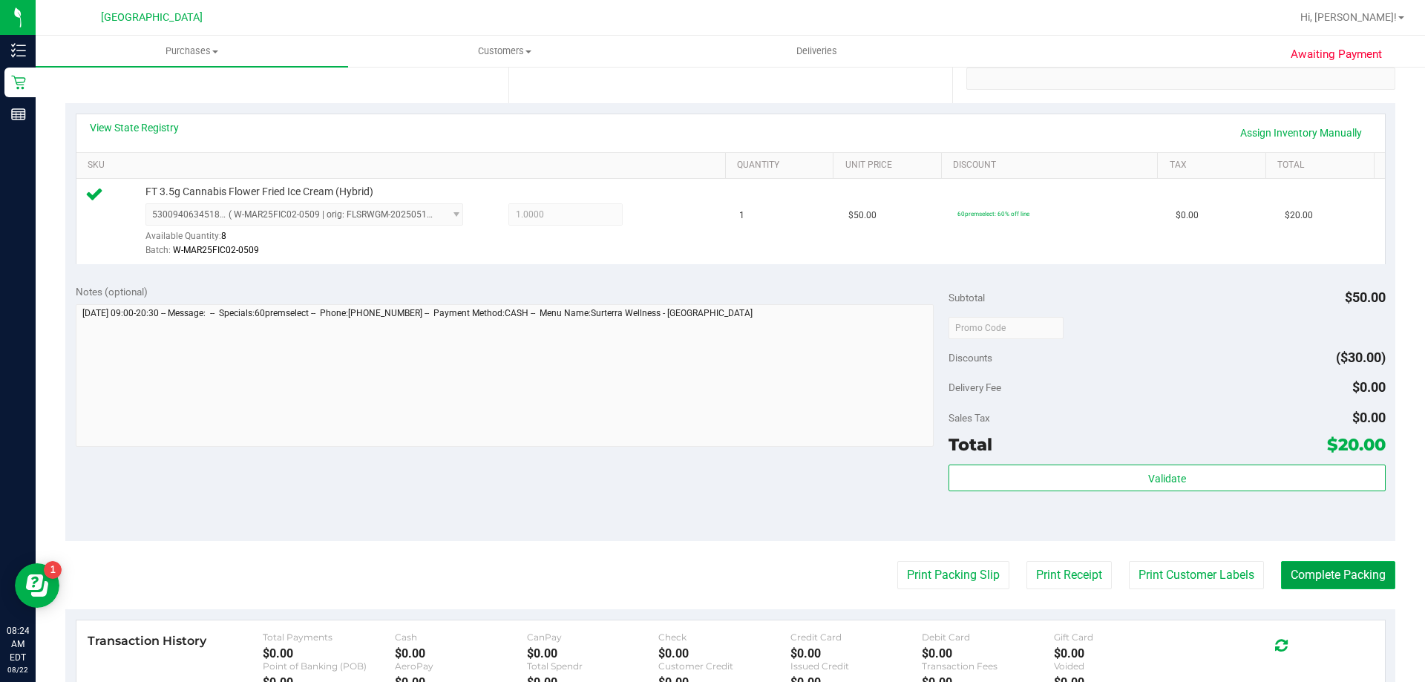
click at [1295, 570] on button "Complete Packing" at bounding box center [1338, 575] width 114 height 28
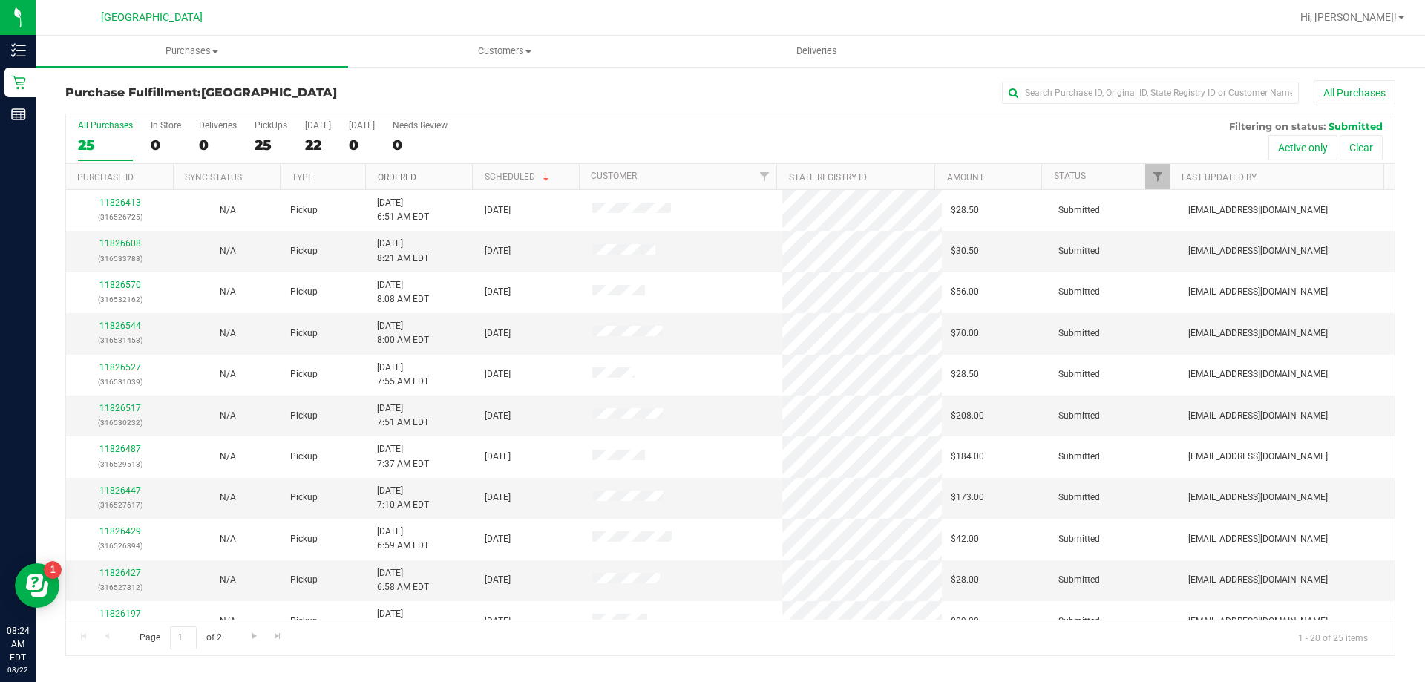
click at [401, 175] on link "Ordered" at bounding box center [397, 177] width 39 height 10
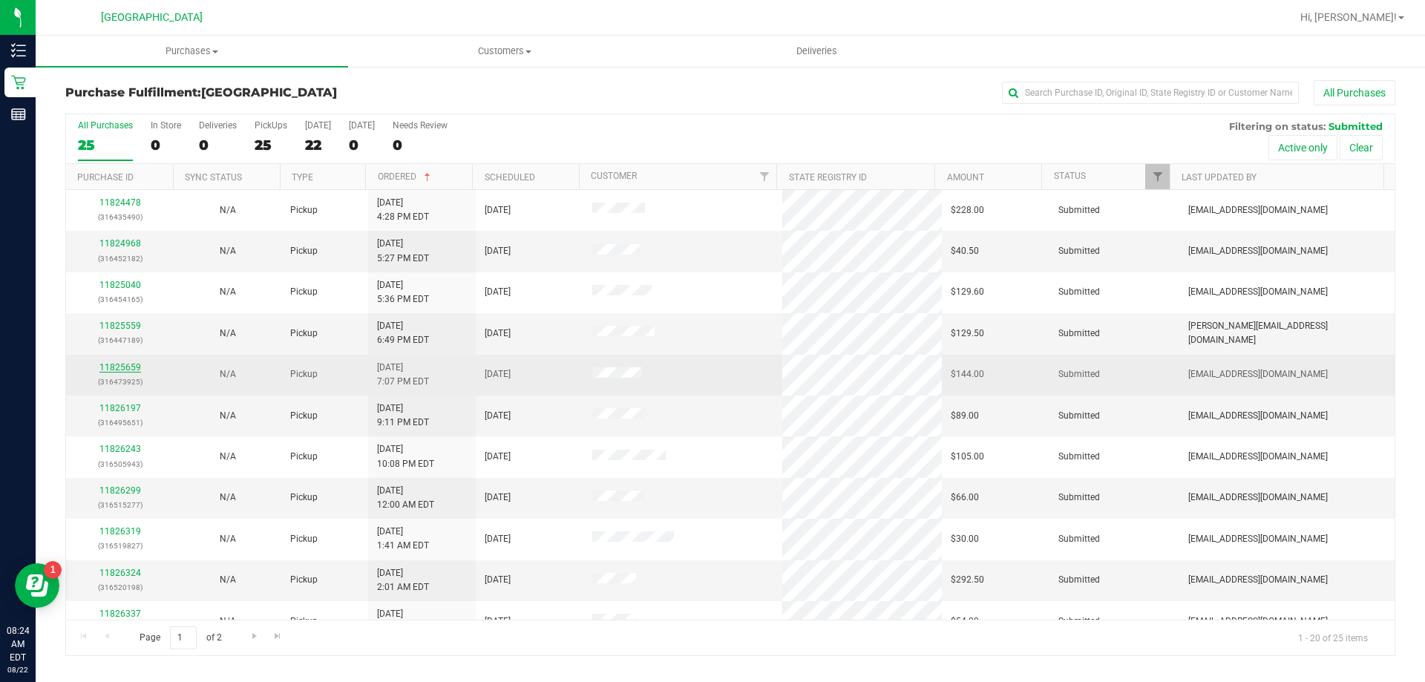
click at [126, 371] on link "11825659" at bounding box center [120, 367] width 42 height 10
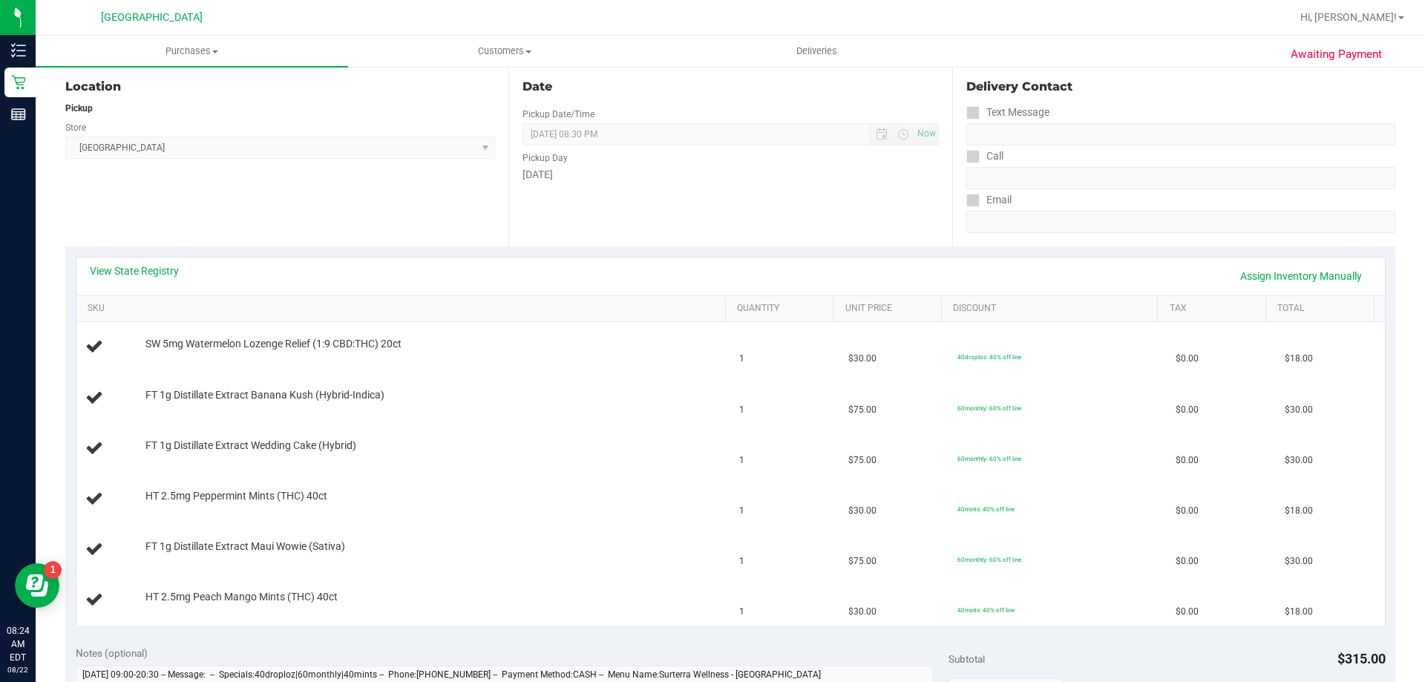
scroll to position [148, 0]
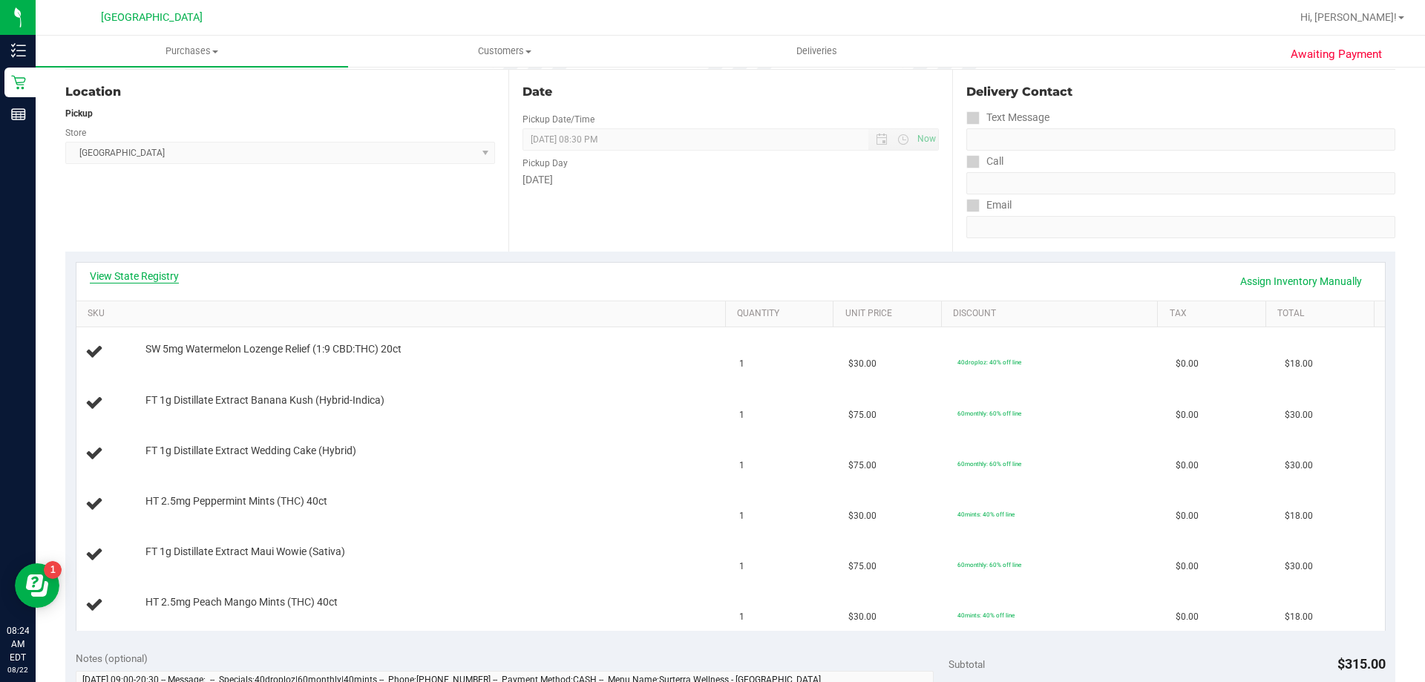
click at [140, 278] on link "View State Registry" at bounding box center [134, 276] width 89 height 15
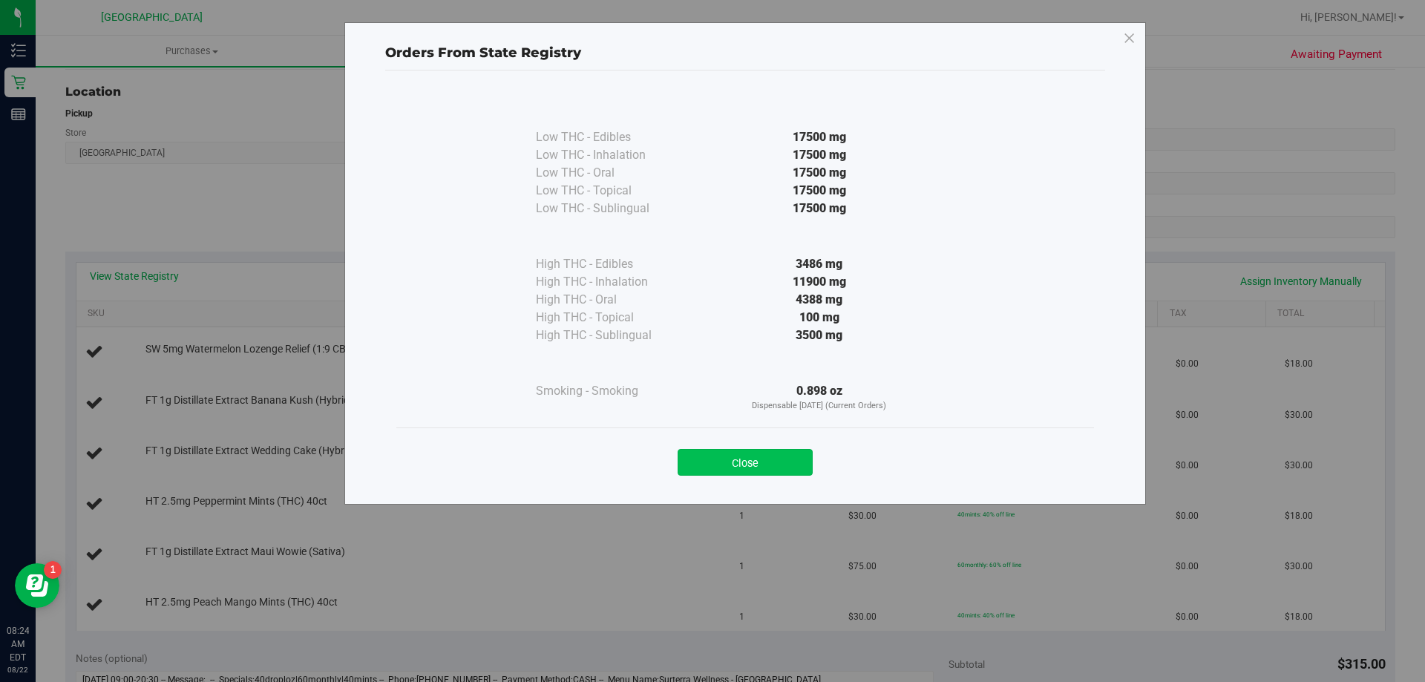
click at [745, 458] on button "Close" at bounding box center [745, 462] width 135 height 27
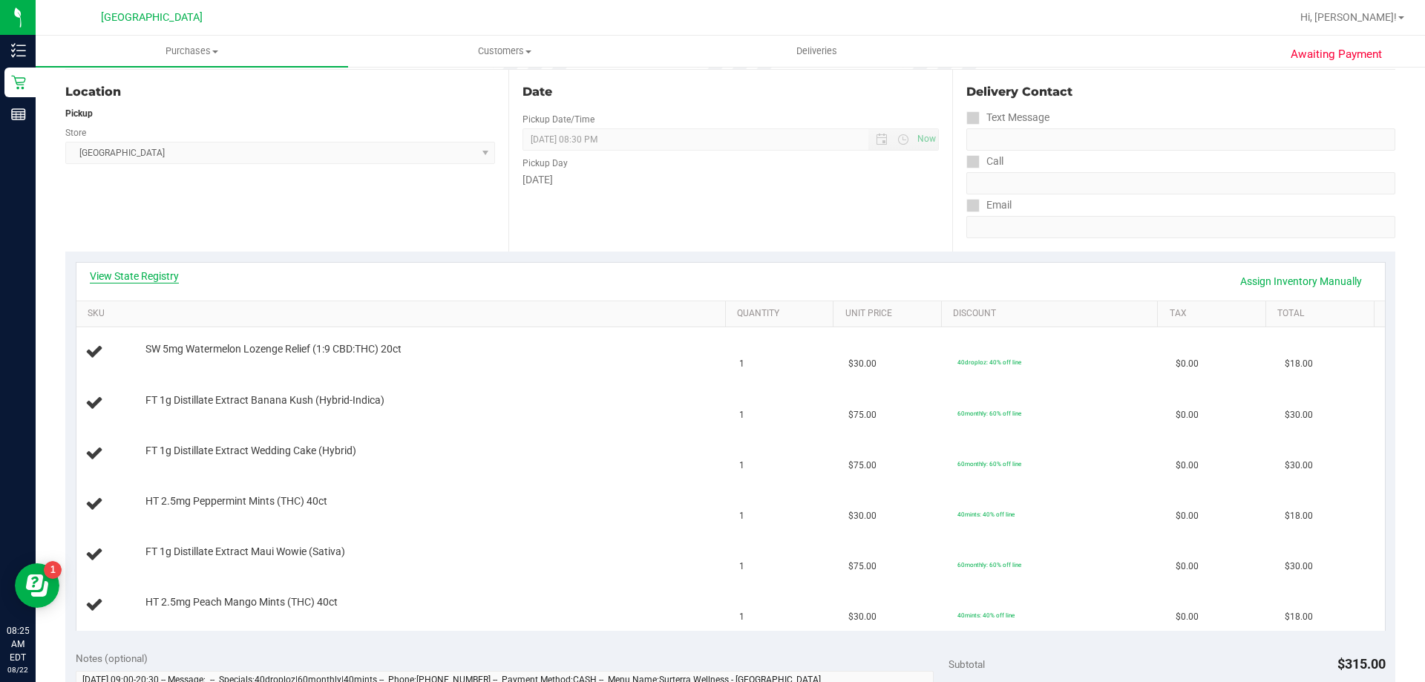
click at [169, 280] on link "View State Registry" at bounding box center [134, 276] width 89 height 15
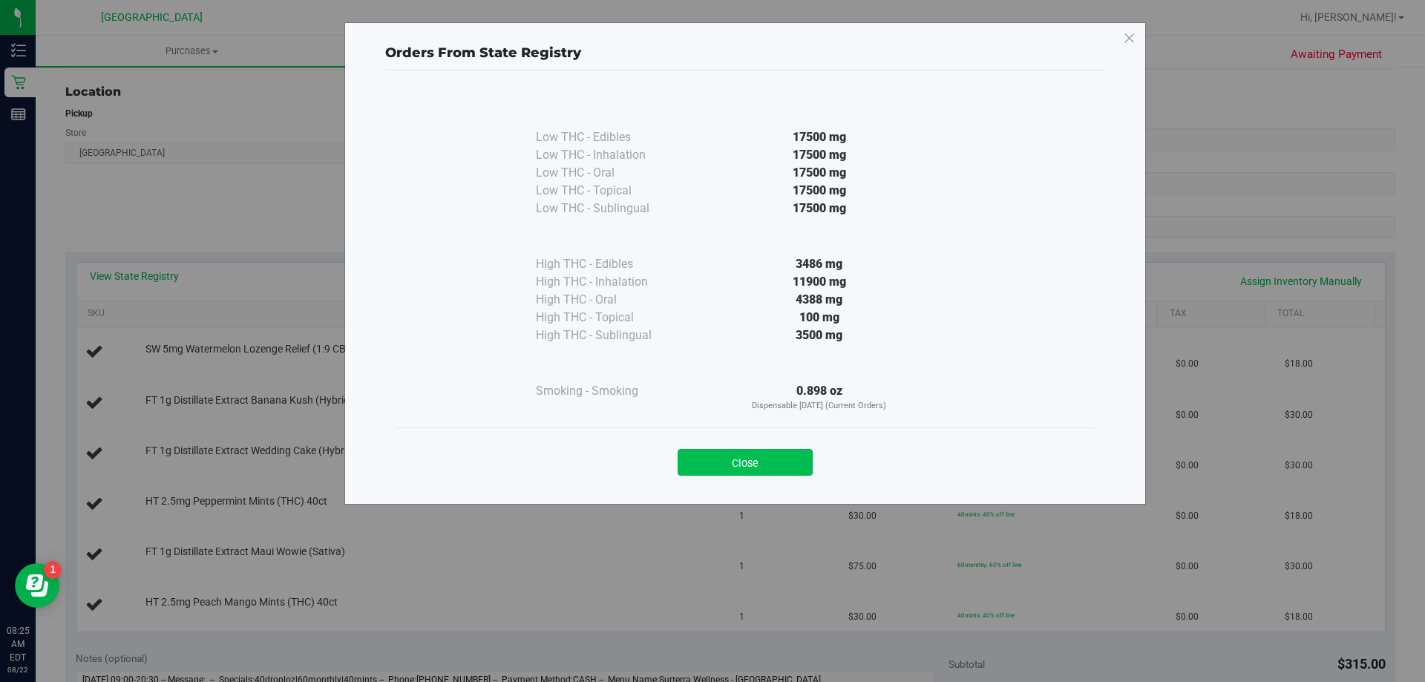
click at [730, 457] on button "Close" at bounding box center [745, 462] width 135 height 27
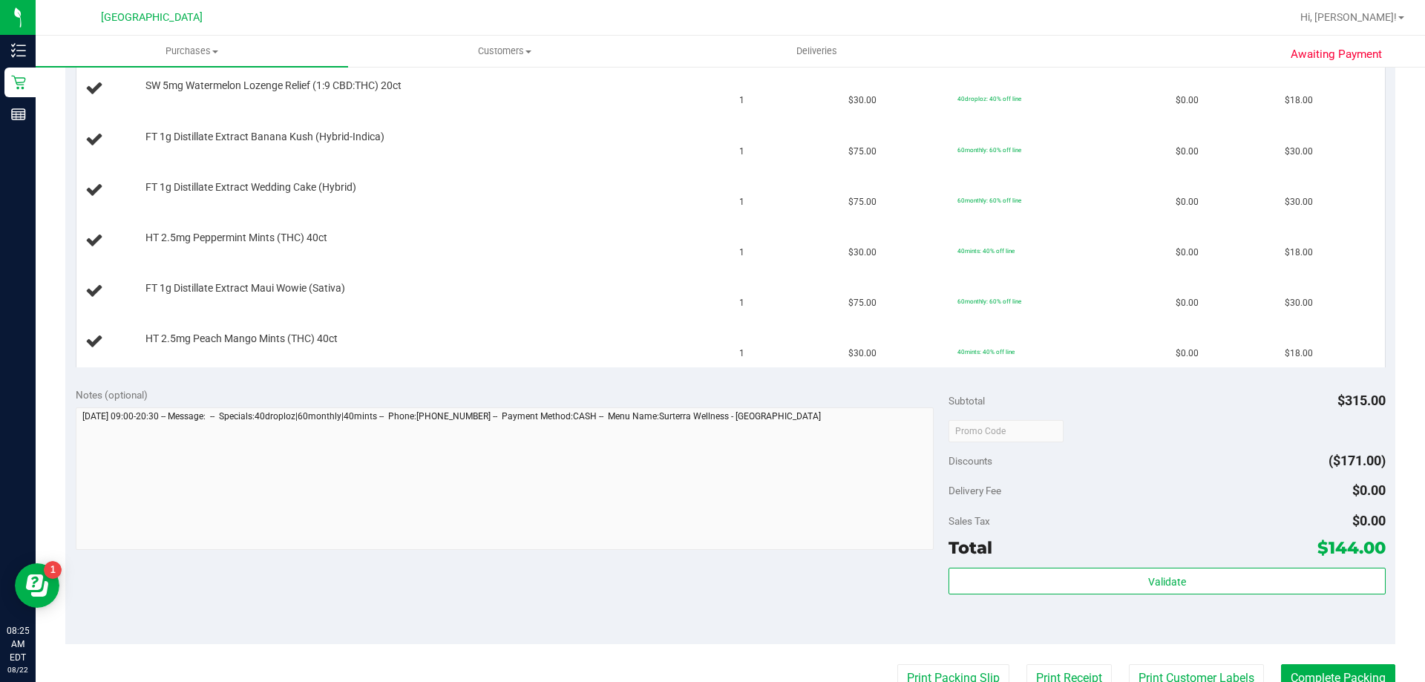
scroll to position [520, 0]
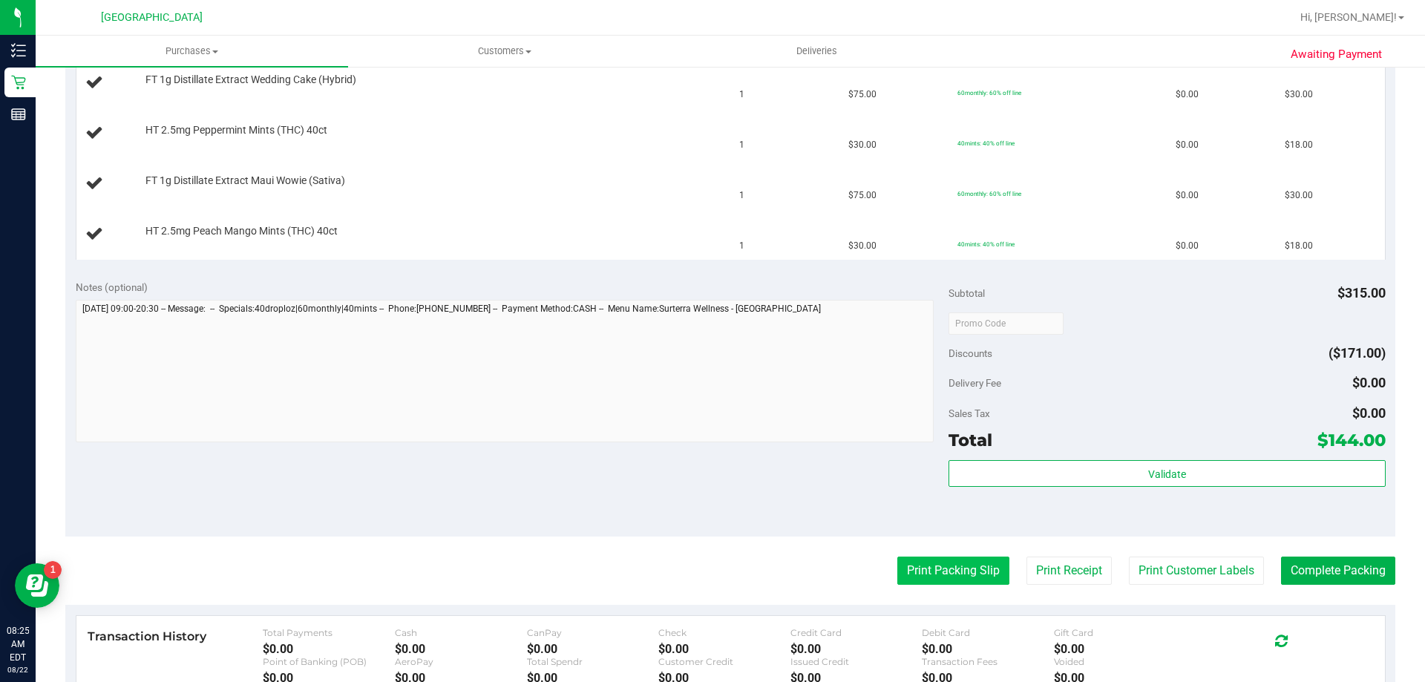
click at [898, 561] on button "Print Packing Slip" at bounding box center [954, 571] width 112 height 28
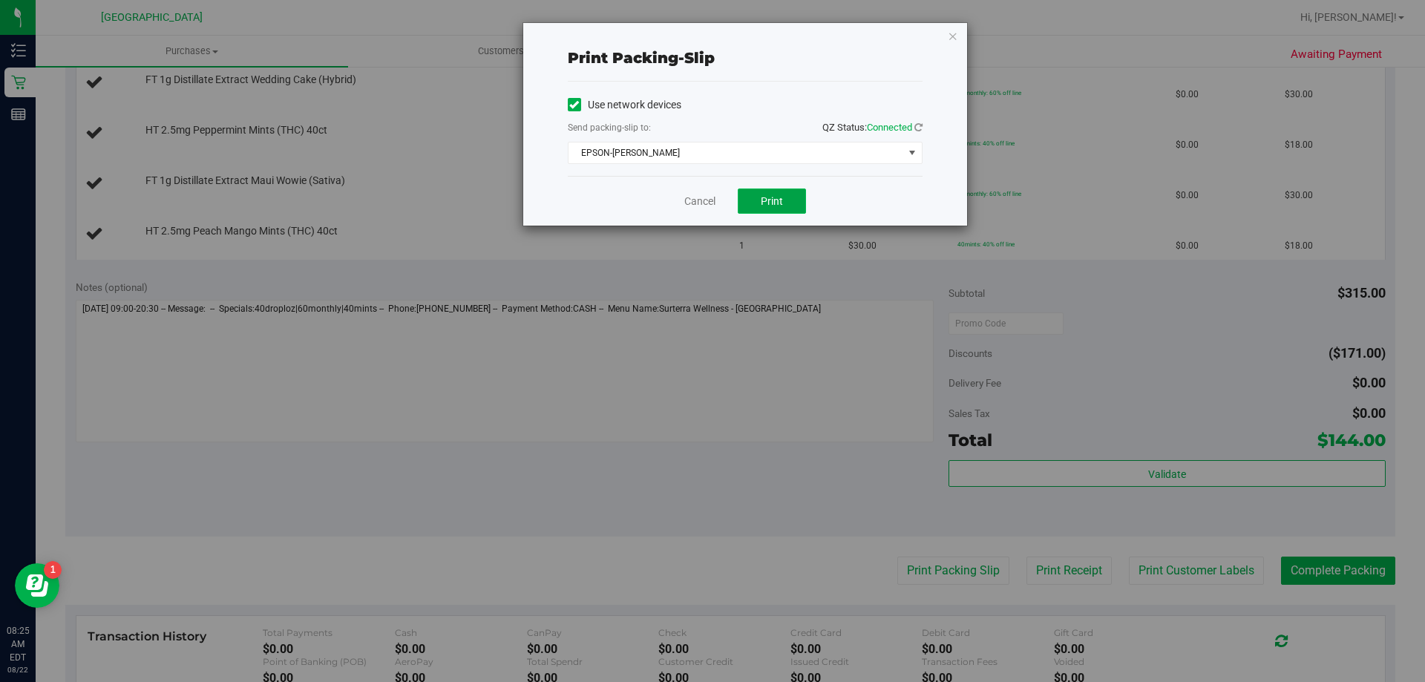
click at [768, 200] on span "Print" at bounding box center [772, 201] width 22 height 12
click at [952, 39] on icon "button" at bounding box center [953, 36] width 10 height 18
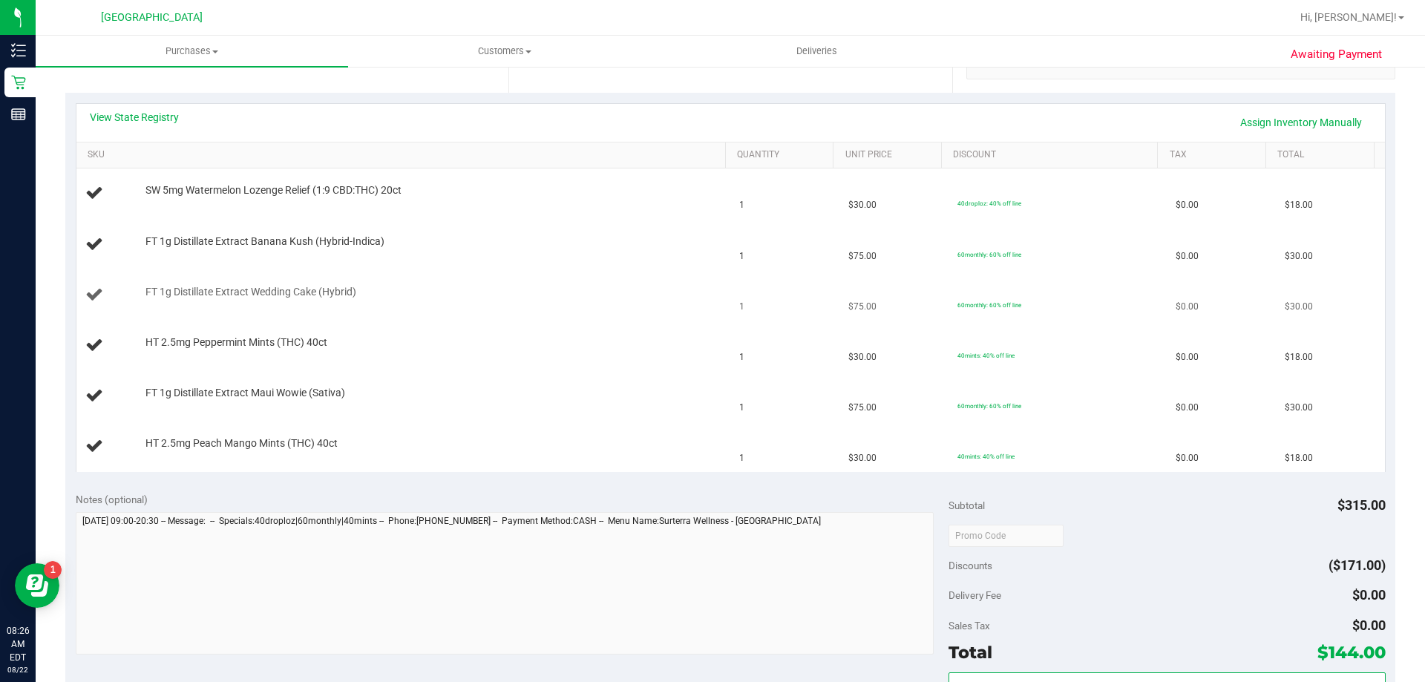
scroll to position [223, 0]
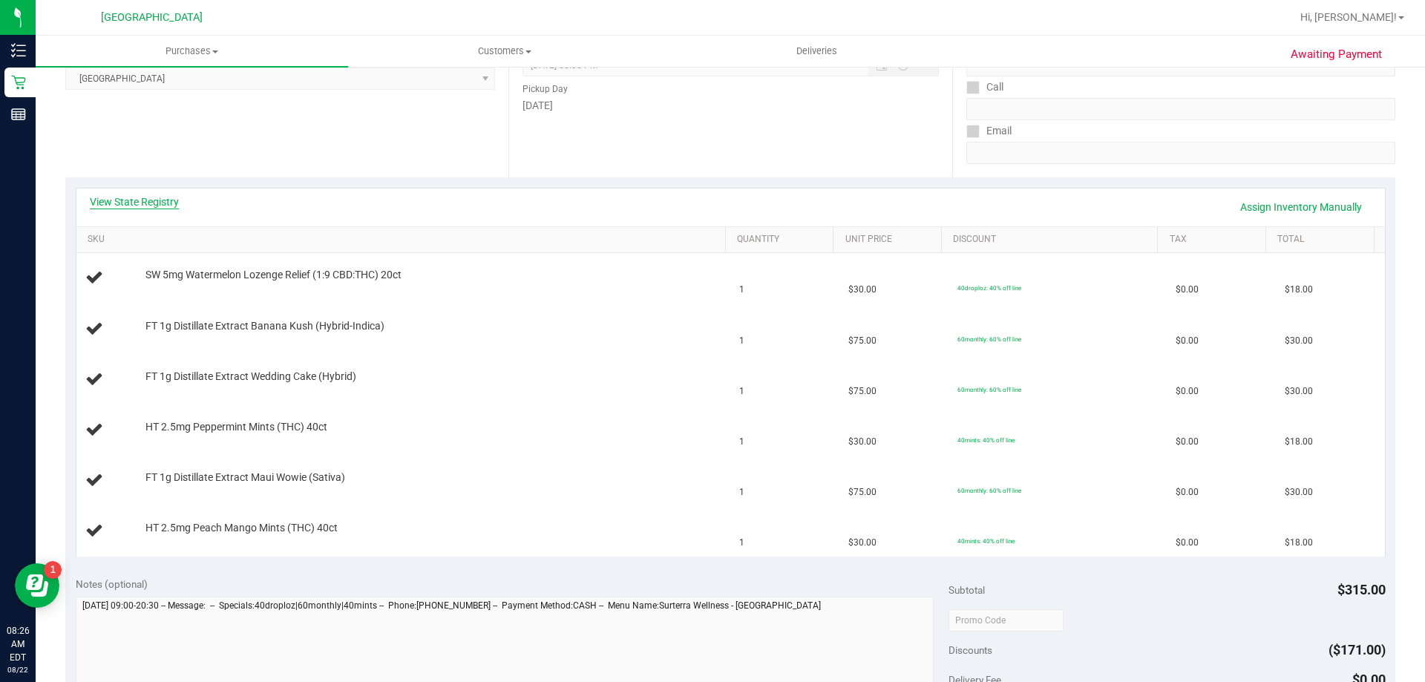
click at [129, 202] on link "View State Registry" at bounding box center [134, 201] width 89 height 15
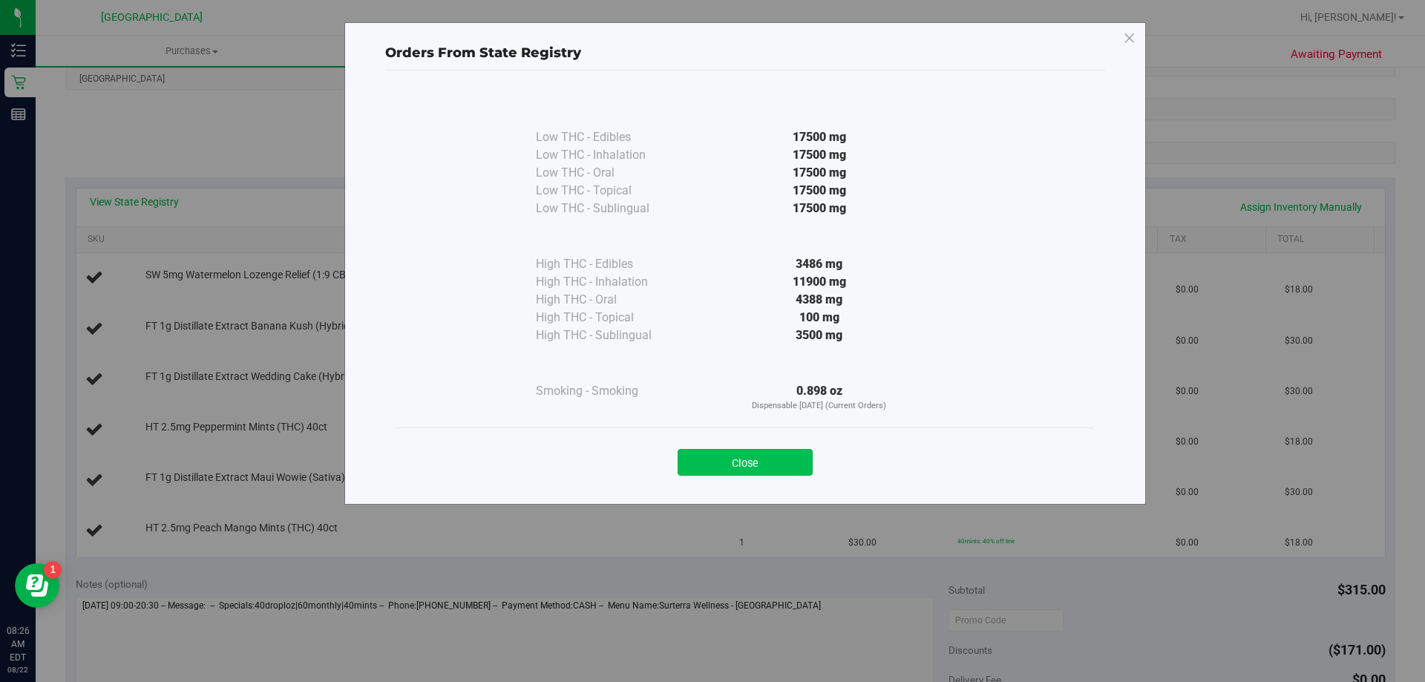
click at [767, 461] on button "Close" at bounding box center [745, 462] width 135 height 27
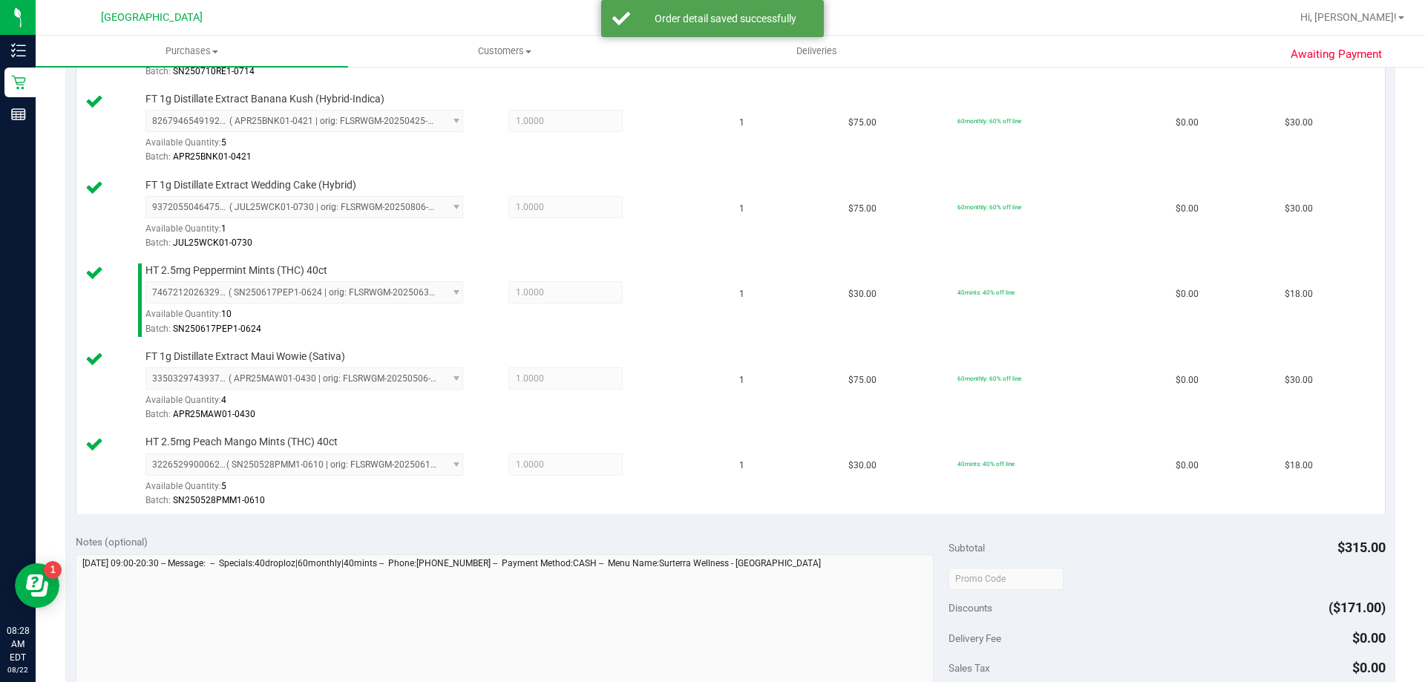
scroll to position [668, 0]
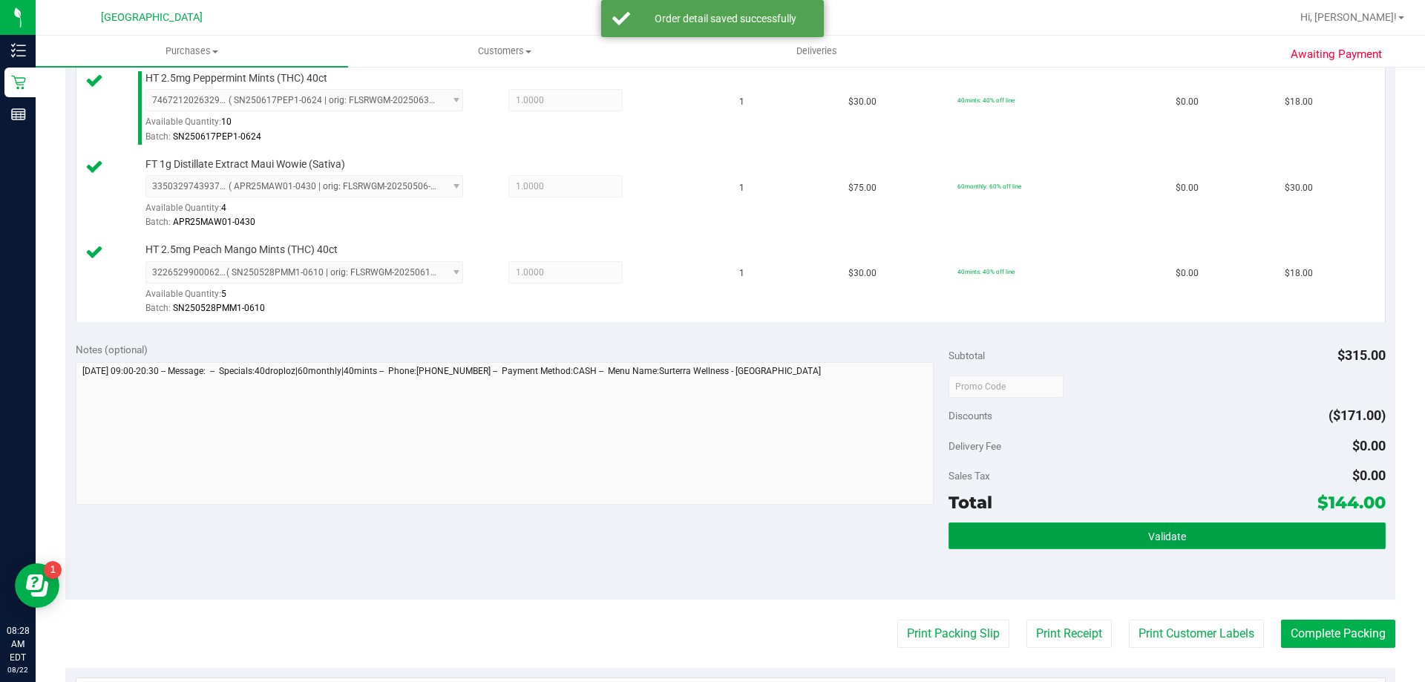
click at [1059, 532] on button "Validate" at bounding box center [1167, 536] width 437 height 27
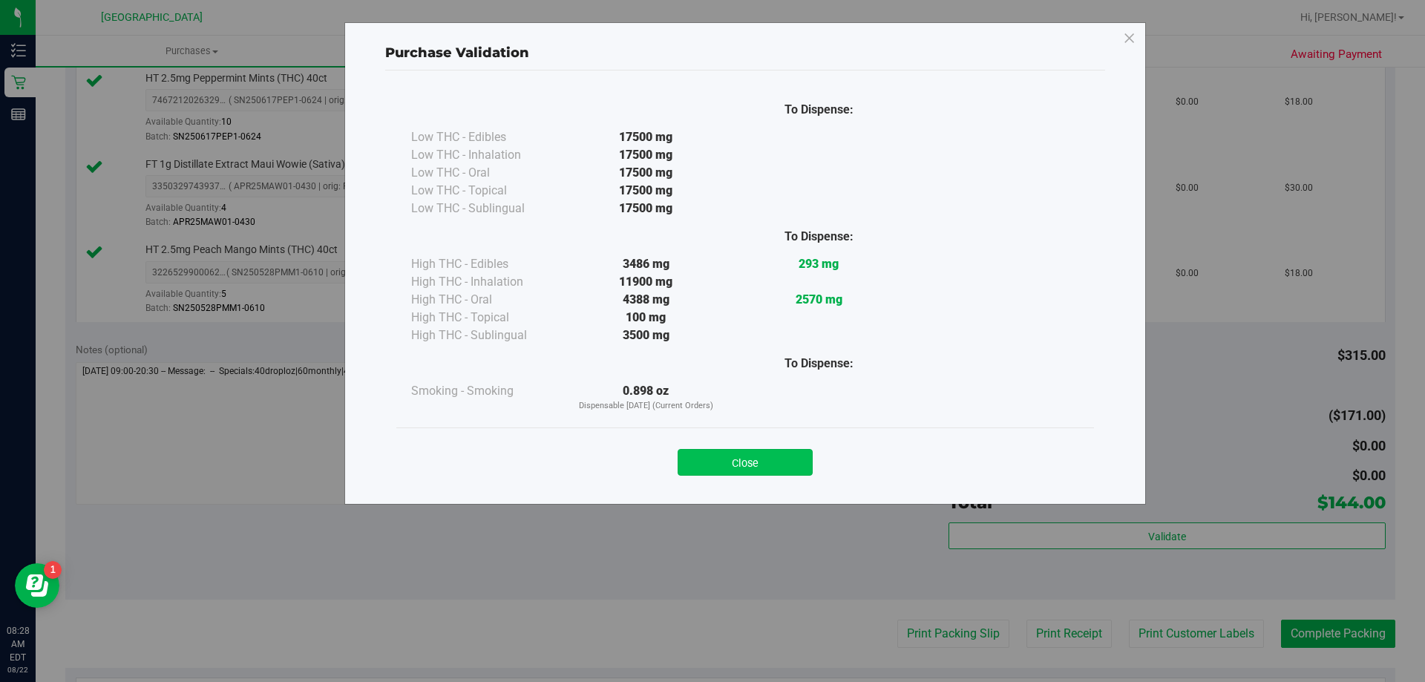
click at [783, 464] on button "Close" at bounding box center [745, 462] width 135 height 27
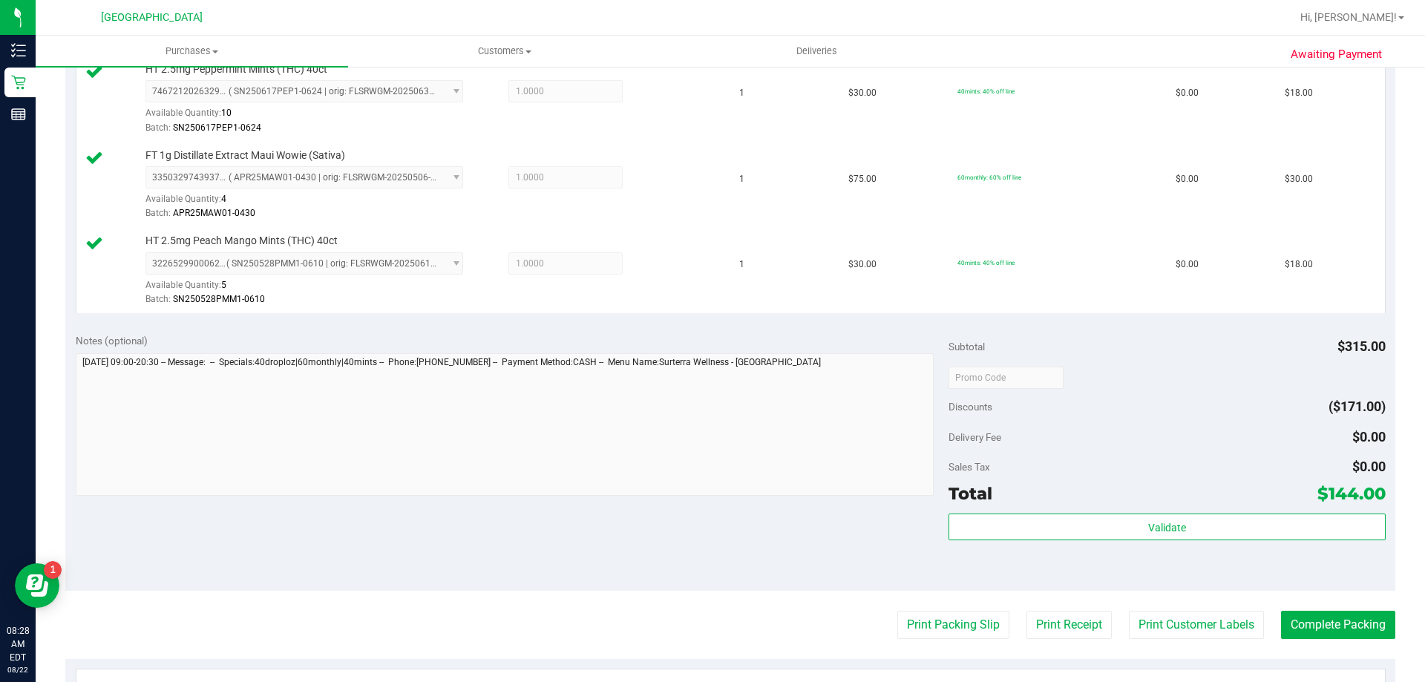
scroll to position [817, 0]
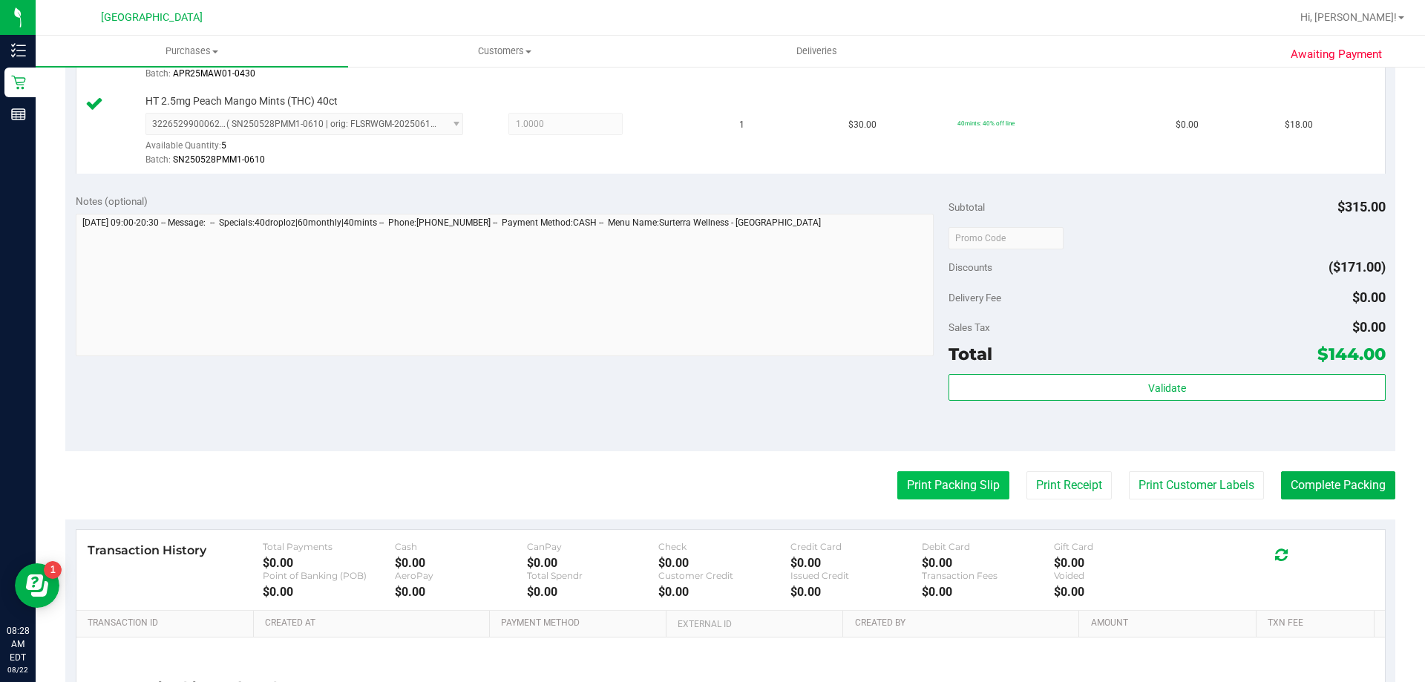
click at [903, 494] on button "Print Packing Slip" at bounding box center [954, 485] width 112 height 28
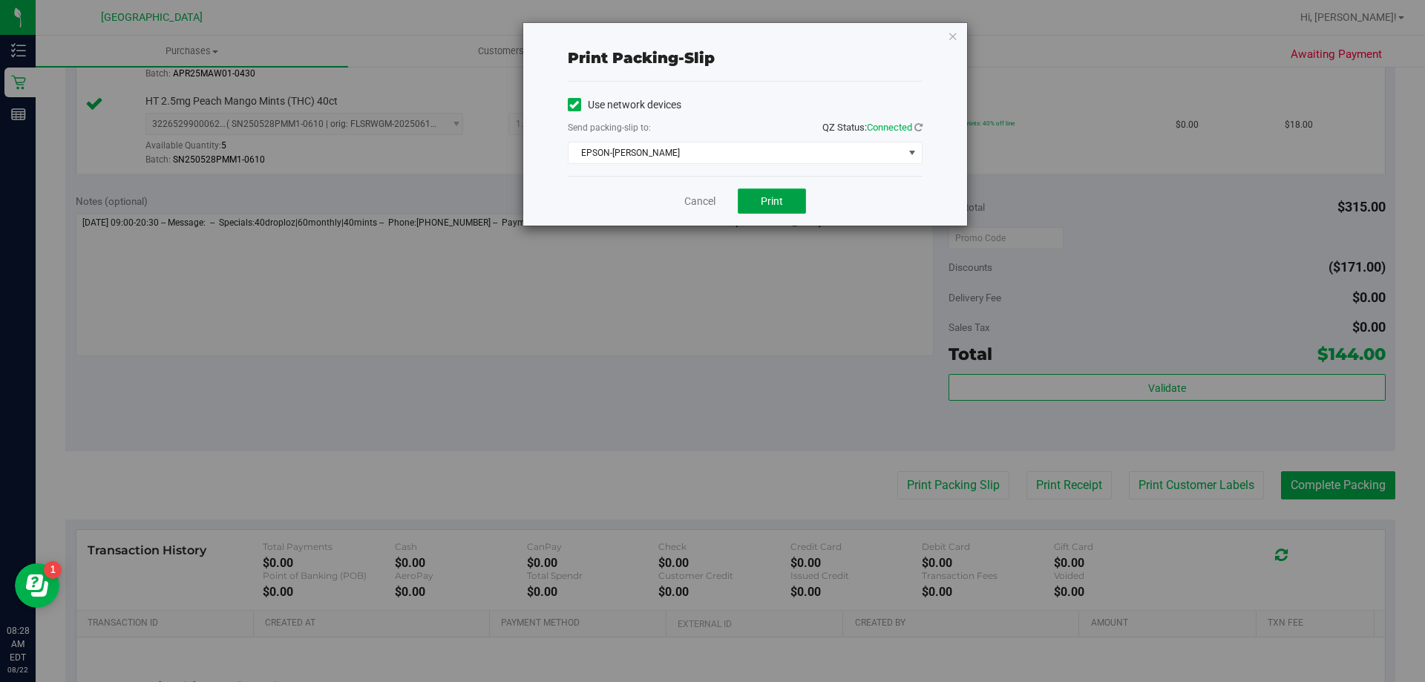
click at [793, 208] on button "Print" at bounding box center [772, 201] width 68 height 25
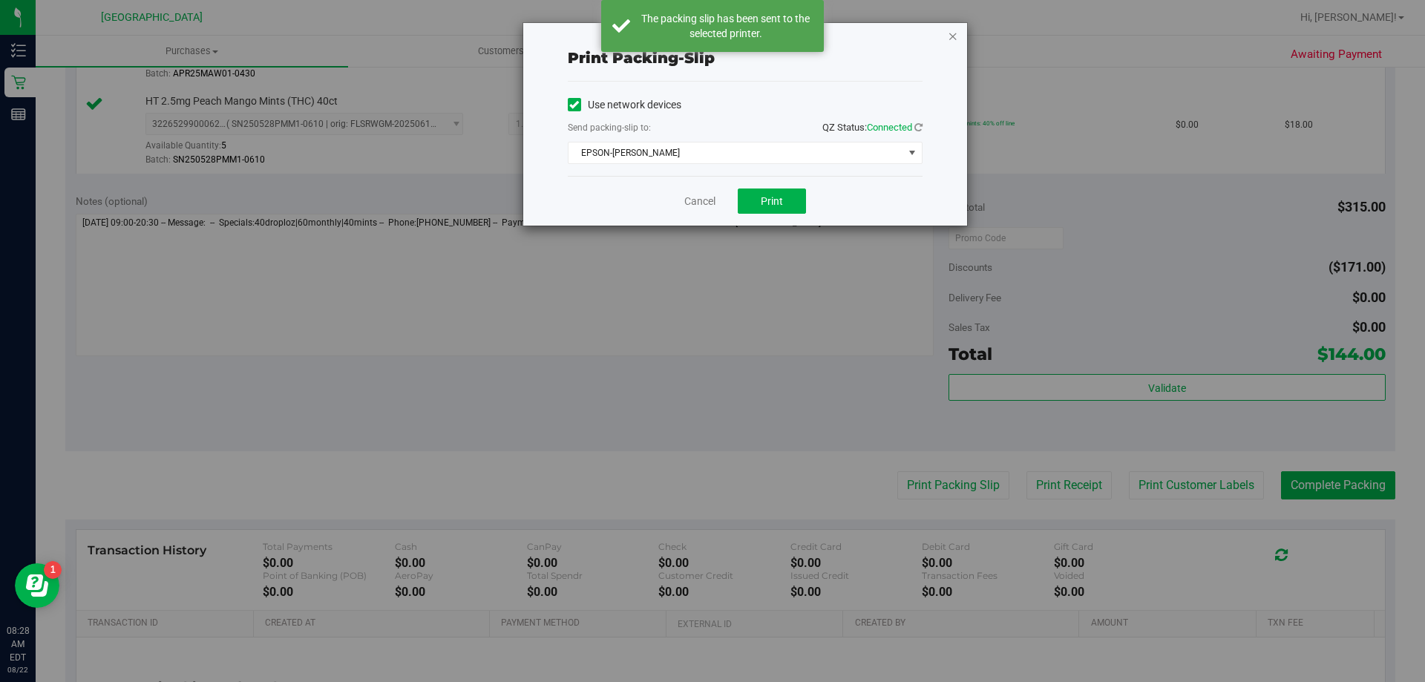
click at [954, 36] on icon "button" at bounding box center [953, 36] width 10 height 18
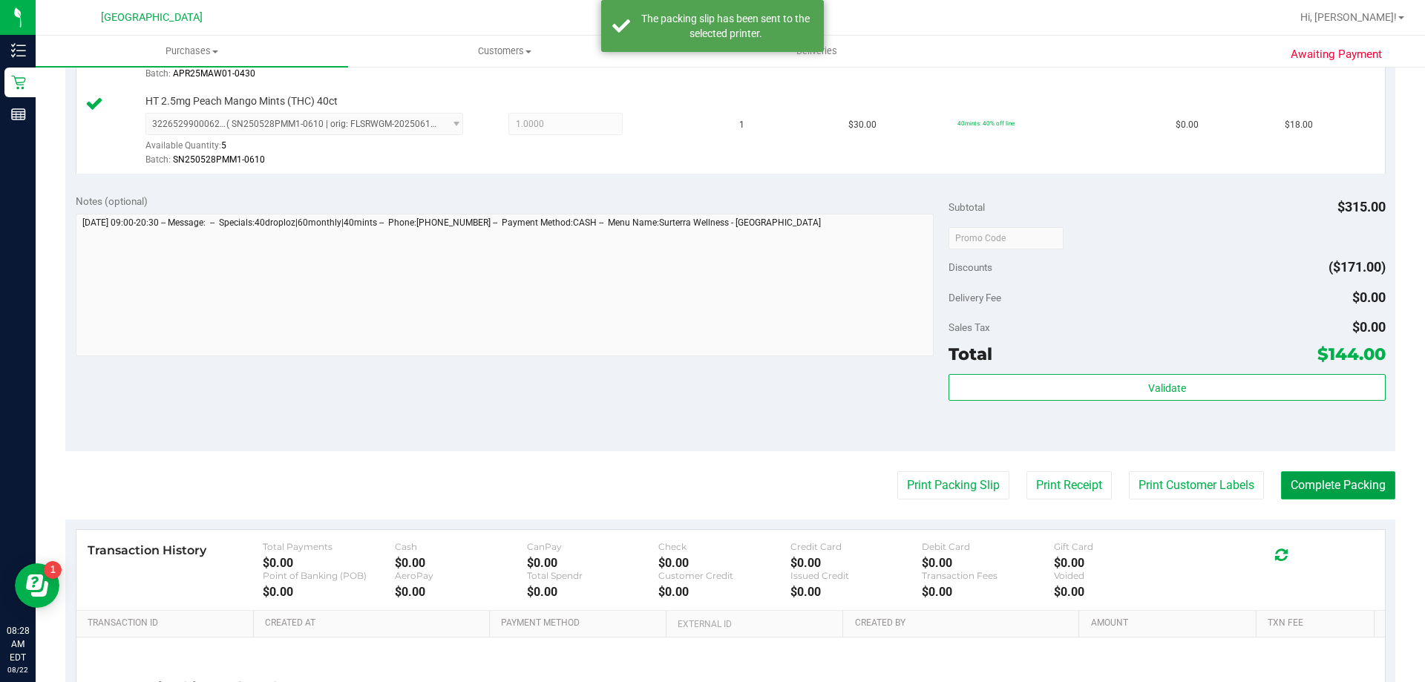
click at [1331, 481] on button "Complete Packing" at bounding box center [1338, 485] width 114 height 28
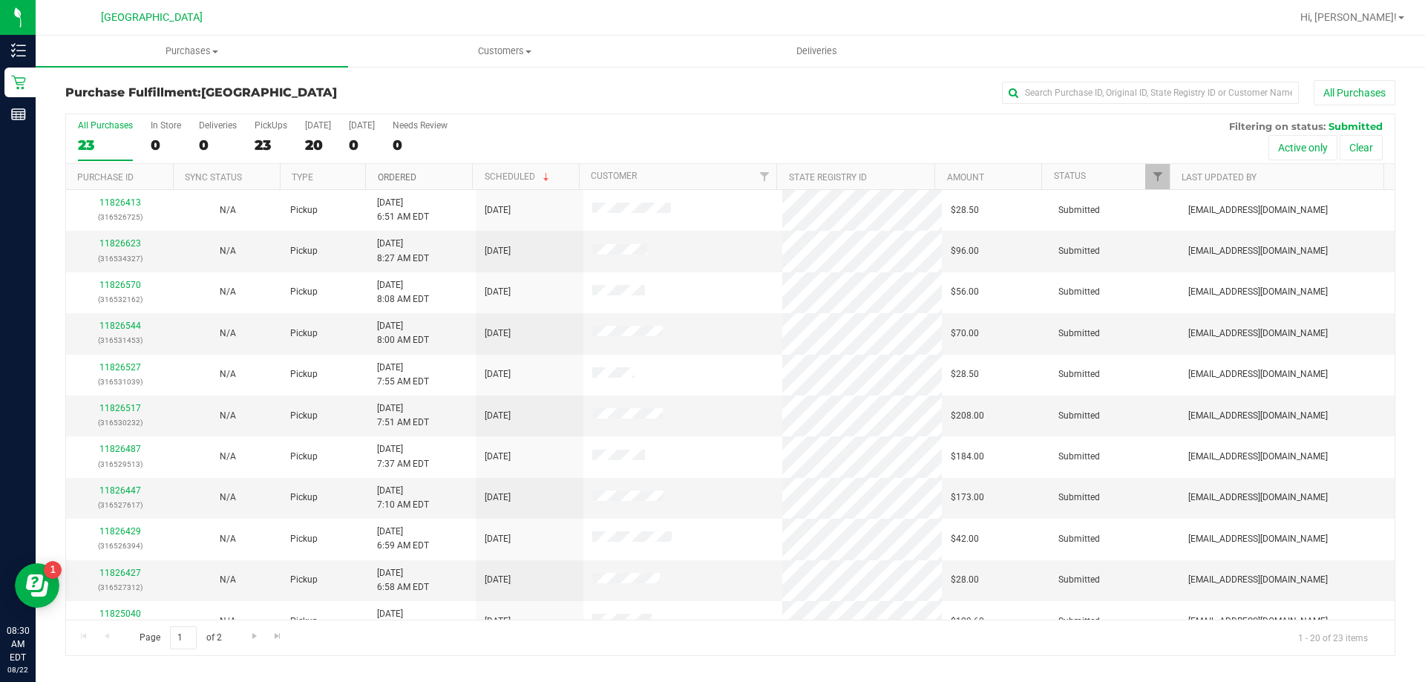
click at [398, 175] on link "Ordered" at bounding box center [397, 177] width 39 height 10
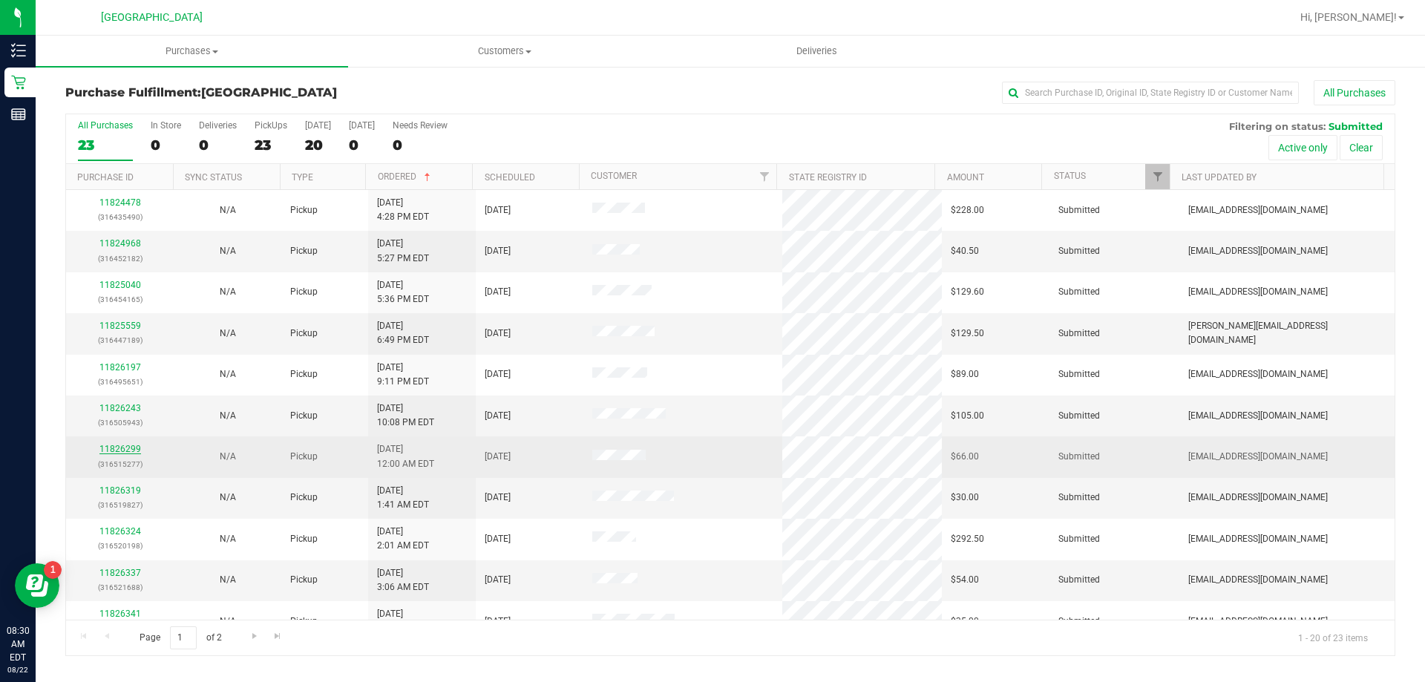
click at [127, 450] on link "11826299" at bounding box center [120, 449] width 42 height 10
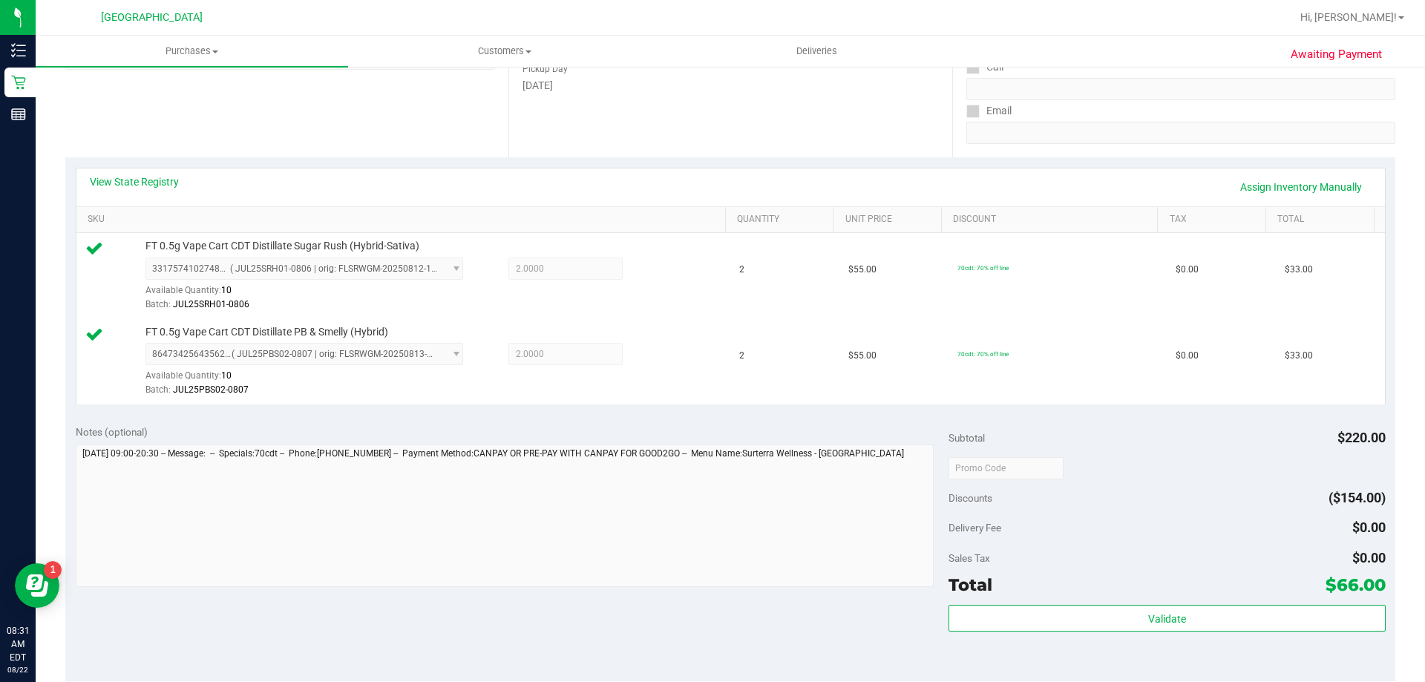
scroll to position [445, 0]
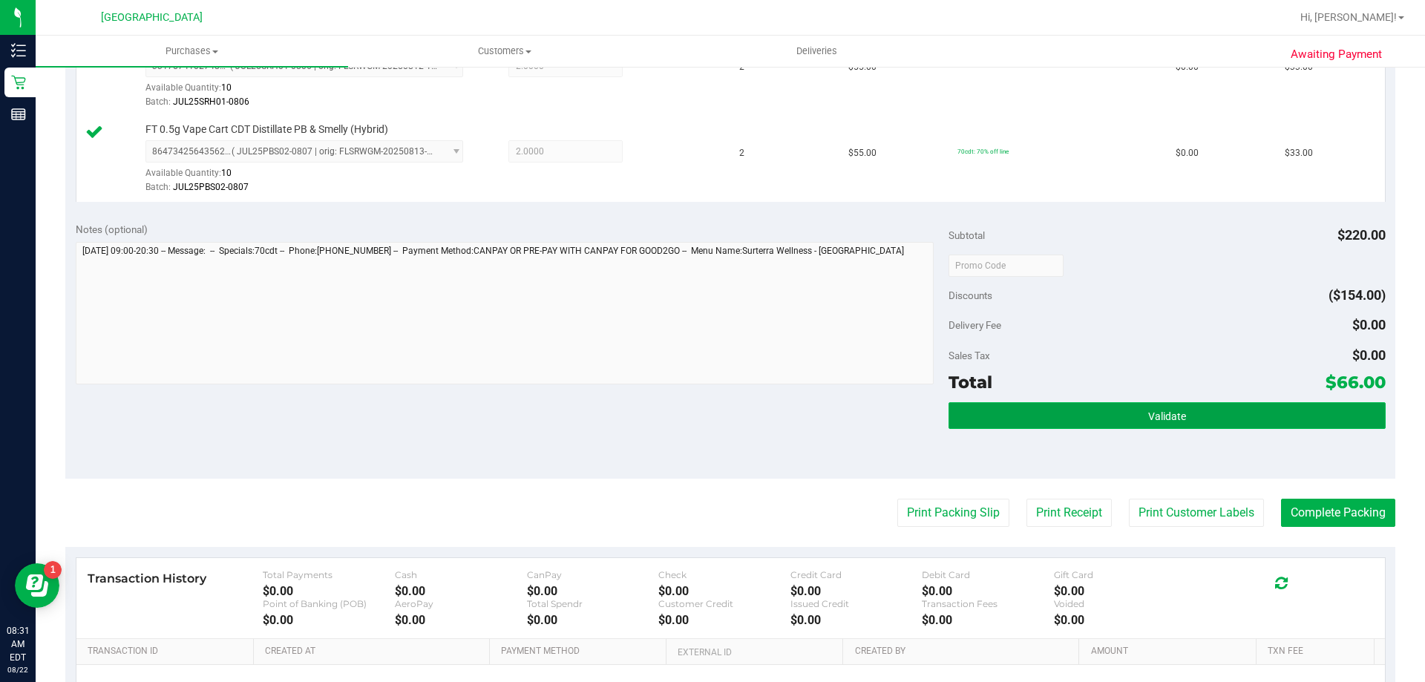
click at [1010, 416] on button "Validate" at bounding box center [1167, 415] width 437 height 27
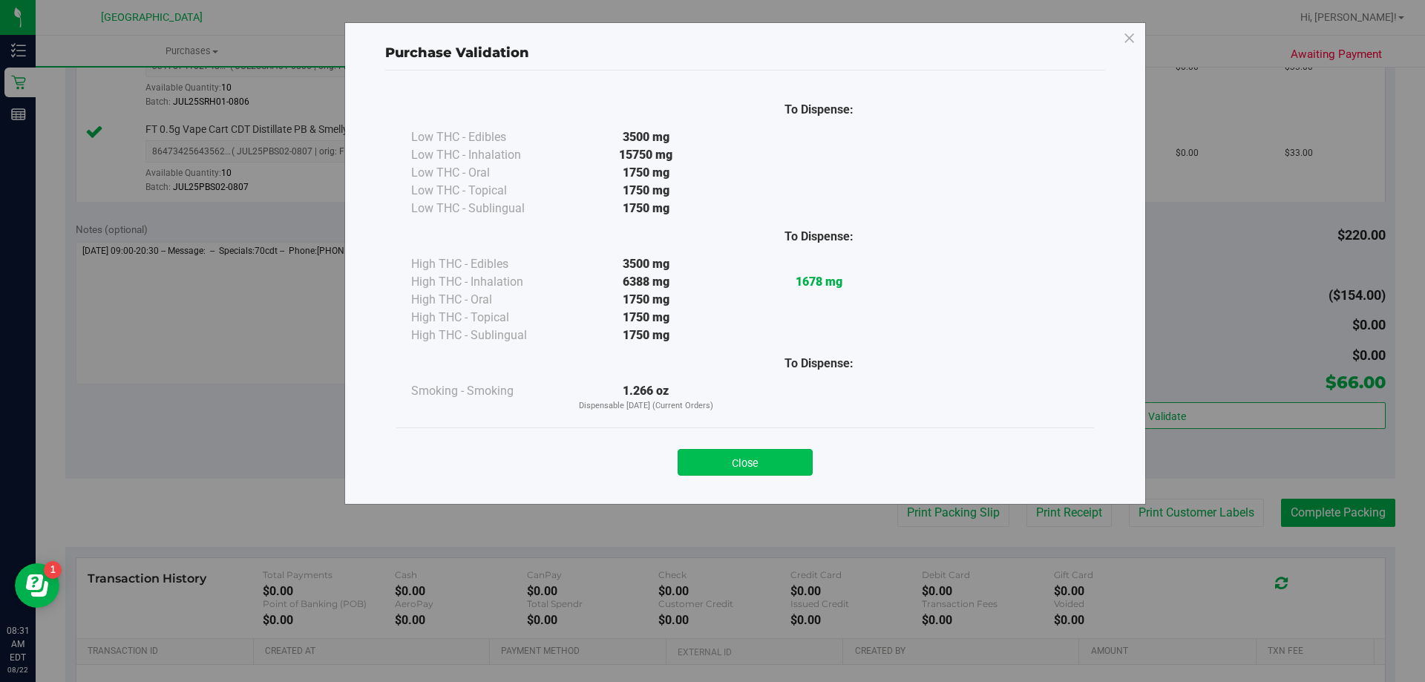
click at [804, 463] on button "Close" at bounding box center [745, 462] width 135 height 27
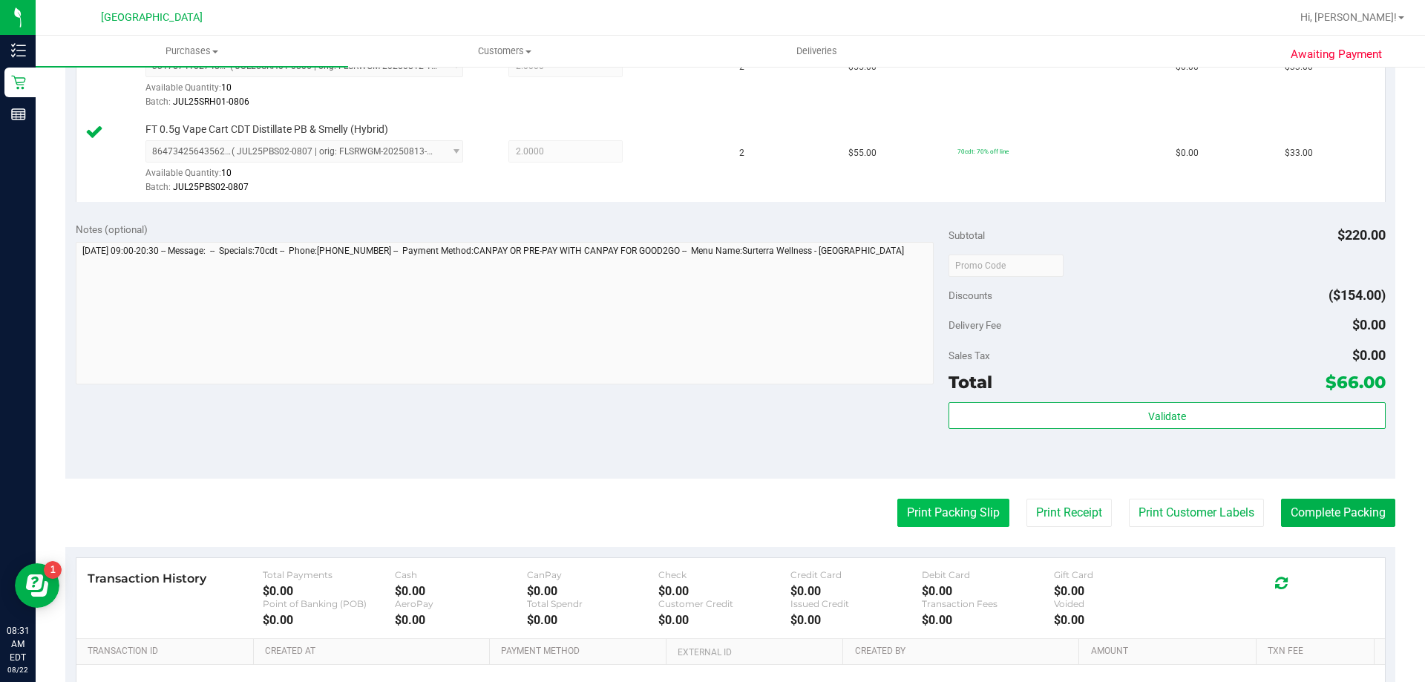
click at [898, 512] on button "Print Packing Slip" at bounding box center [954, 513] width 112 height 28
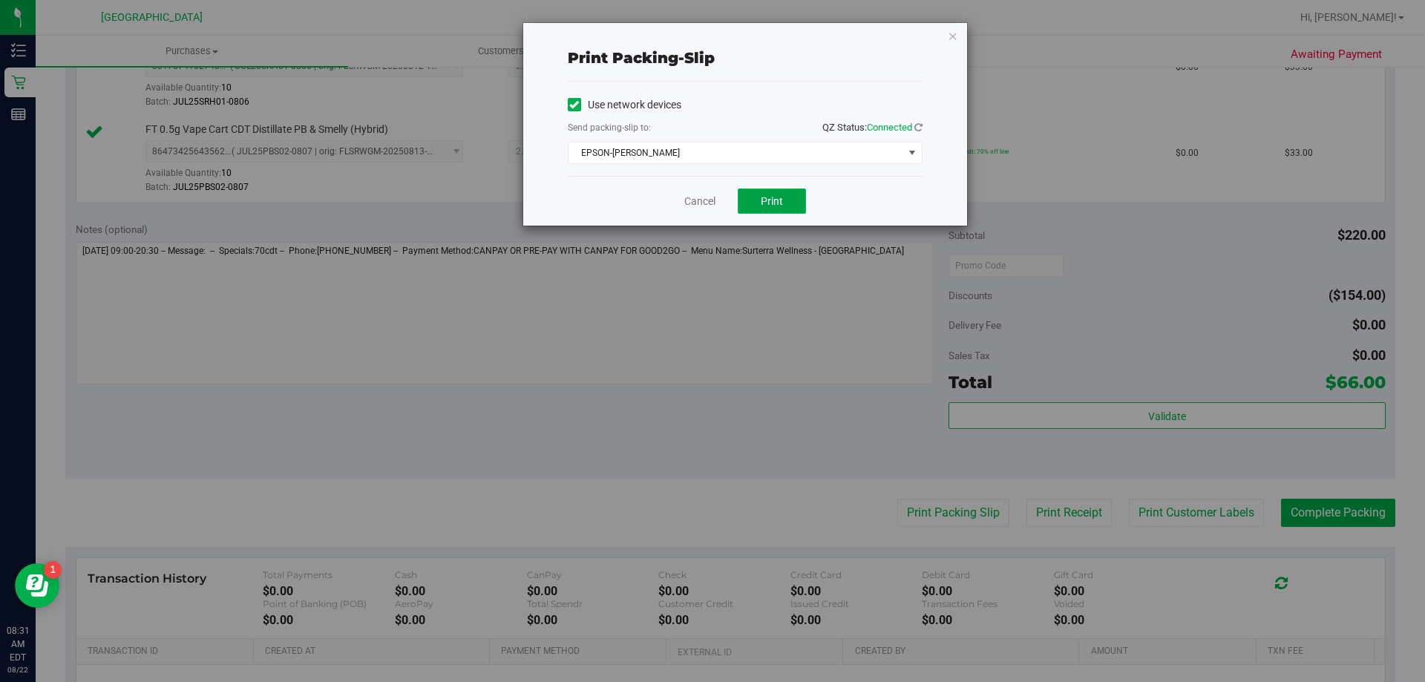
click at [765, 199] on span "Print" at bounding box center [772, 201] width 22 height 12
click at [956, 33] on icon "button" at bounding box center [953, 36] width 10 height 18
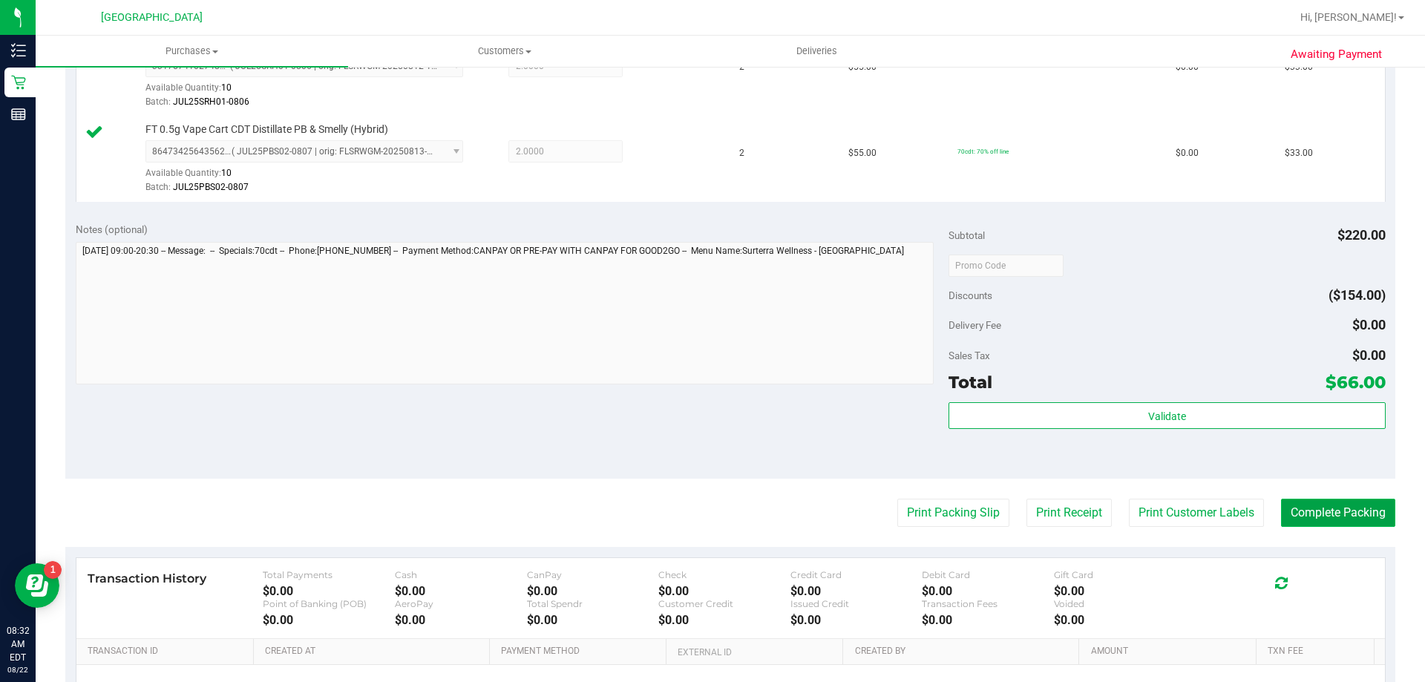
click at [1284, 511] on button "Complete Packing" at bounding box center [1338, 513] width 114 height 28
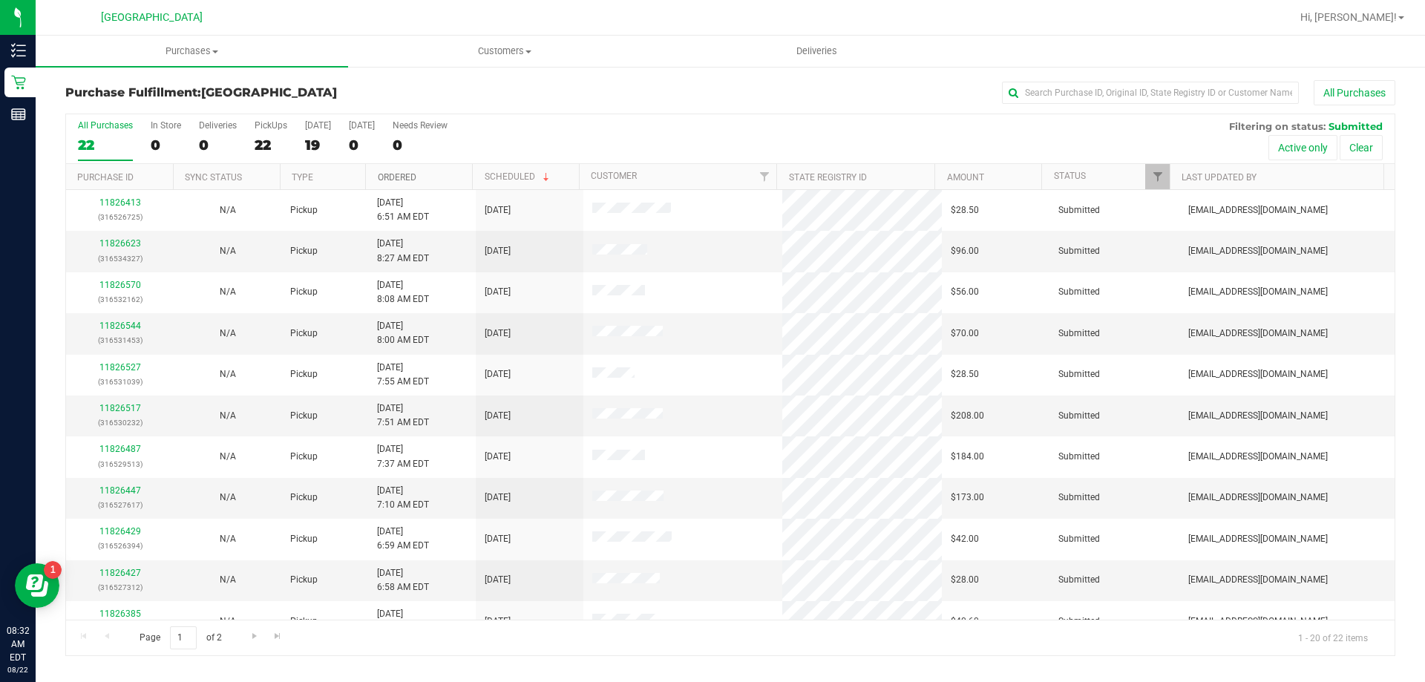
click at [396, 179] on link "Ordered" at bounding box center [397, 177] width 39 height 10
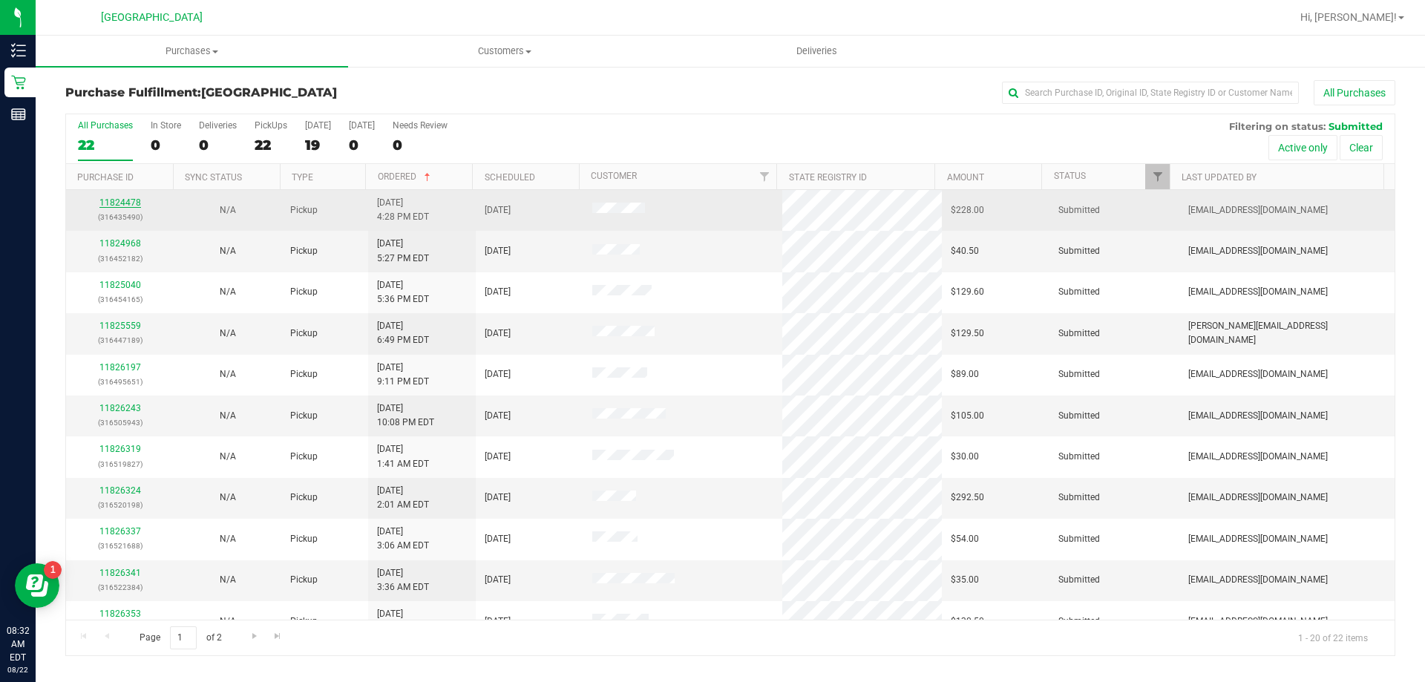
click at [124, 206] on link "11824478" at bounding box center [120, 202] width 42 height 10
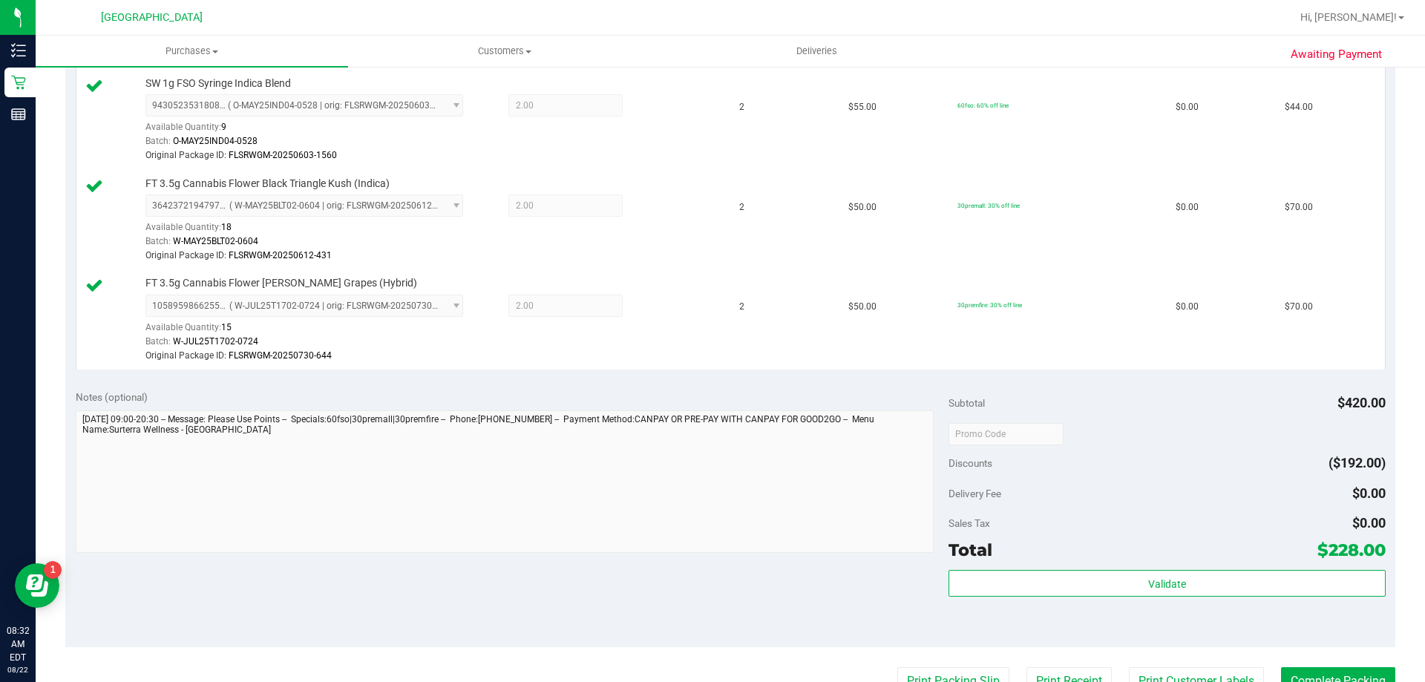
scroll to position [668, 0]
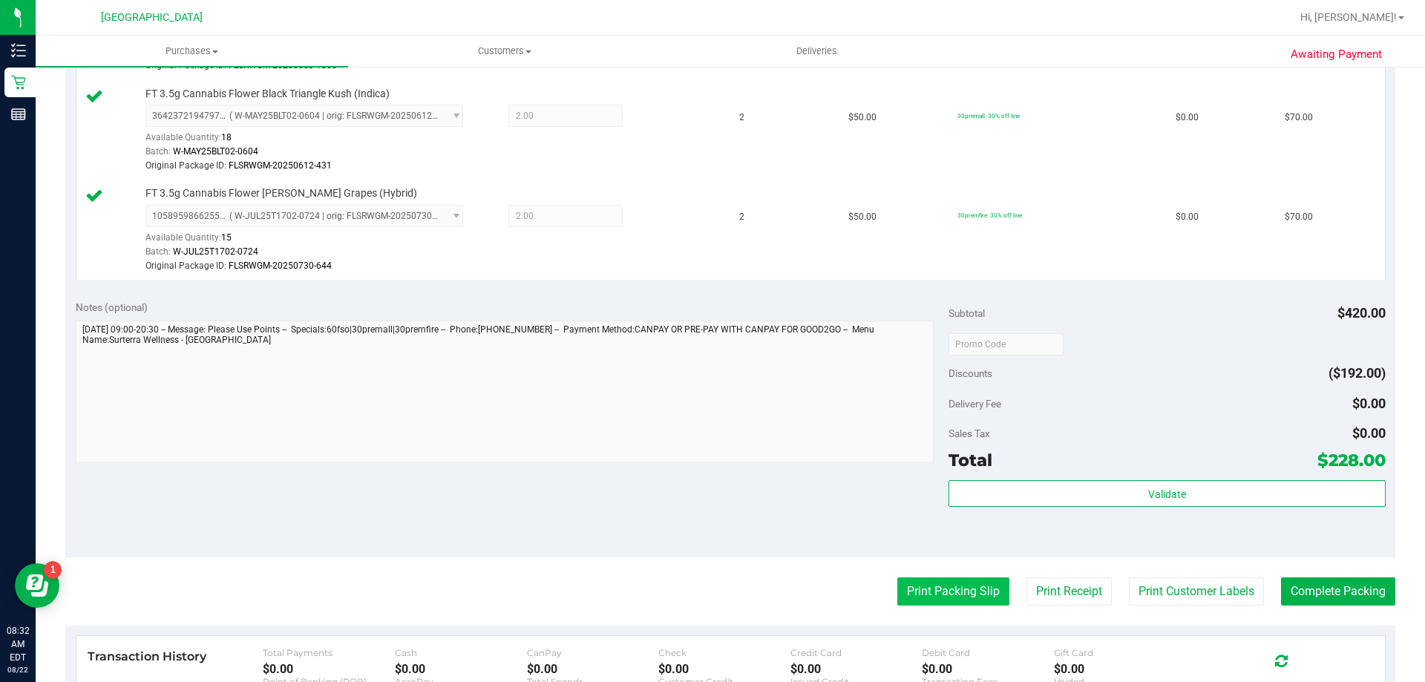
click at [938, 592] on button "Print Packing Slip" at bounding box center [954, 592] width 112 height 28
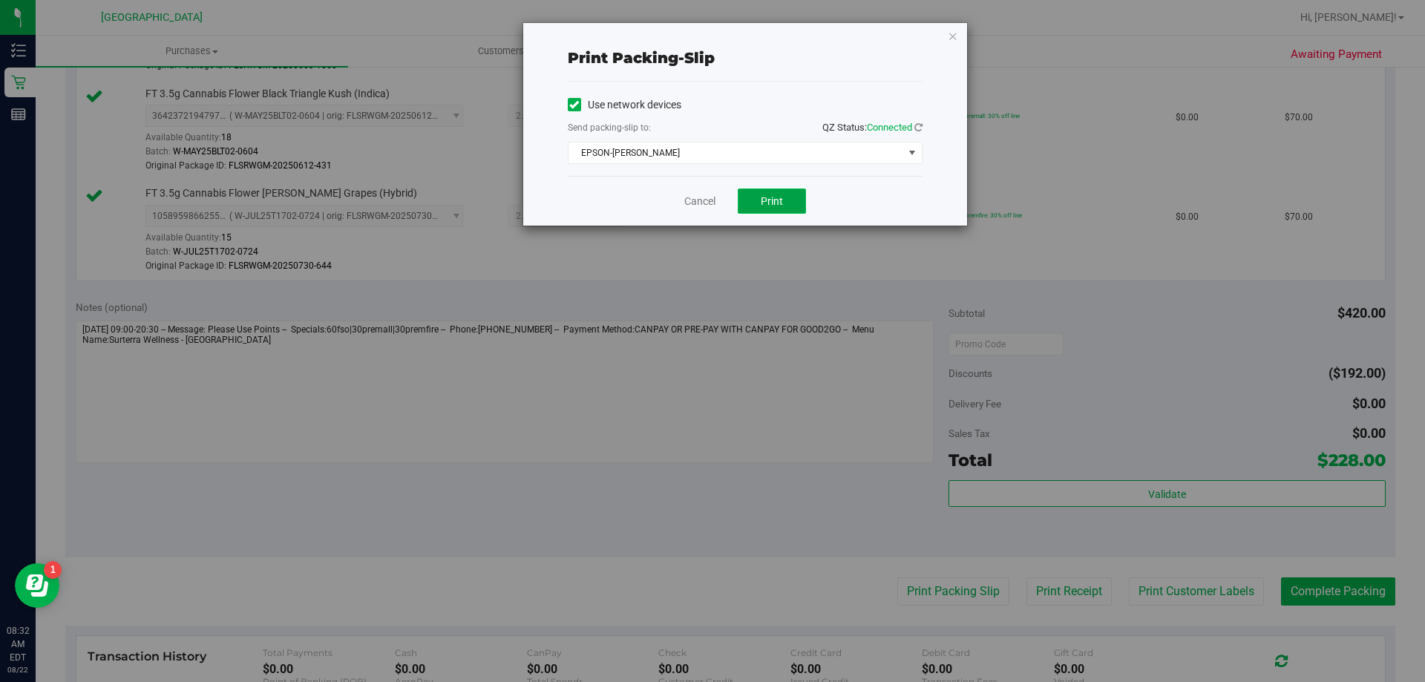
click at [774, 206] on span "Print" at bounding box center [772, 201] width 22 height 12
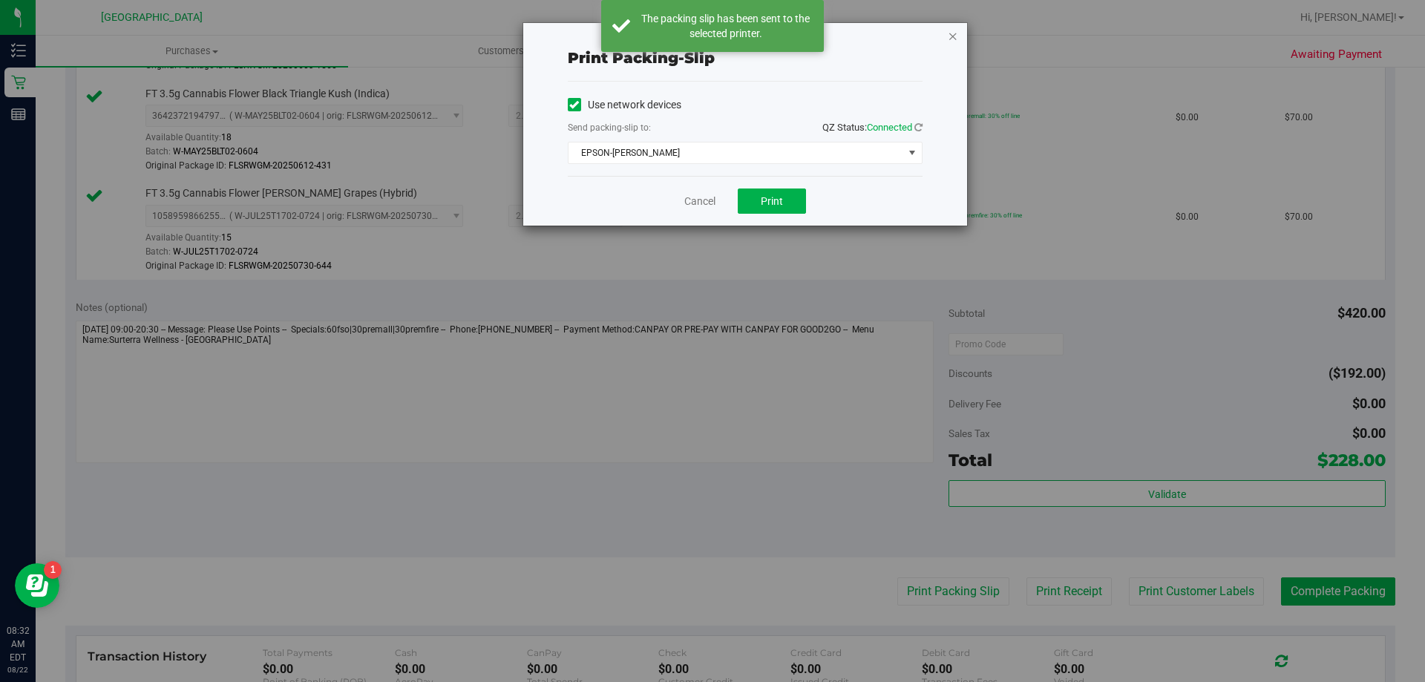
click at [955, 39] on icon "button" at bounding box center [953, 36] width 10 height 18
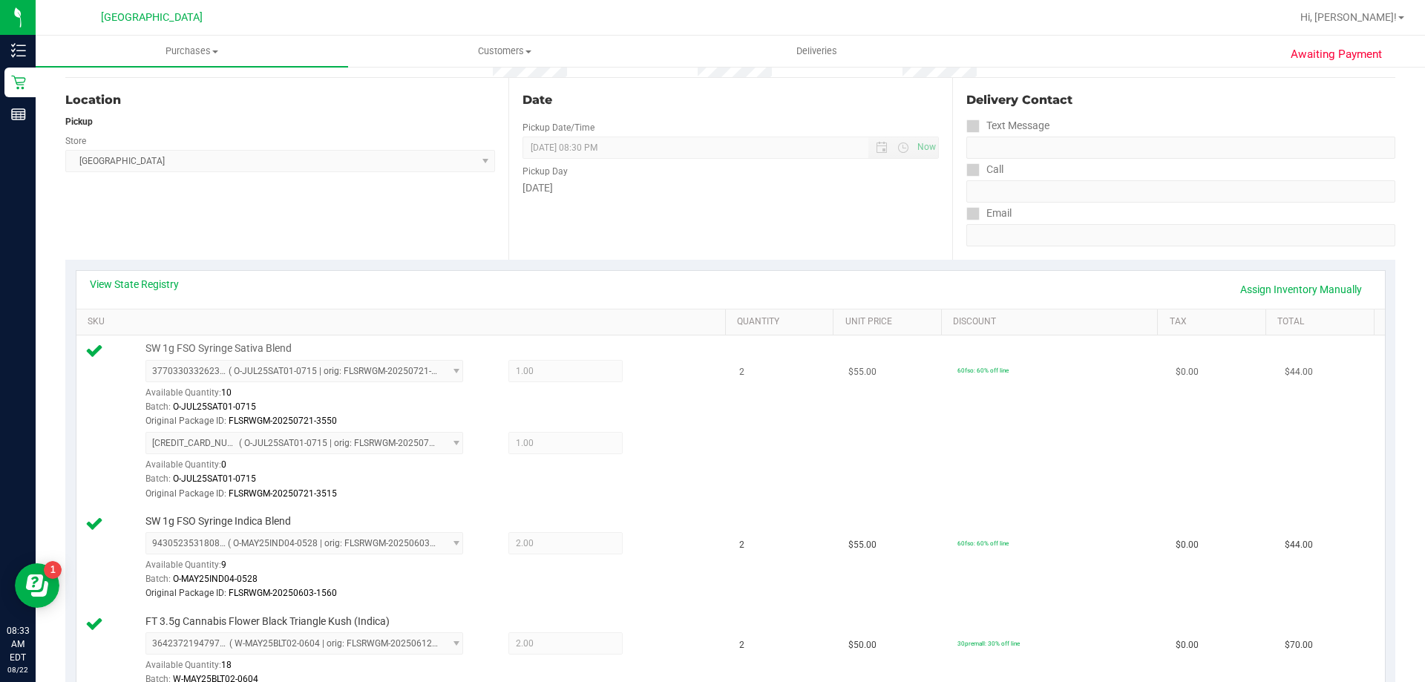
scroll to position [0, 0]
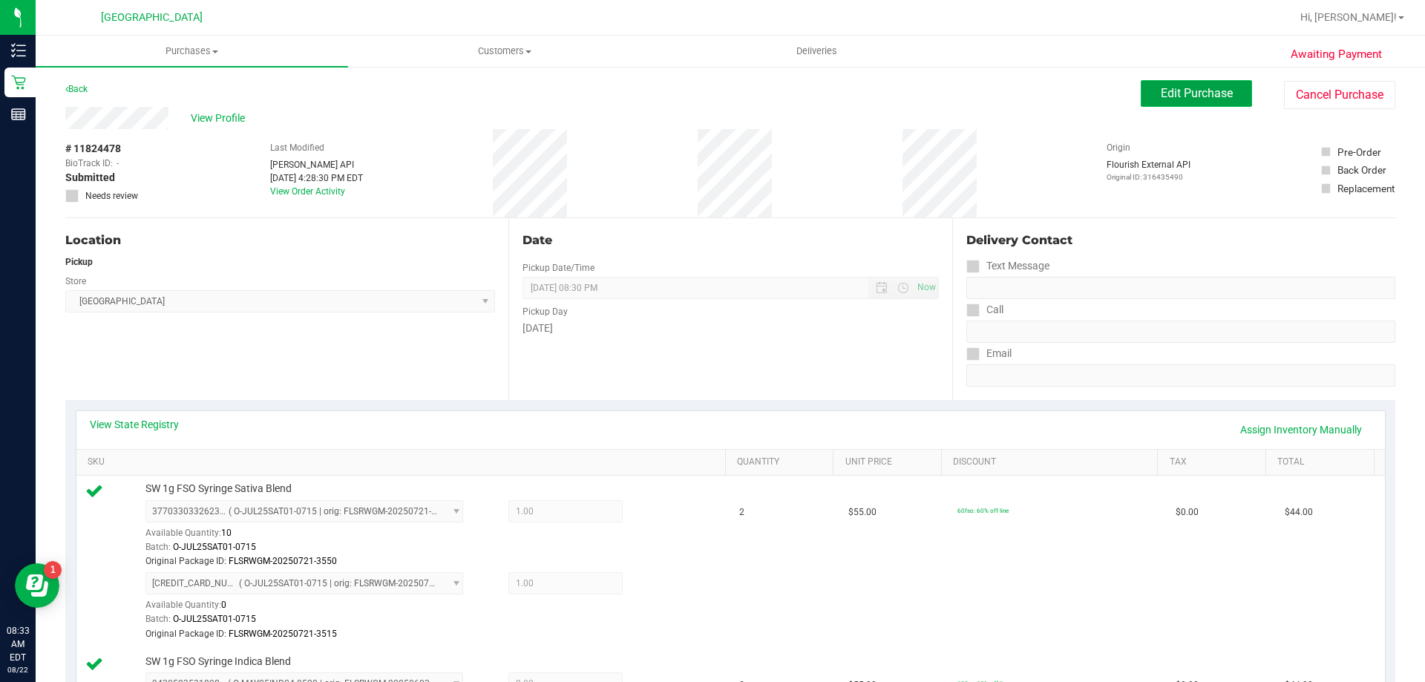
click at [1176, 91] on span "Edit Purchase" at bounding box center [1197, 93] width 72 height 14
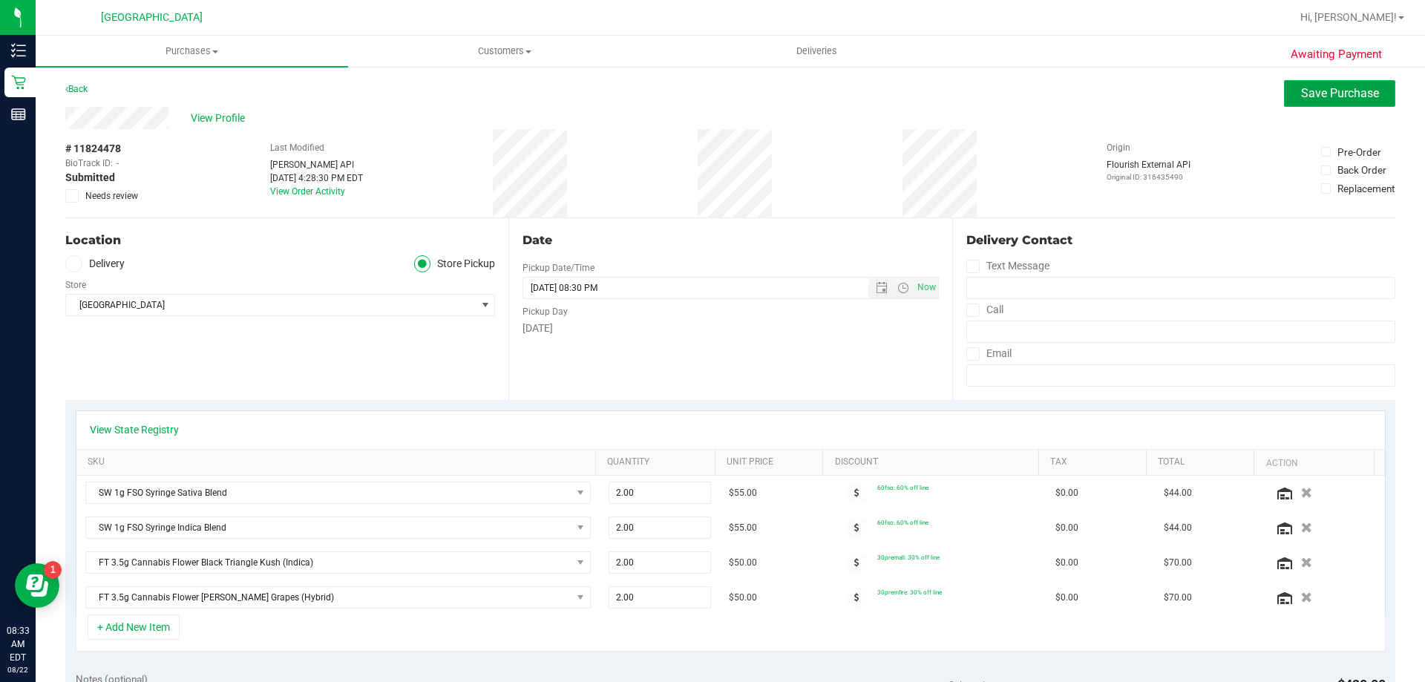
click at [1319, 102] on button "Save Purchase" at bounding box center [1339, 93] width 111 height 27
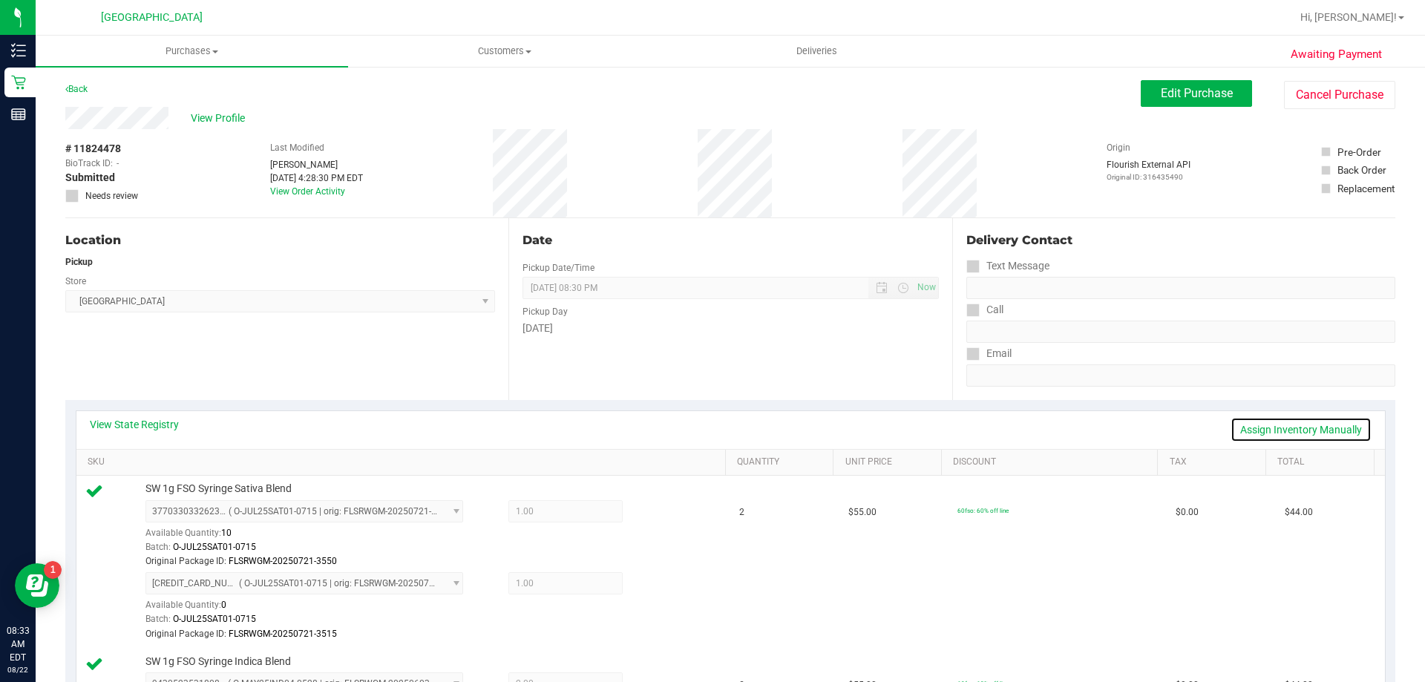
click at [1243, 428] on link "Assign Inventory Manually" at bounding box center [1301, 429] width 141 height 25
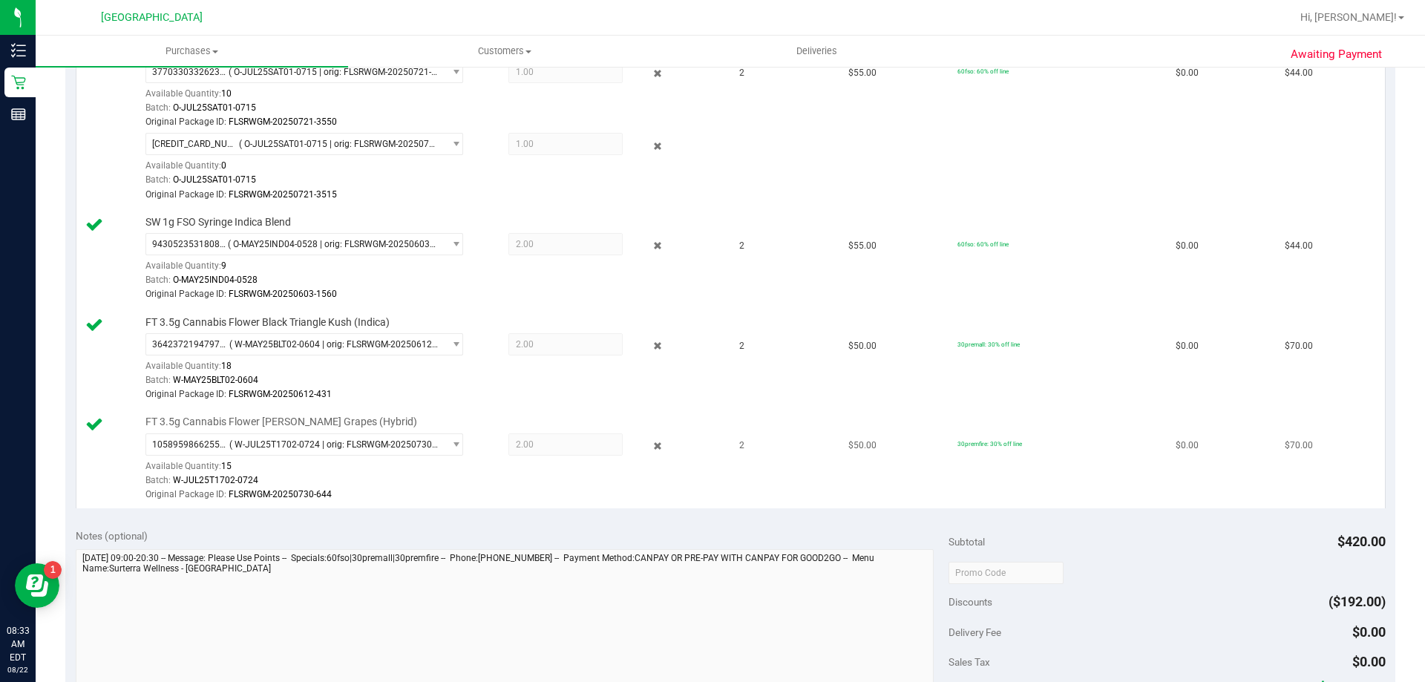
scroll to position [445, 0]
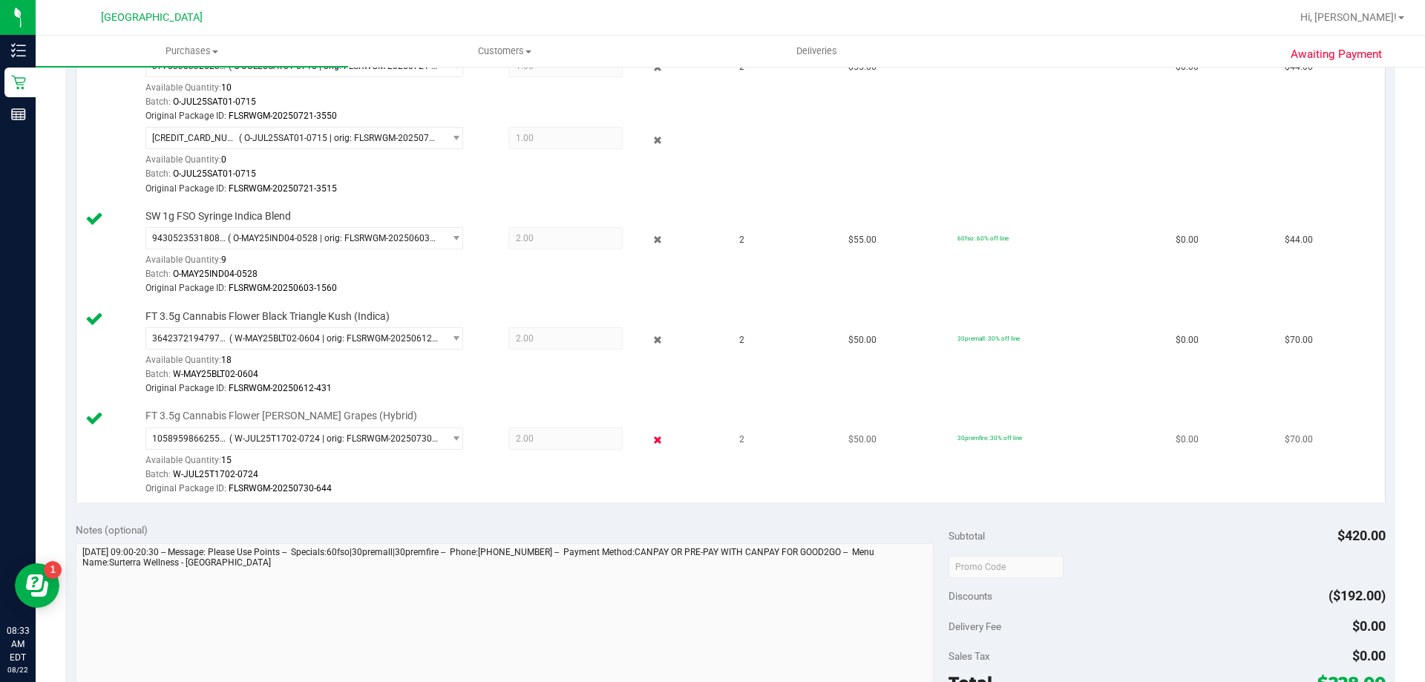
click at [650, 444] on icon at bounding box center [658, 440] width 16 height 17
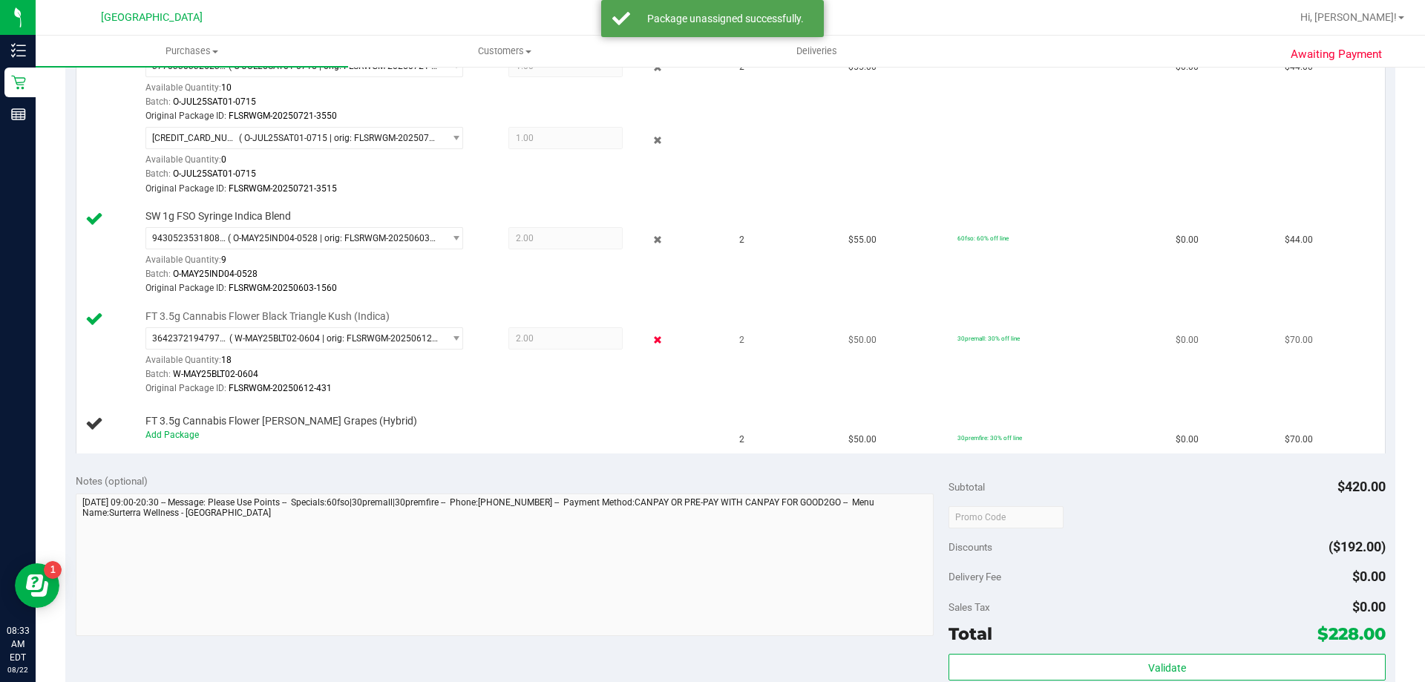
click at [650, 344] on icon at bounding box center [658, 340] width 16 height 17
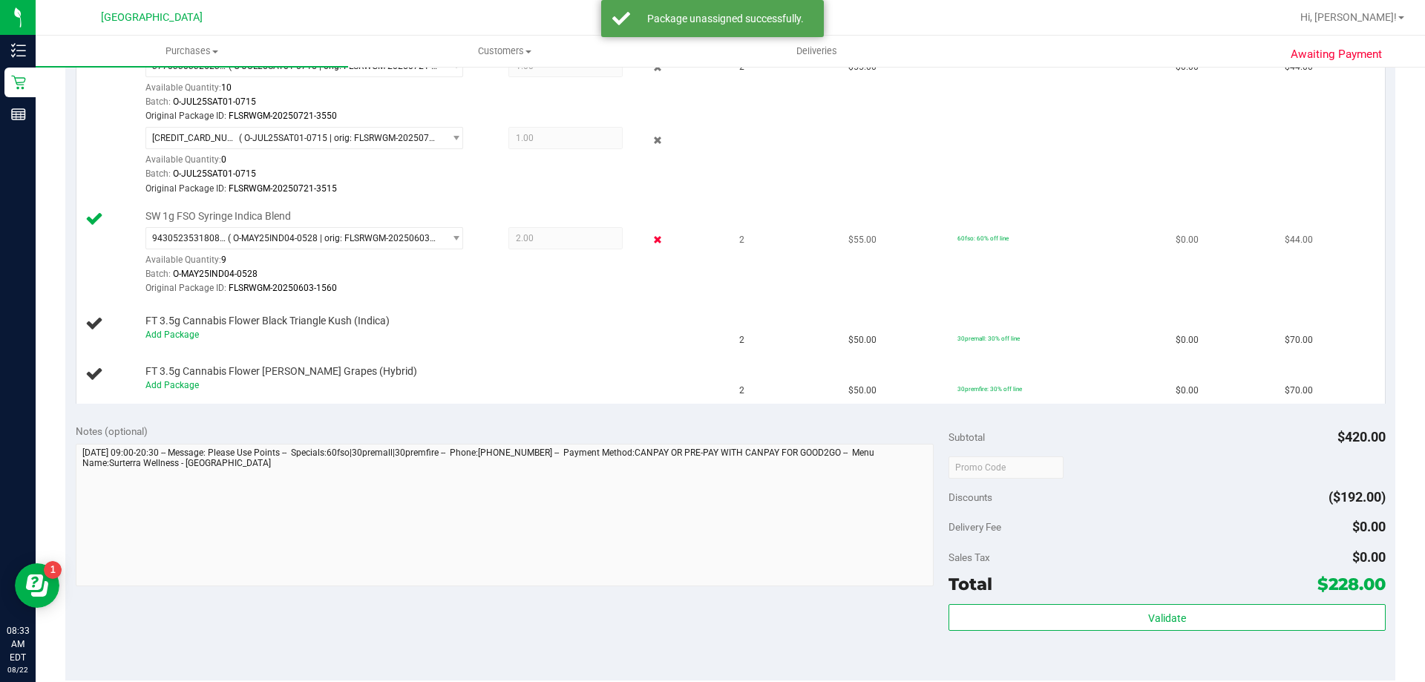
click at [650, 241] on icon at bounding box center [658, 240] width 16 height 17
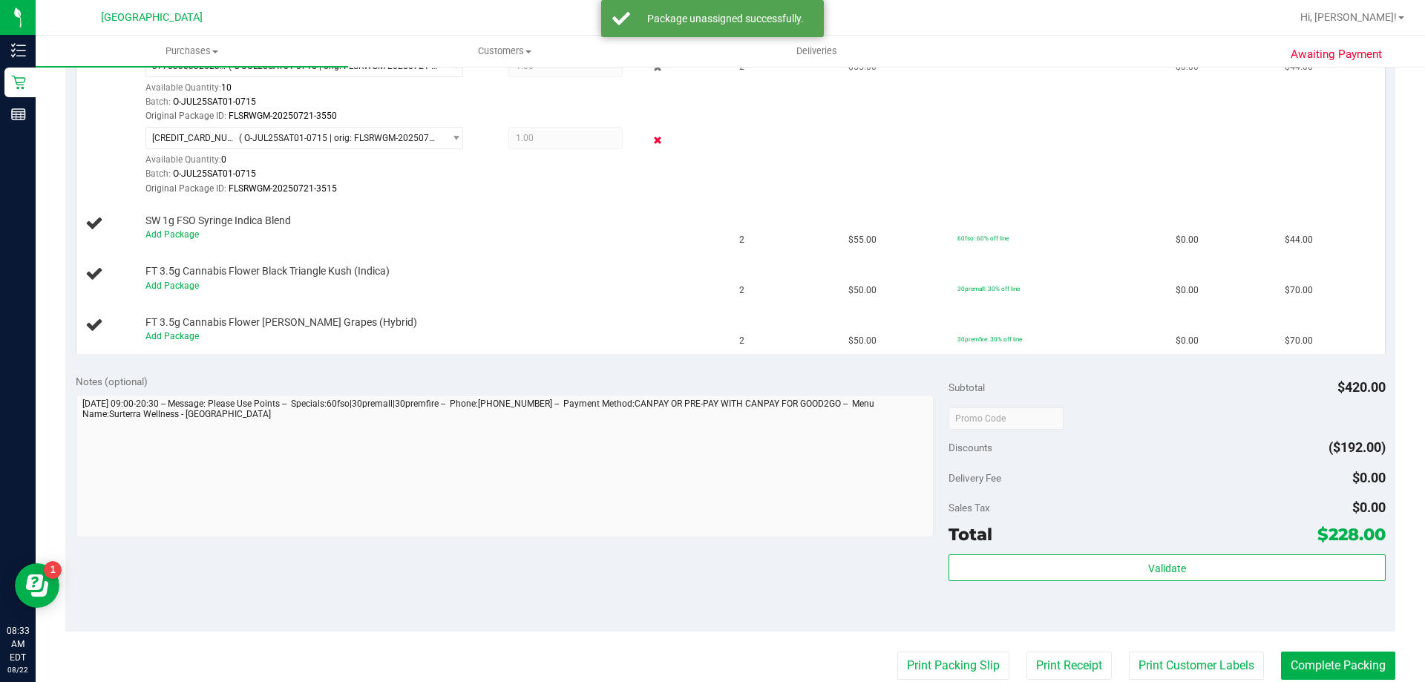
click at [650, 146] on icon at bounding box center [658, 139] width 16 height 17
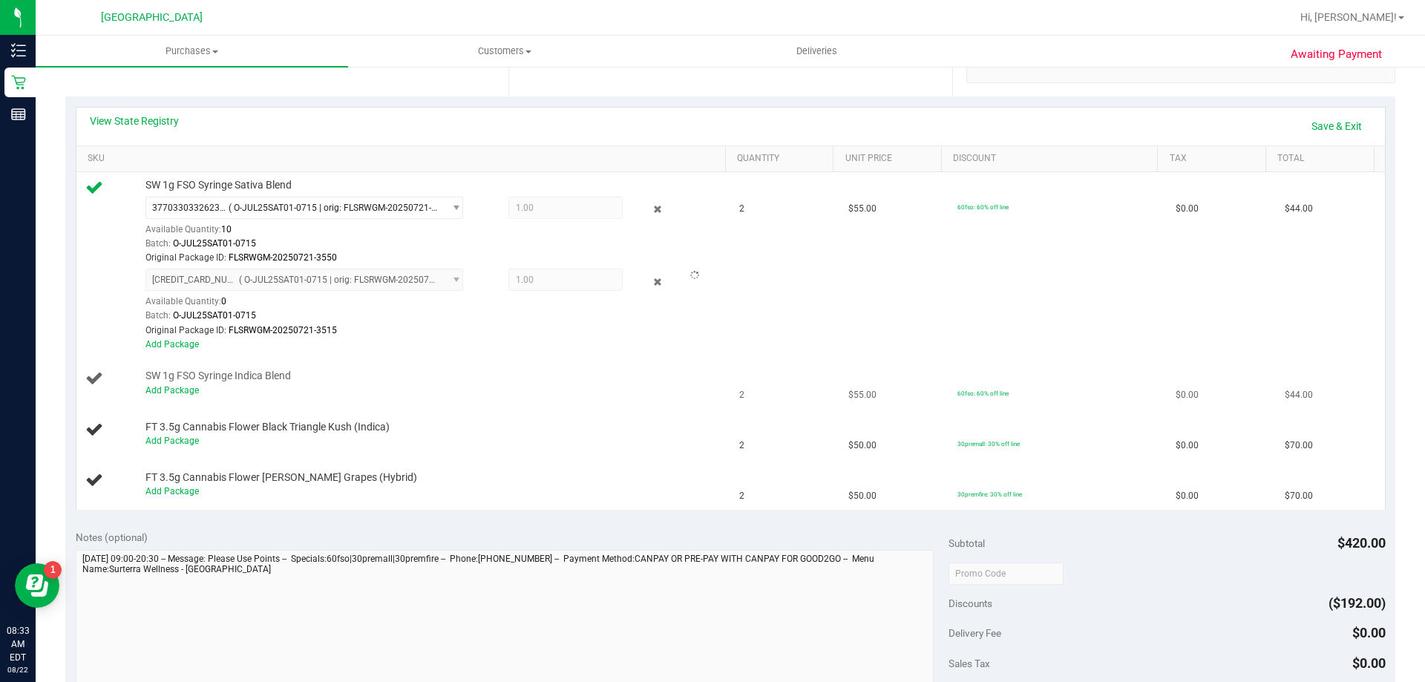
scroll to position [297, 0]
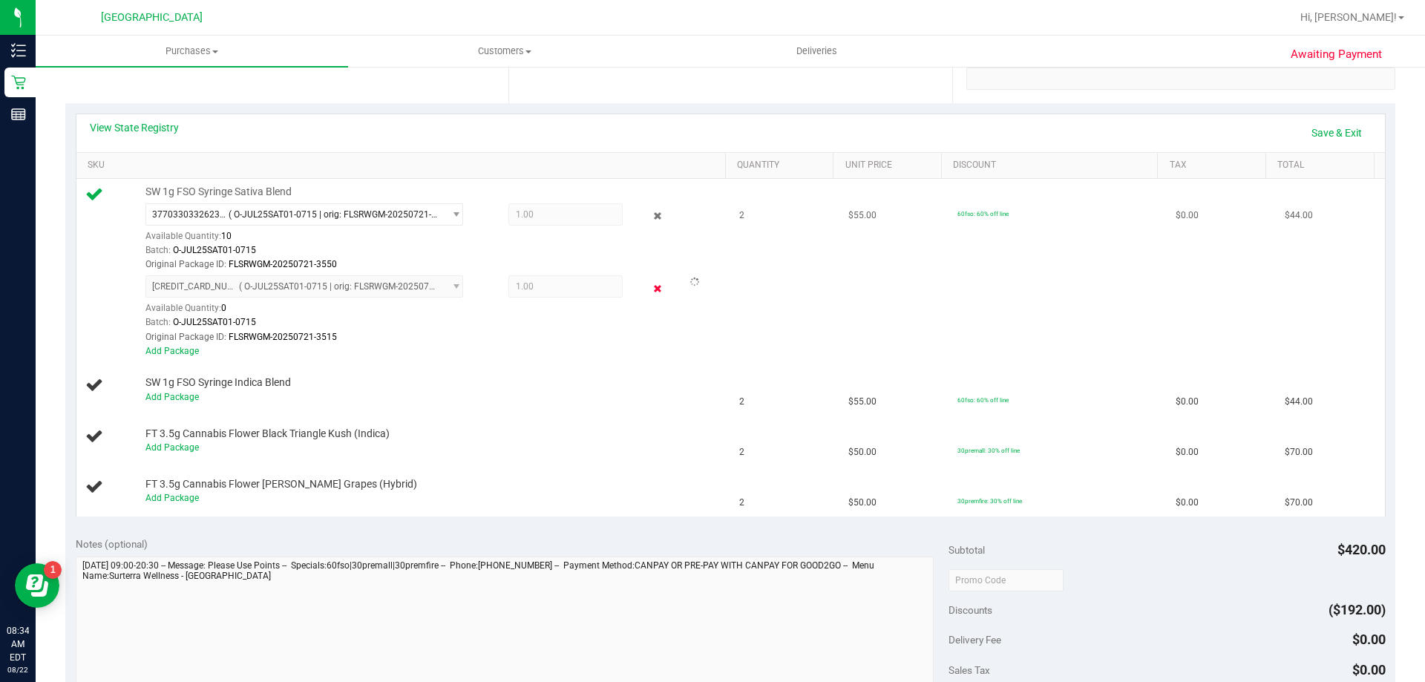
click at [650, 290] on icon at bounding box center [658, 288] width 16 height 17
click at [613, 385] on div "SW 1g FSO Syringe Indica Blend Add Package" at bounding box center [428, 390] width 581 height 28
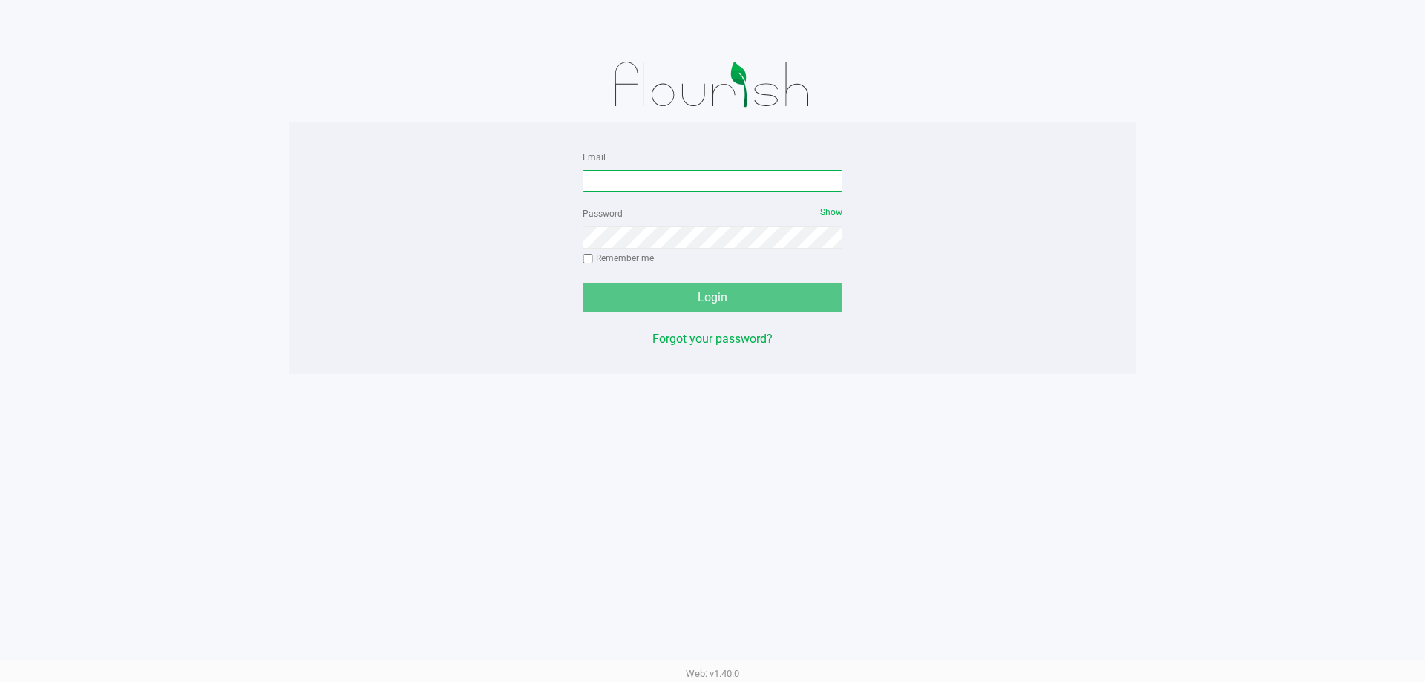
click at [641, 177] on input "Email" at bounding box center [713, 181] width 260 height 22
type input "rkegelman@liveparallel.com"
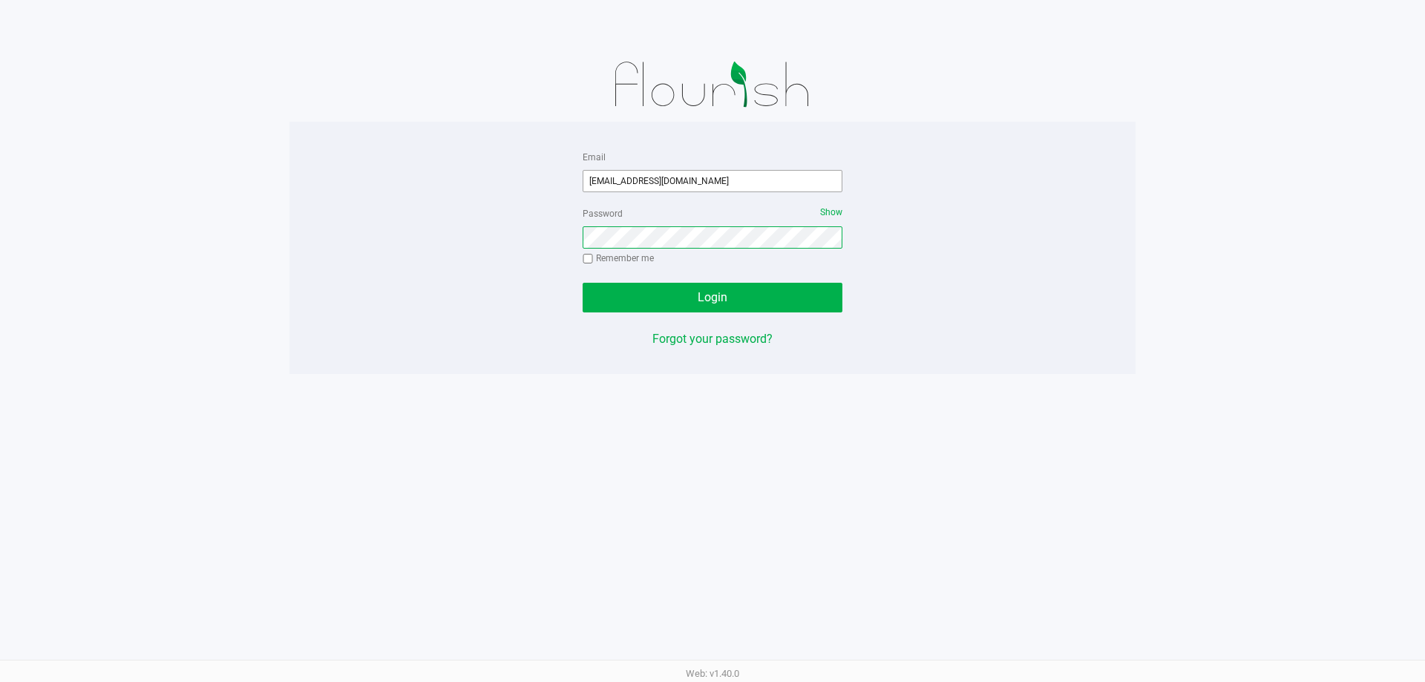
click at [583, 283] on button "Login" at bounding box center [713, 298] width 260 height 30
